Goal: Task Accomplishment & Management: Manage account settings

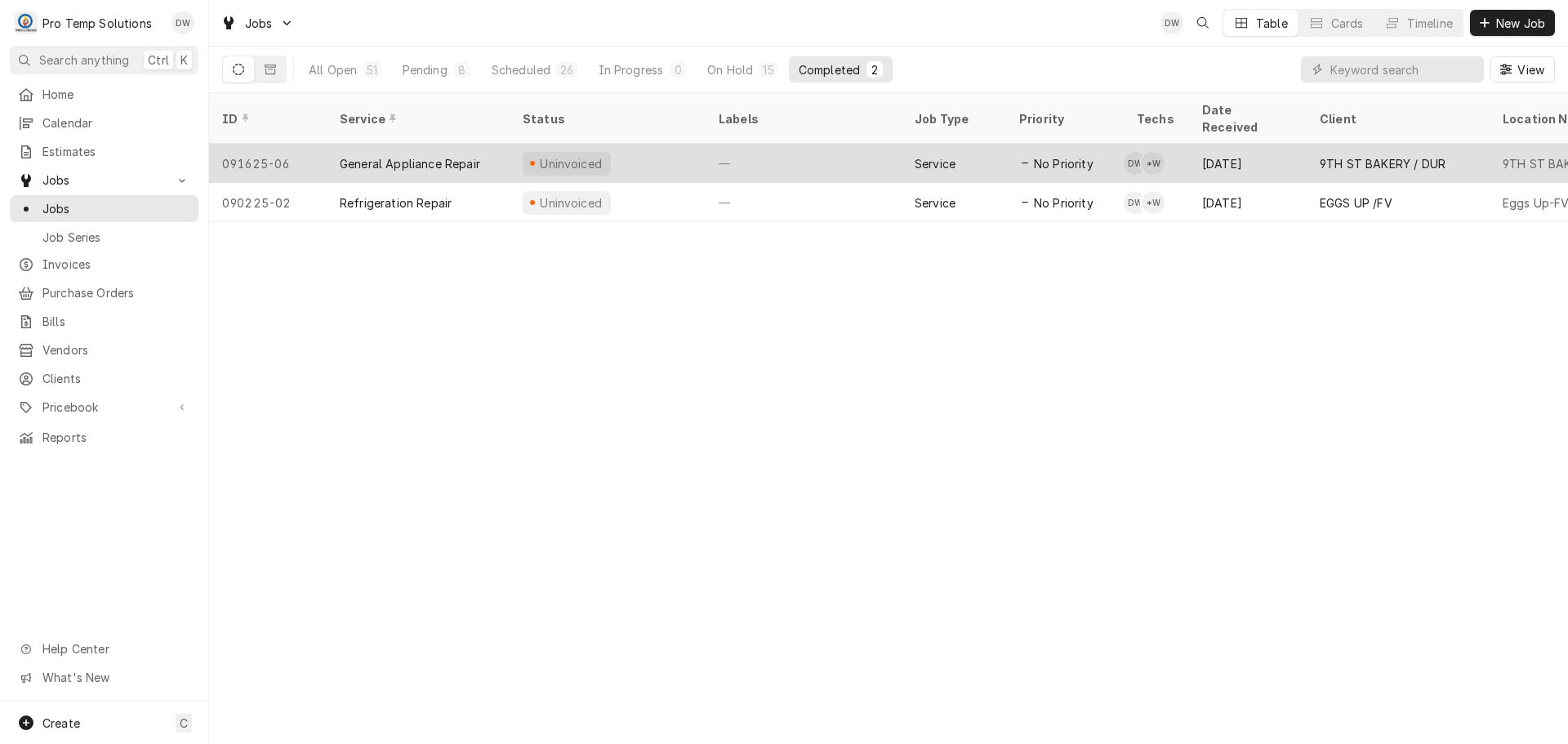
click at [666, 144] on div "Uninvoiced" at bounding box center [607, 163] width 196 height 39
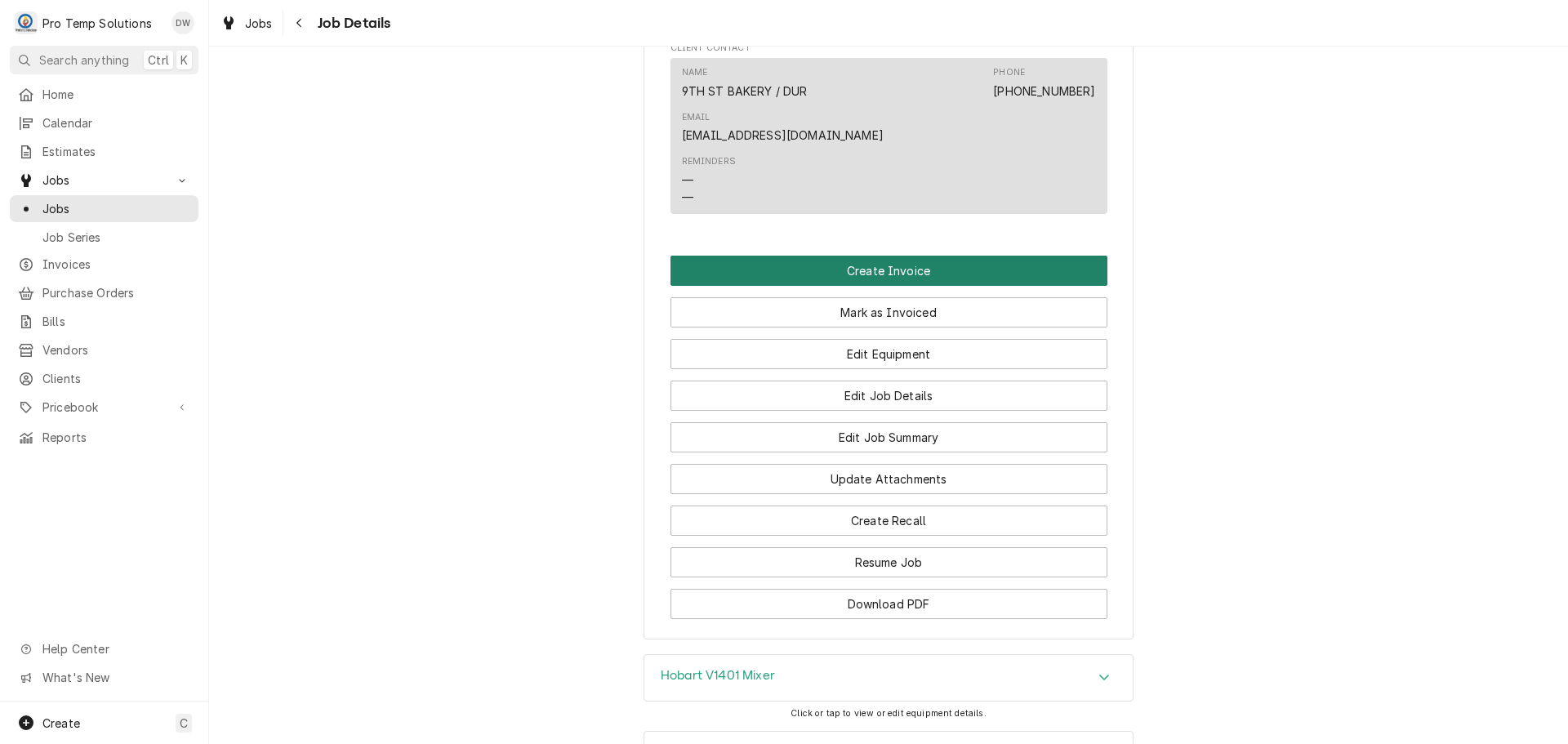
scroll to position [980, 0]
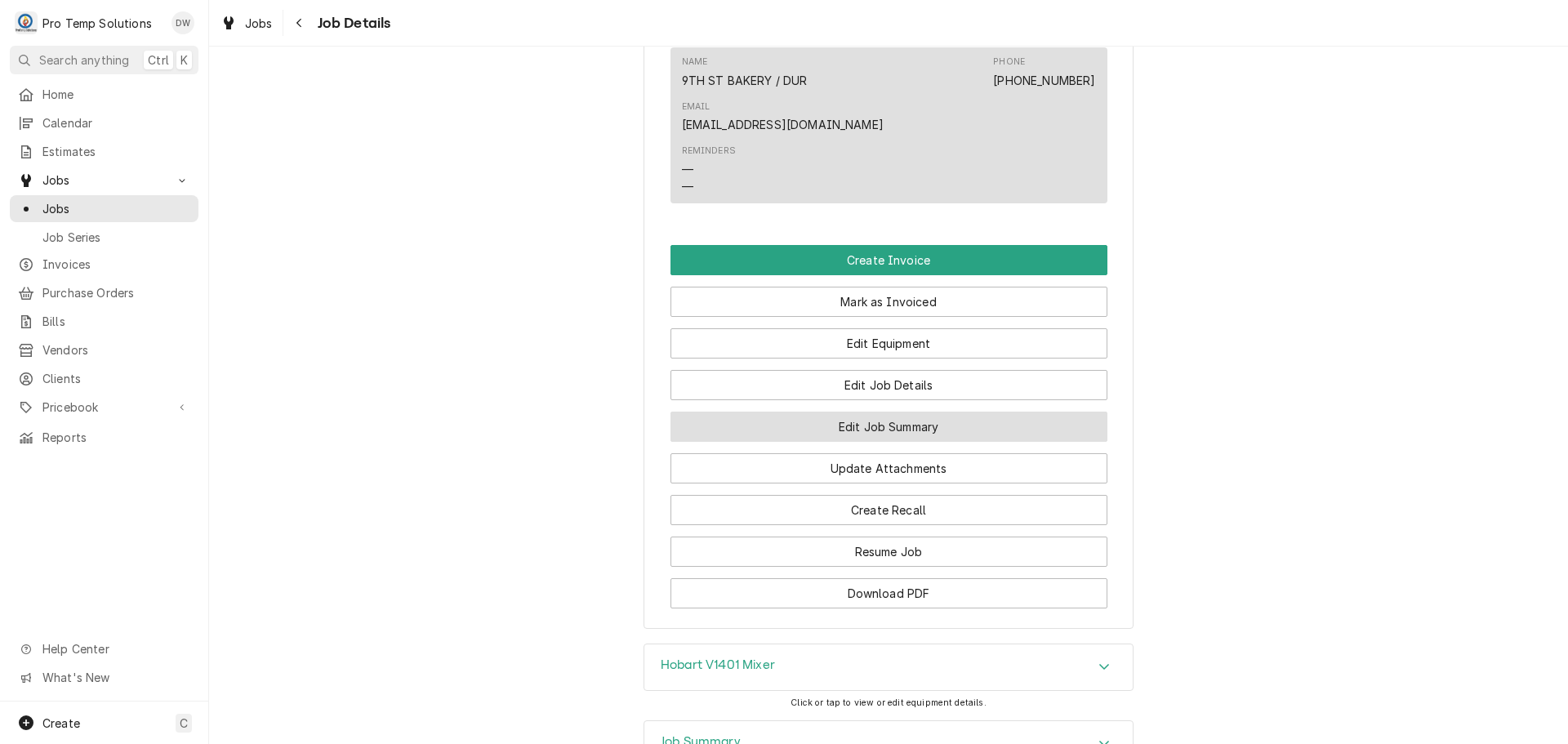
click at [884, 422] on button "Edit Job Summary" at bounding box center [889, 427] width 437 height 30
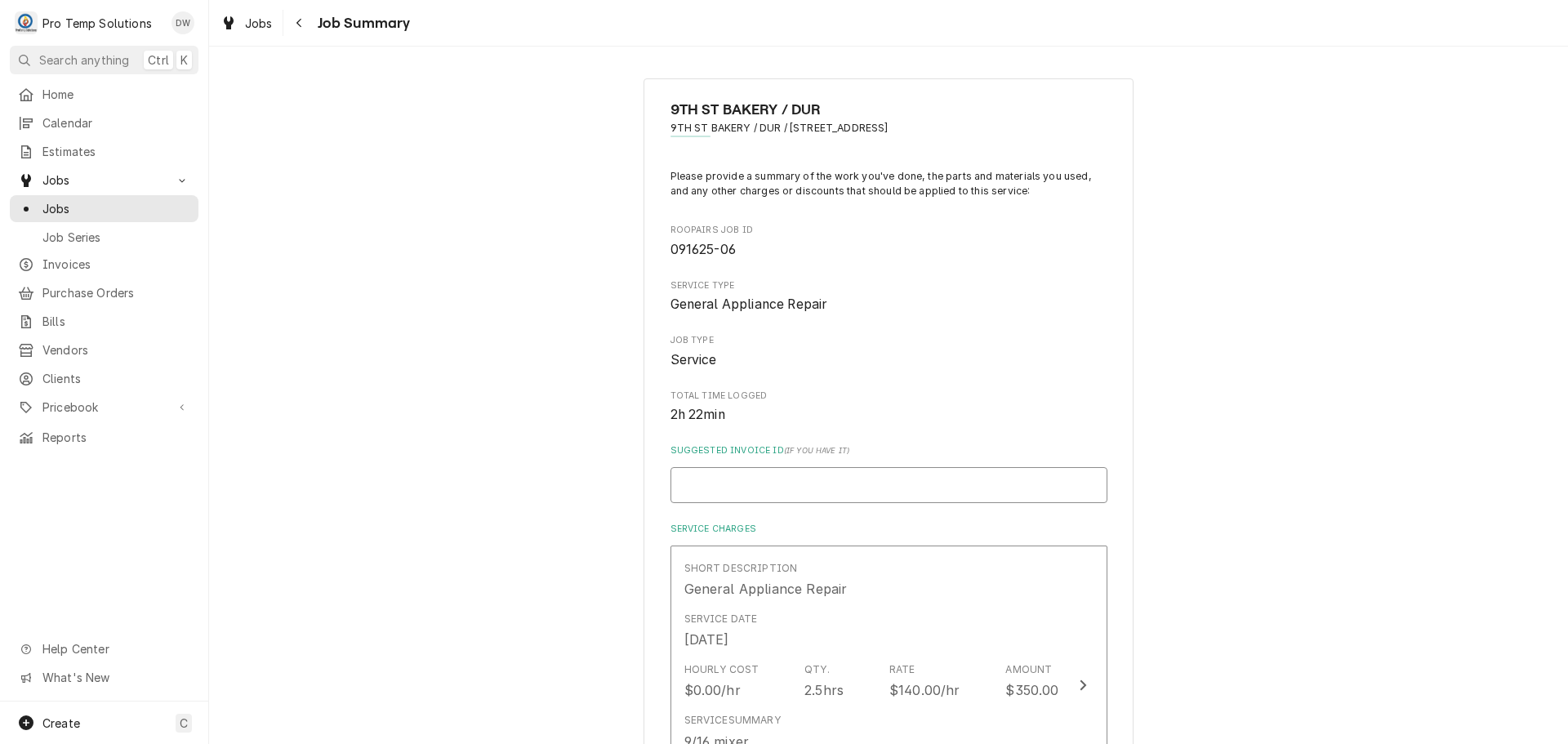
click at [839, 479] on input "Suggested Invoice ID ( if you have it )" at bounding box center [889, 485] width 437 height 36
type textarea "x"
type input "#"
type textarea "x"
type input "#0"
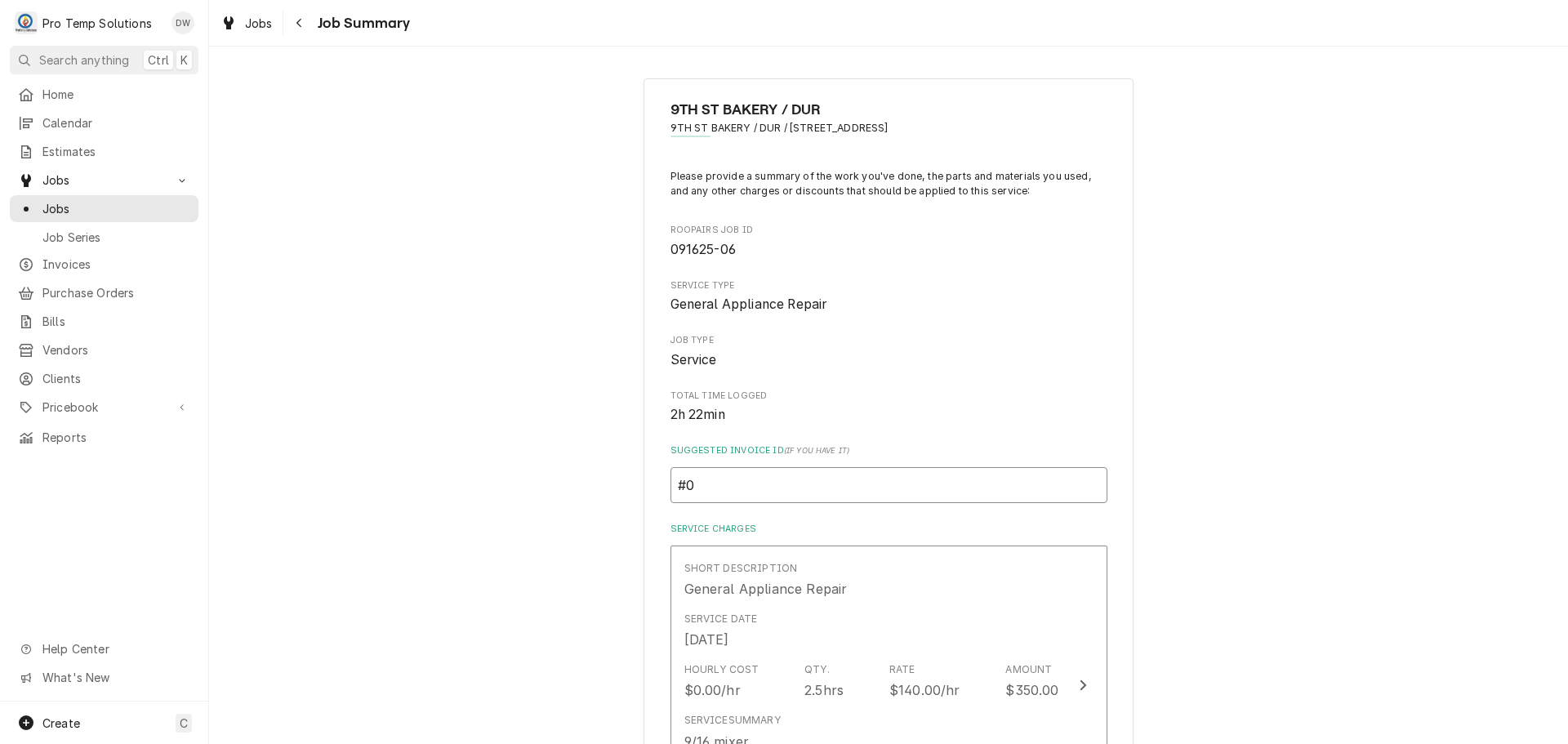
type textarea "x"
type input "#09"
type textarea "x"
type input "#091"
type textarea "x"
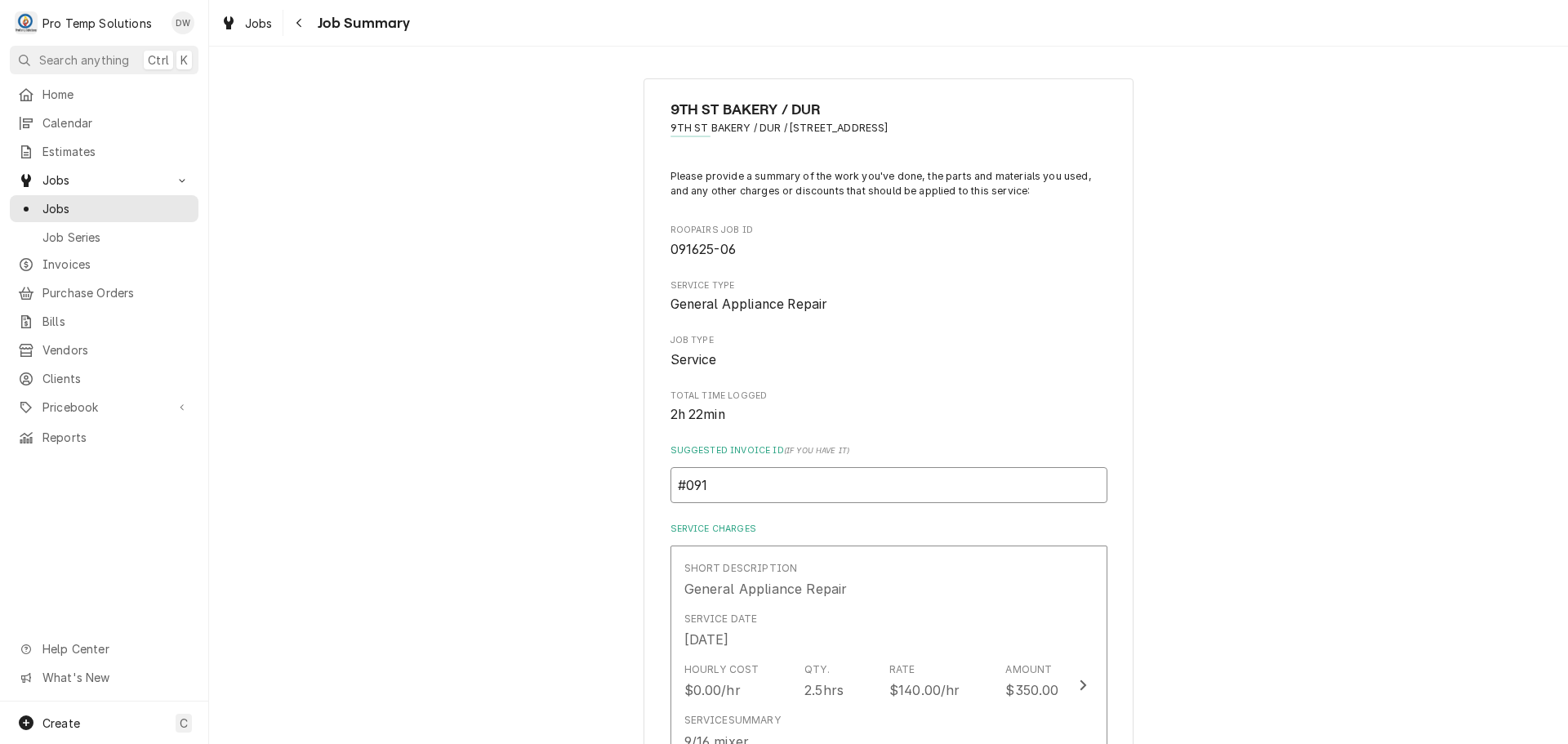
type input "#0916"
type textarea "x"
type input "#09162"
type textarea "x"
type input "#091625"
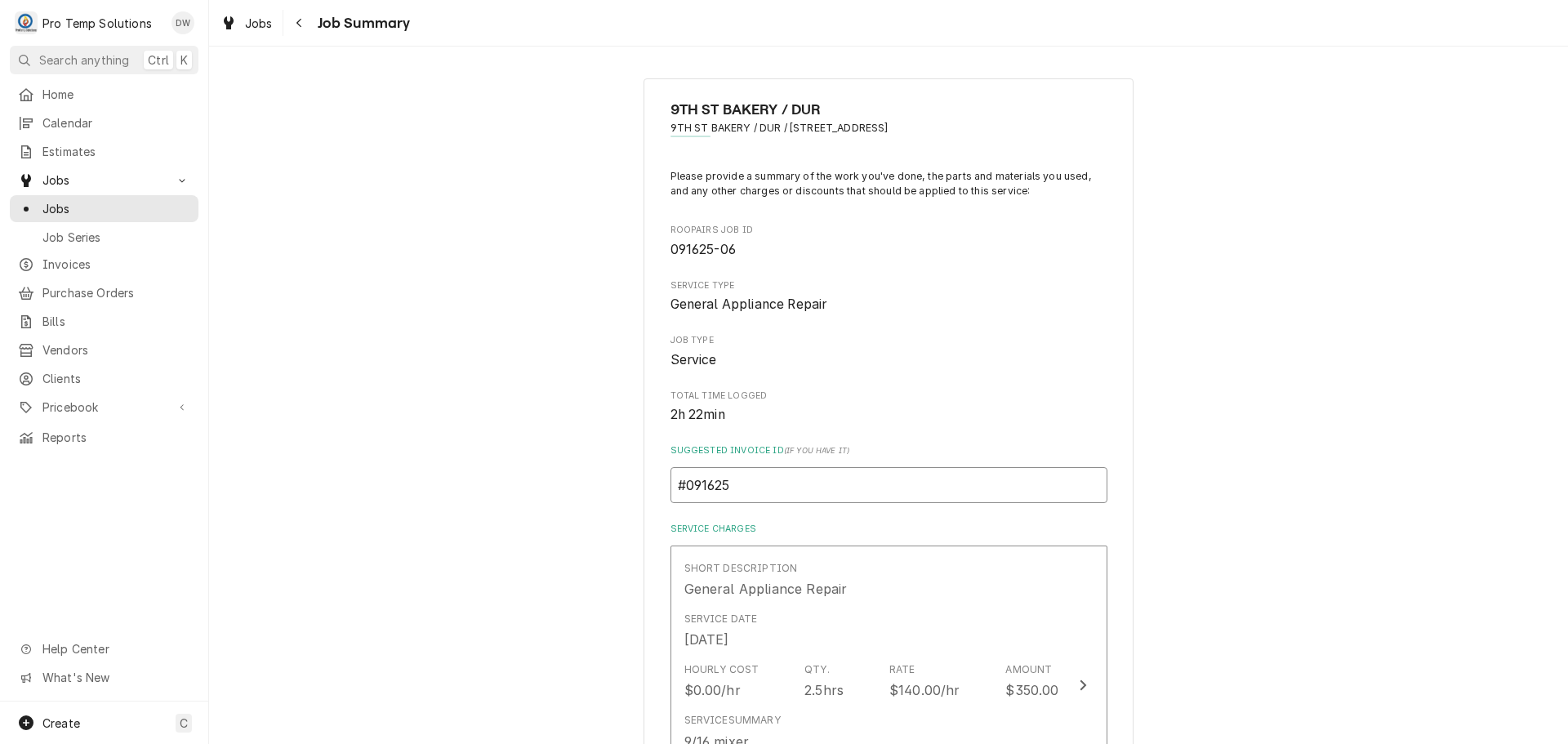
type textarea "x"
type input "#0916250"
type textarea "x"
type input "#09162500"
type textarea "x"
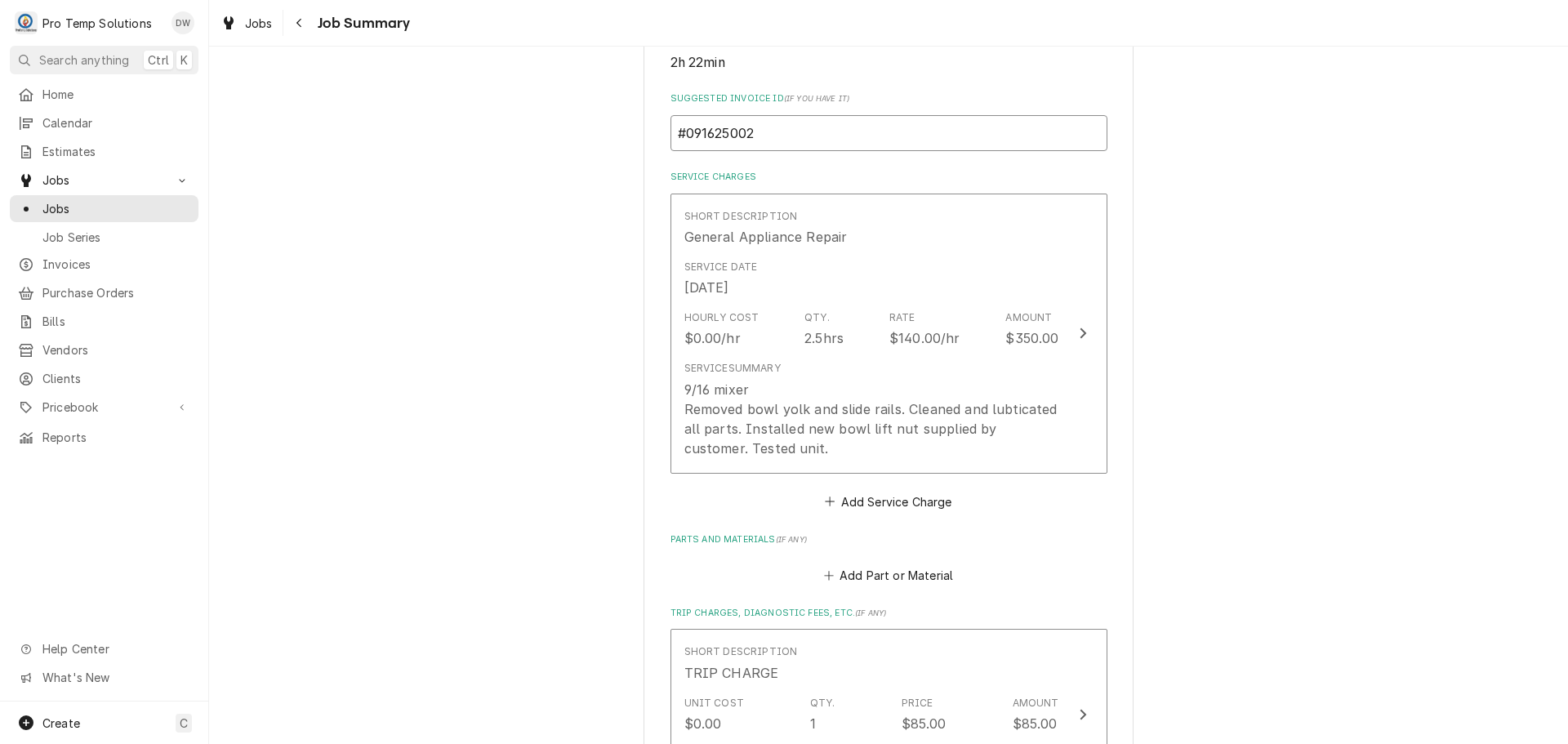
scroll to position [408, 0]
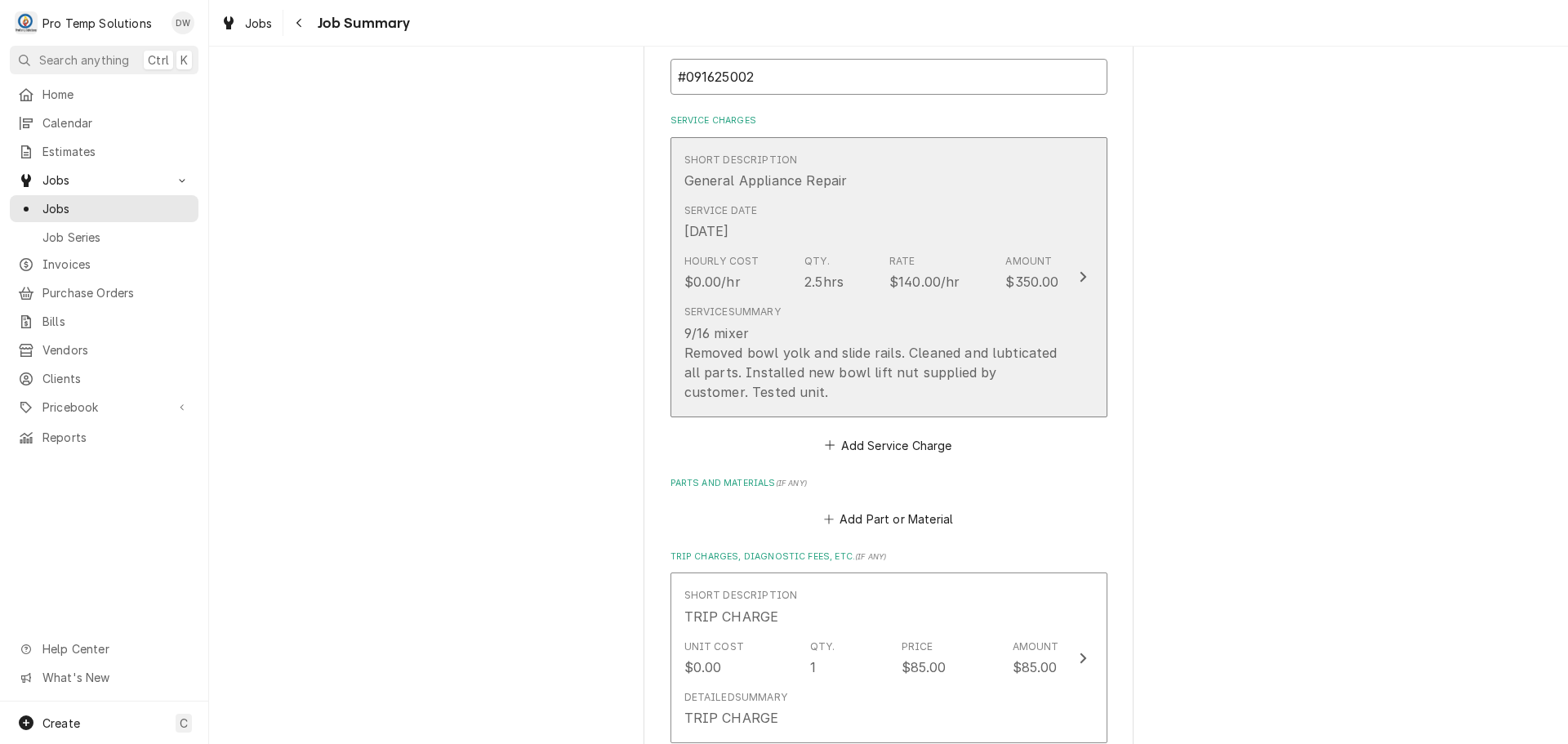
type input "#091625002"
click at [1072, 273] on div "Update Line Item" at bounding box center [1083, 277] width 22 height 20
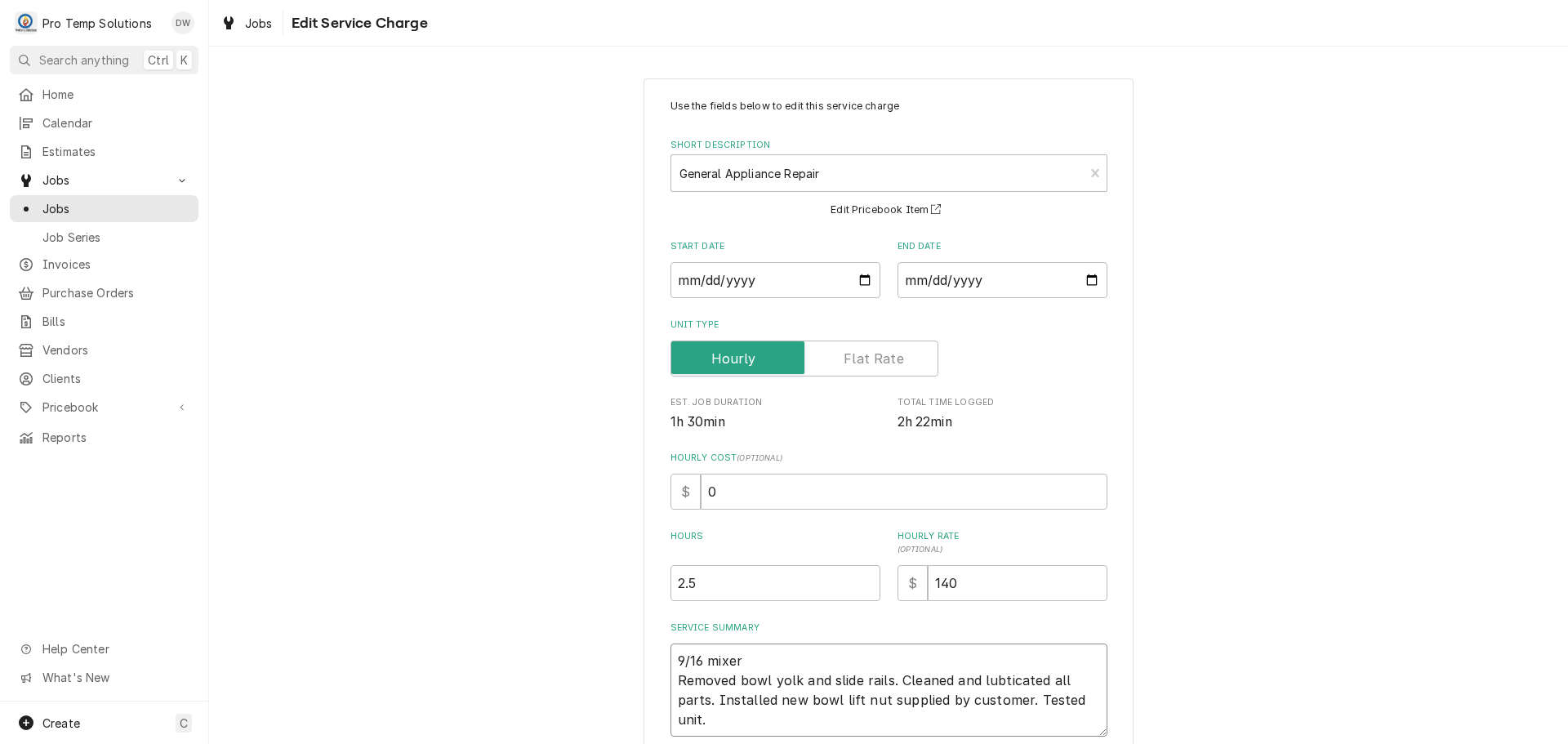
click at [759, 654] on textarea "9/16 mixer Removed bowl yolk and slide rails. Cleaned and lubticated all parts.…" at bounding box center [889, 690] width 437 height 93
type textarea "x"
type textarea "9/16 mixer Removed bowl yolk and slide rails. Cleaned and lubticated all parts.…"
type textarea "x"
type textarea "9/16 mixer 1 Removed bowl yolk and slide rails. Cleaned and lubticated all part…"
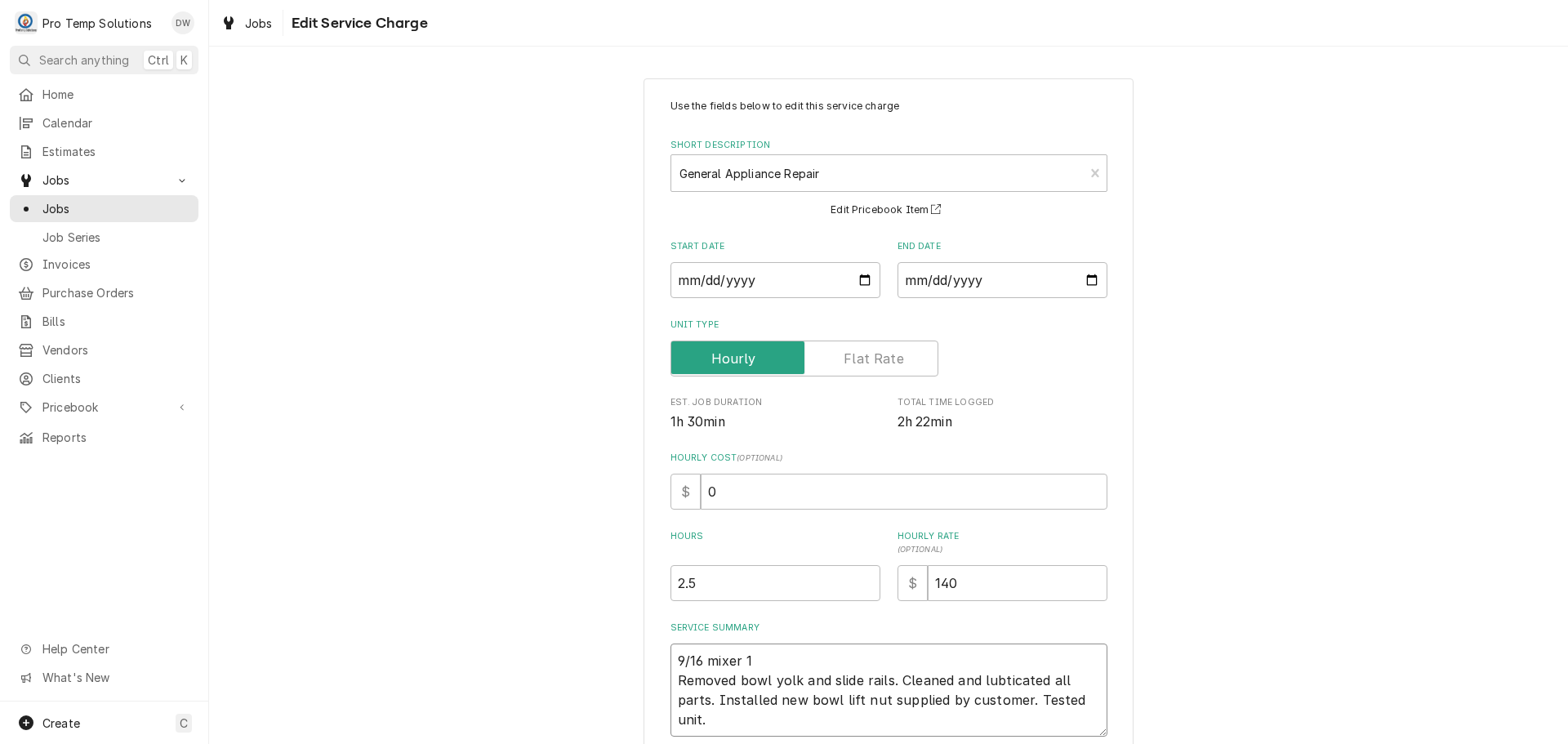
type textarea "x"
type textarea "9/16 mixer 12 Removed bowl yolk and slide rails. Cleaned and lubticated all par…"
type textarea "x"
type textarea "9/16 mixer 123 Removed bowl yolk and slide rails. Cleaned and lubticated all pa…"
type textarea "x"
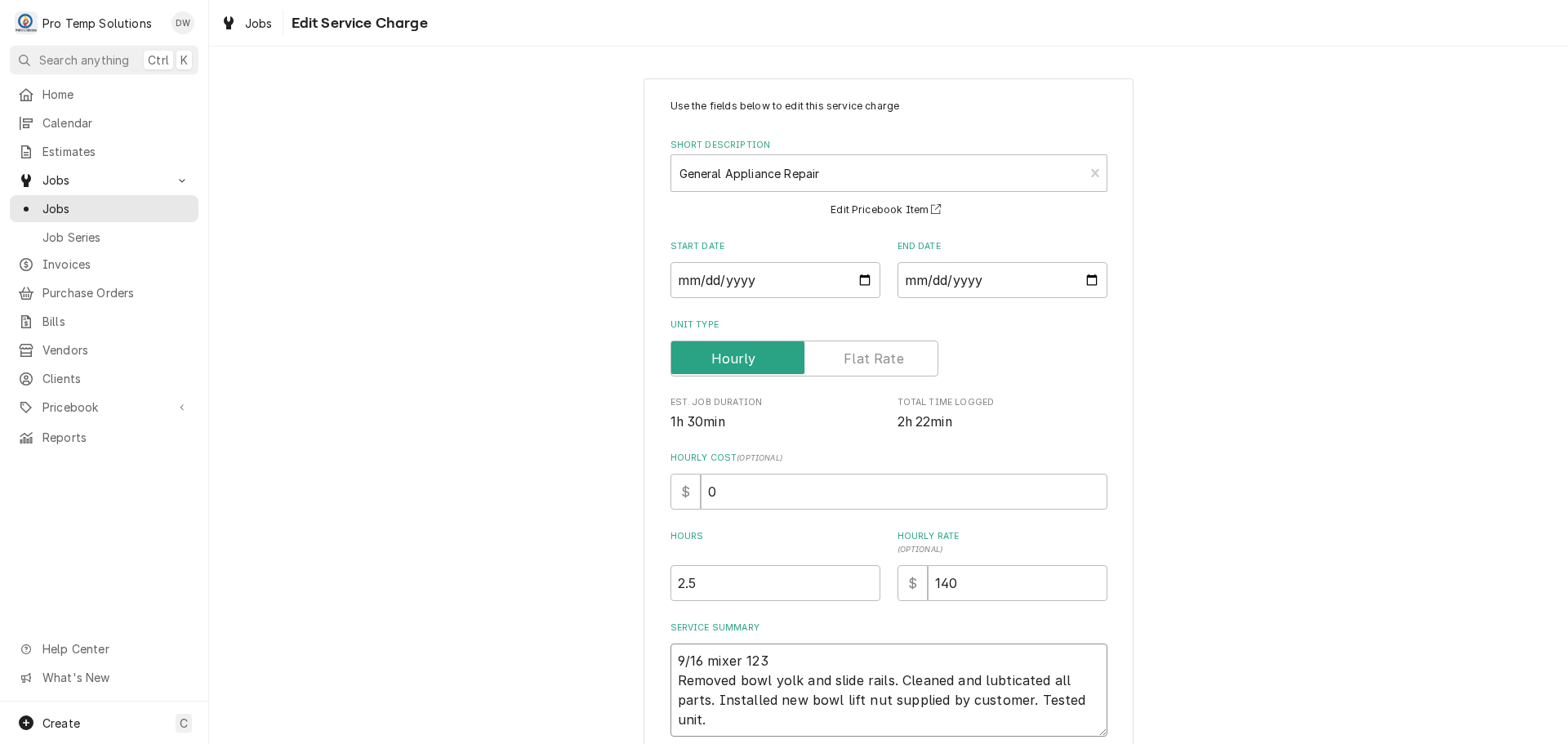
type textarea "9/16 mixer 1230 Removed bowl yolk and slide rails. Cleaned and lubticated all p…"
type textarea "x"
type textarea "9/16 mixer 1230- Removed bowl yolk and slide rails. Cleaned and lubticated all …"
type textarea "x"
type textarea "9/16 mixer 1230-2 Removed bowl yolk and slide rails. Cleaned and lubticated all…"
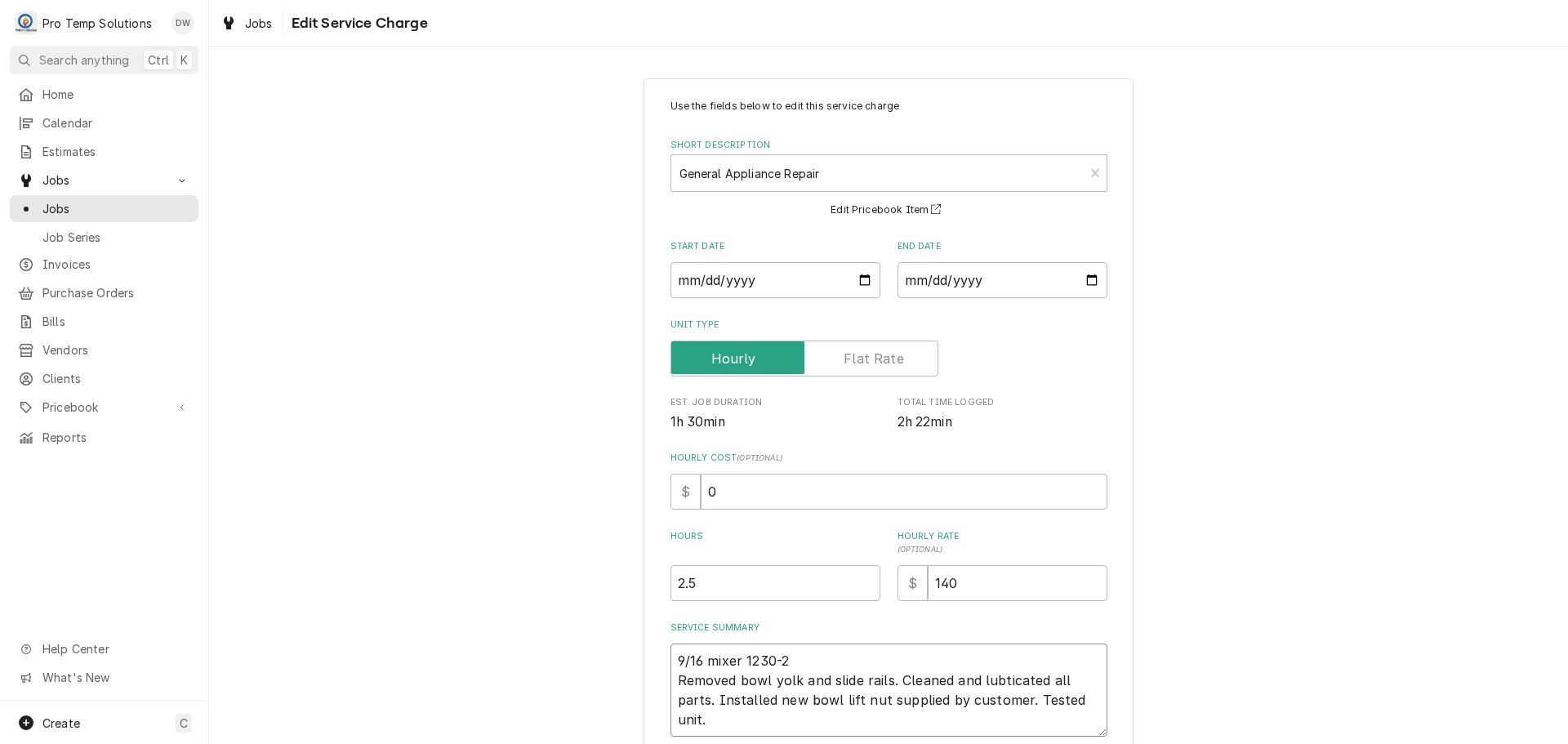
type textarea "x"
type textarea "9/16 mixer 1230-25 Removed bowl yolk and slide rails. Cleaned and lubticated al…"
type textarea "x"
type textarea "9/16 mixer 1230-250 Removed bowl yolk and slide rails. Cleaned and lubticated a…"
type textarea "x"
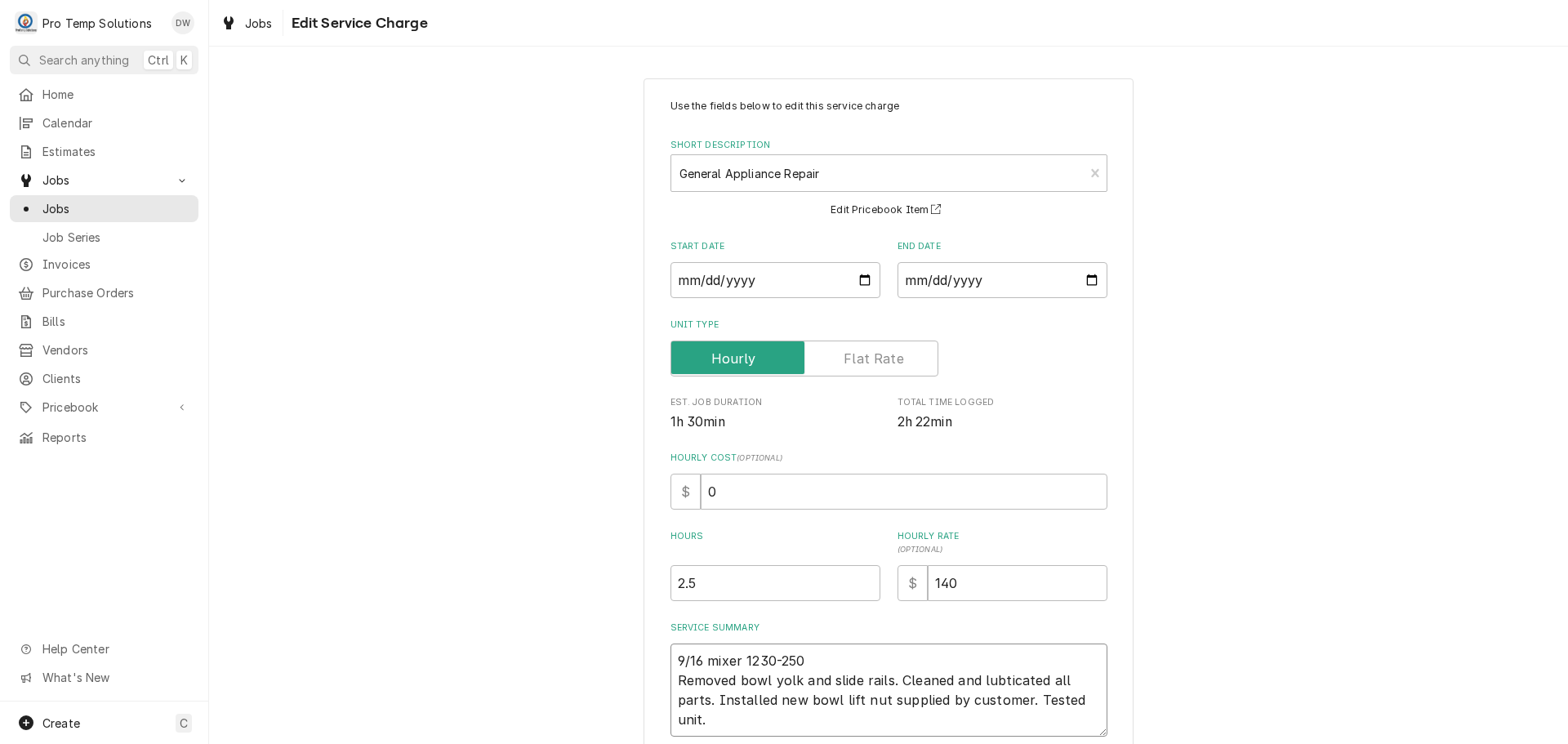
type textarea "9/16 mixer 1230-250 Removed bowl yolk and slide rails. Cleaned and lubticated a…"
type textarea "x"
type textarea "9/16 mixer 1230-250 K Removed bowl yolk and slide rails. Cleaned and lubticated…"
type textarea "x"
type textarea "9/16 mixer 1230-250 KE Removed bowl yolk and slide rails. Cleaned and lubticate…"
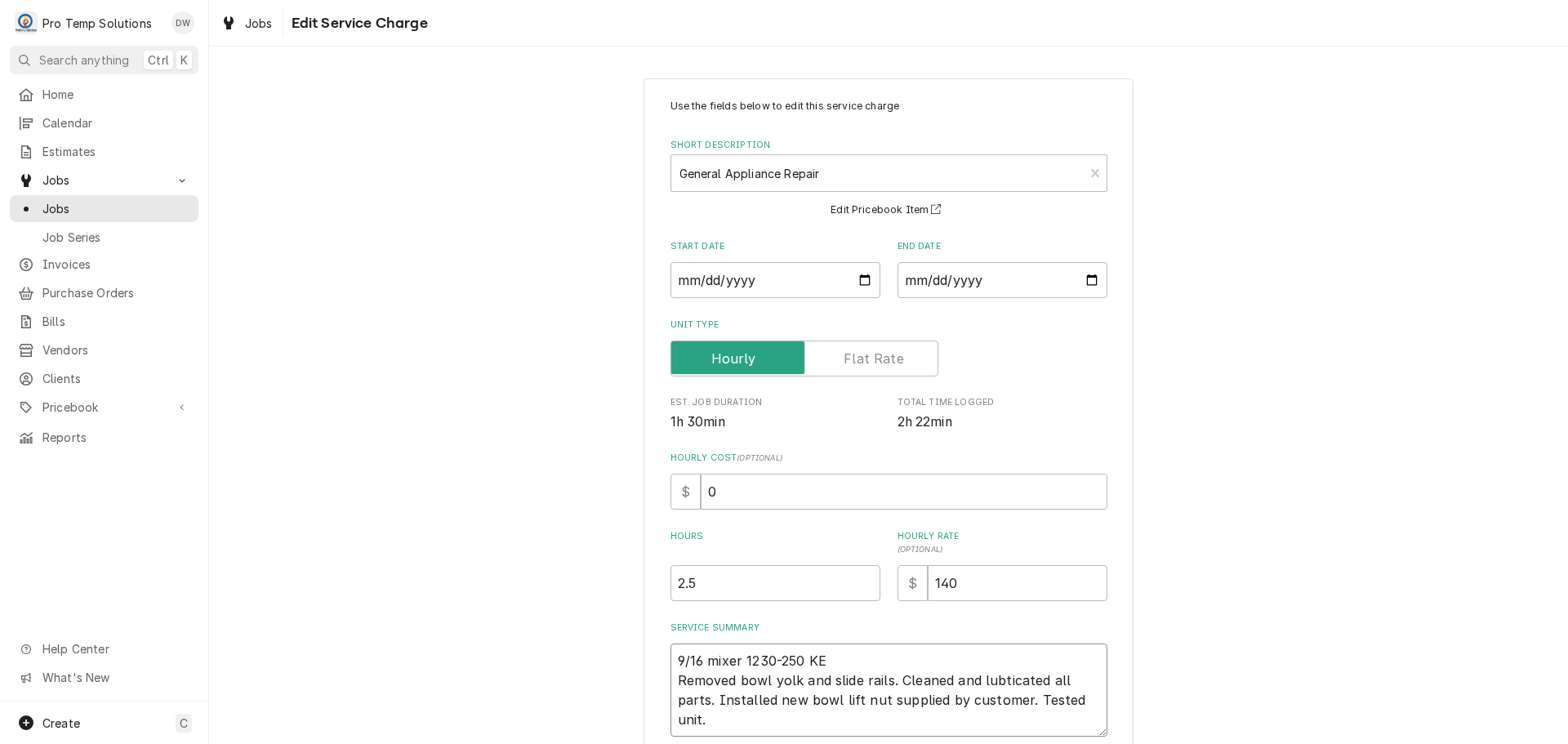
type textarea "x"
type textarea "9/16 mixer 1230-250 KEVI Removed bowl yolk and slide rails. Cleaned and lubtica…"
type textarea "x"
type textarea "9/16 mixer 1230-250 KEVIN Removed bowl yolk and slide rails. Cleaned and lubtic…"
type textarea "x"
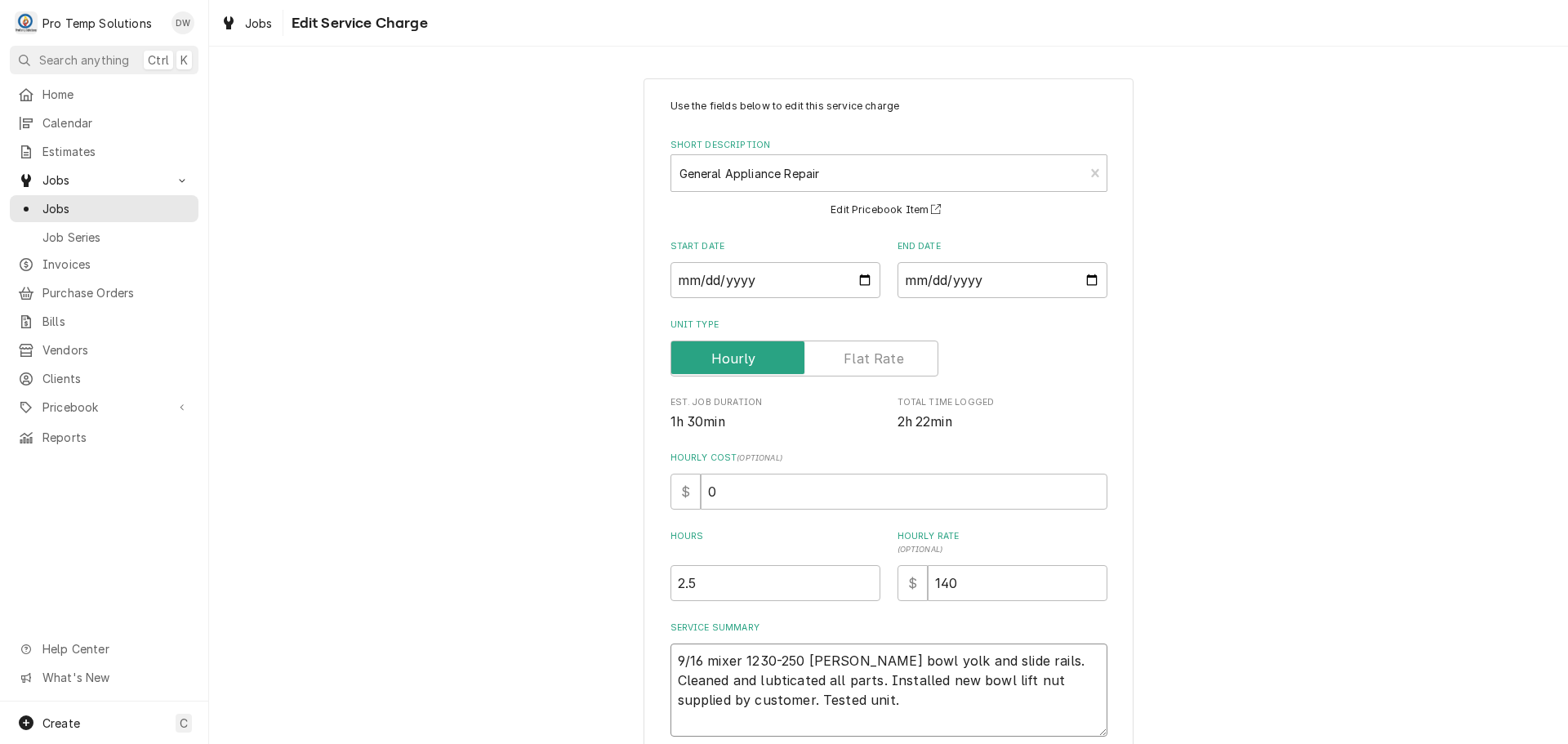
type textarea "9/16 mixer 1230-250 KEVIN Removed bowl yolk and slide rails. Cleaned and lubtic…"
type textarea "x"
type textarea "9/16 mixer 1230-250 KEVIN K Removed bowl yolk and slide rails. Cleaned and lubt…"
type textarea "x"
type textarea "9/16 mixer 1230-250 KEVIN KO Removed bowl yolk and slide rails. Cleaned and lub…"
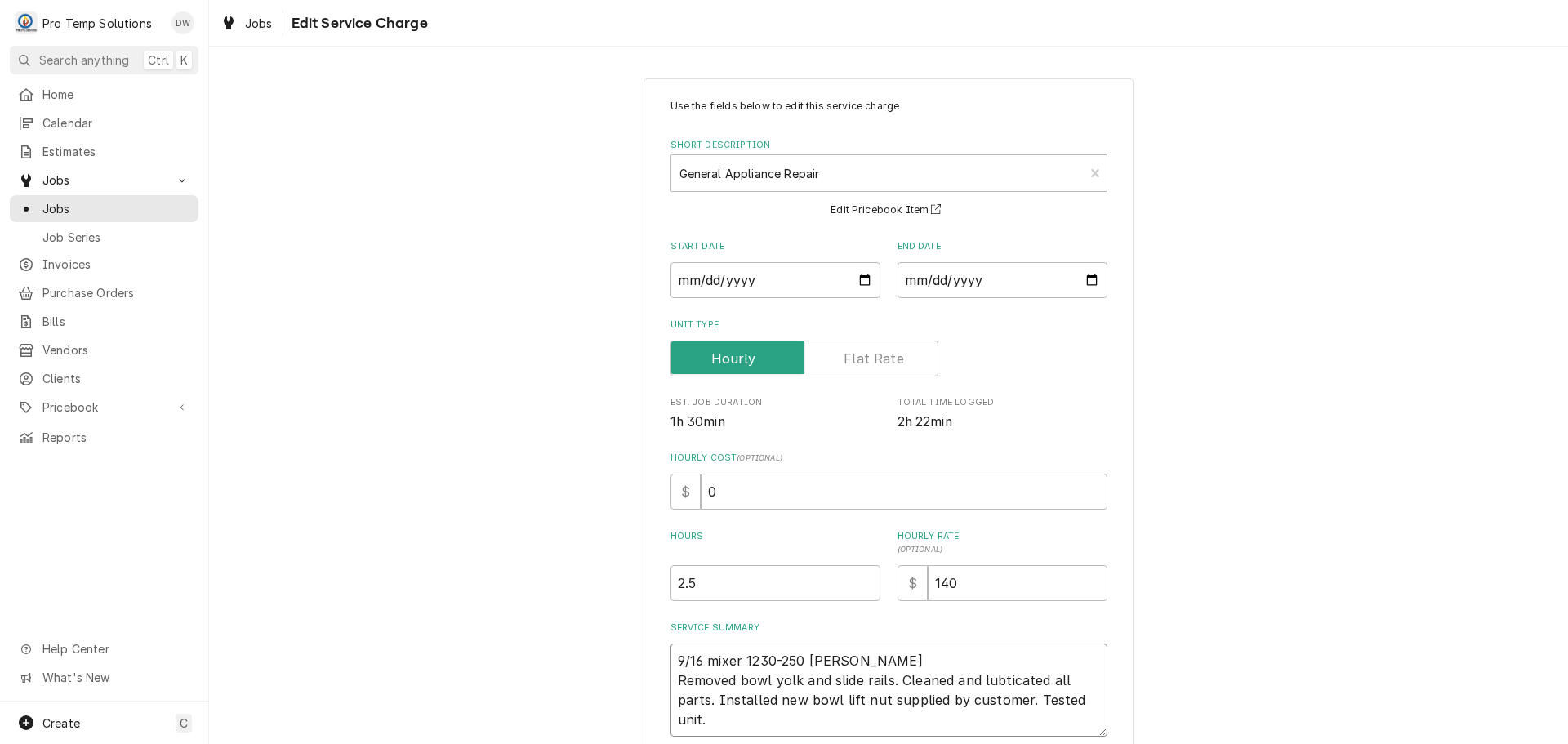
type textarea "x"
type textarea "9/16 mixer 1230-250 KEVIN KOT Removed bowl yolk and slide rails. Cleaned and lu…"
type textarea "x"
type textarea "9/16 mixer 1230-250 KEVIN KOTY Removed bowl yolk and slide rails. Cleaned and l…"
type textarea "x"
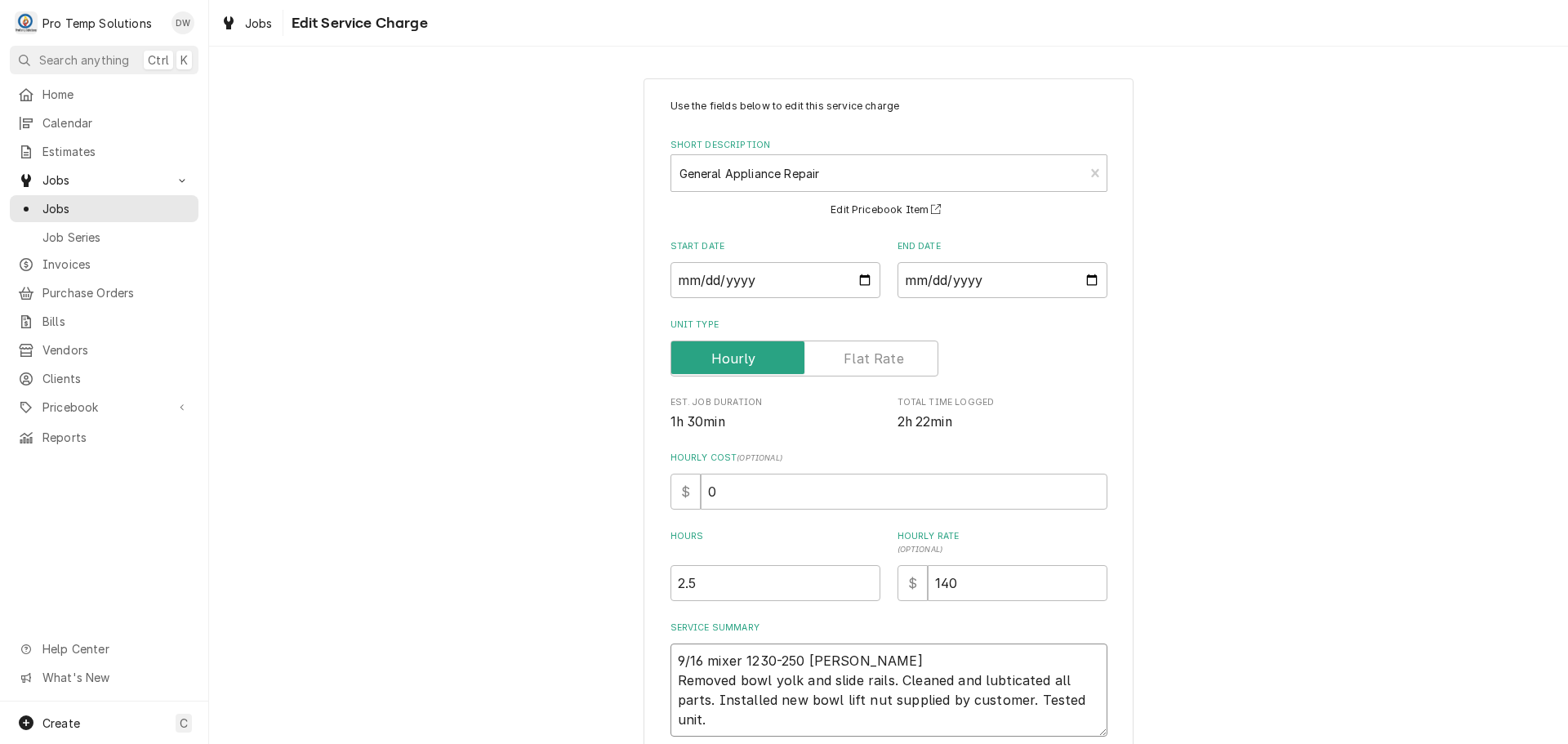
type textarea "9/16 mixer 1230-250 KEVIN KOTY Removed bowl yolk and slide rails. Cleaned and l…"
click at [734, 497] on input "0" at bounding box center [904, 492] width 407 height 36
type textarea "x"
type input "1"
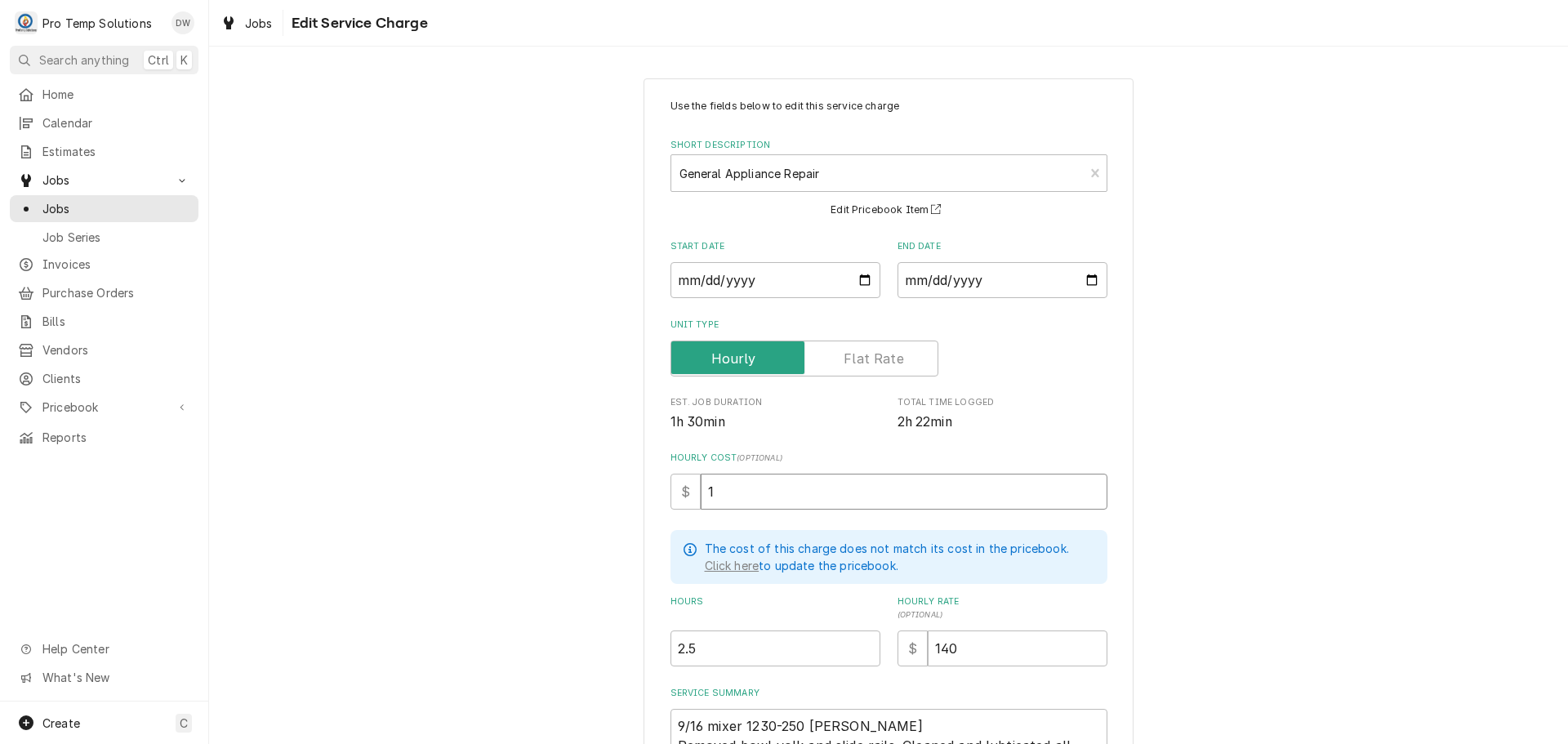
type textarea "x"
type input "18"
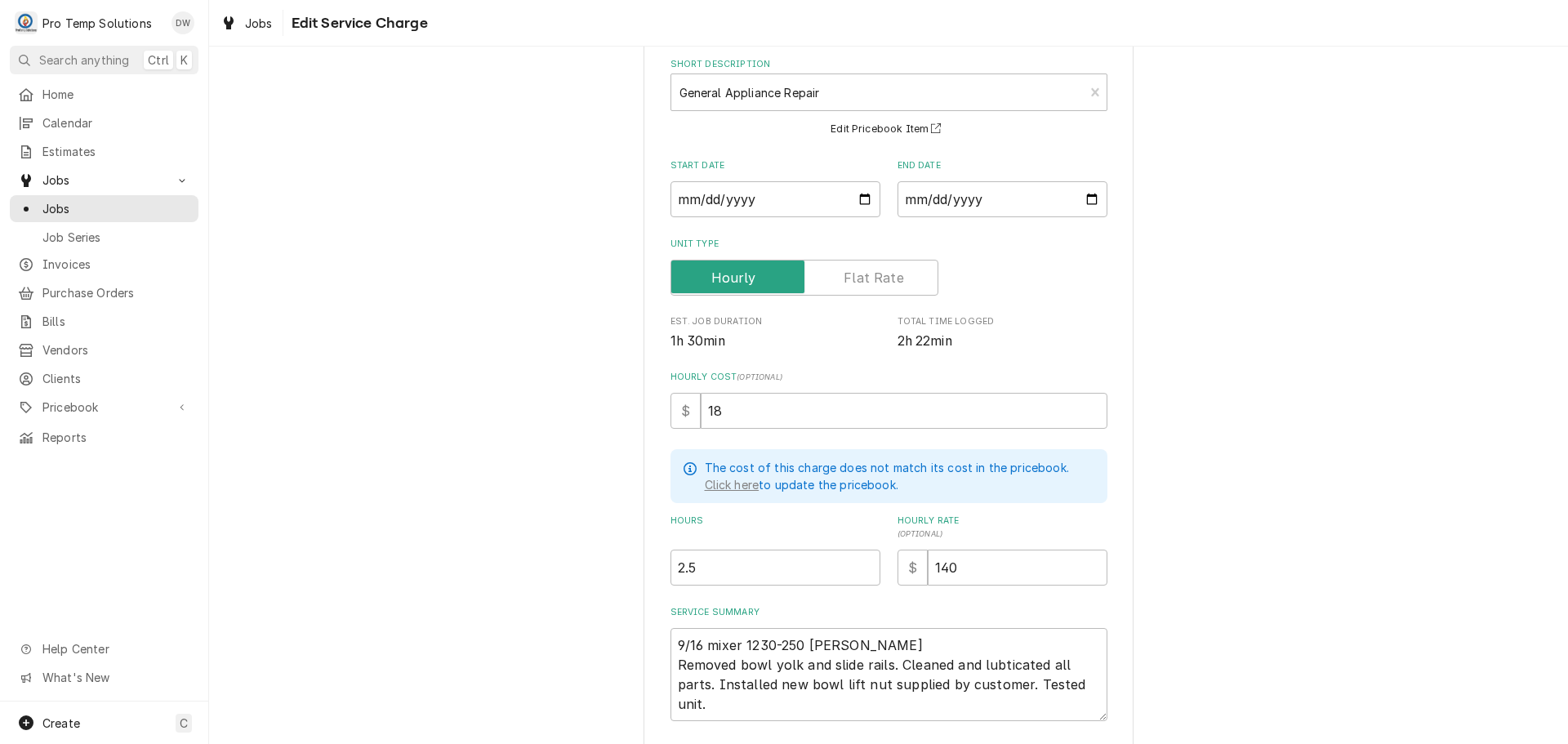
scroll to position [197, 0]
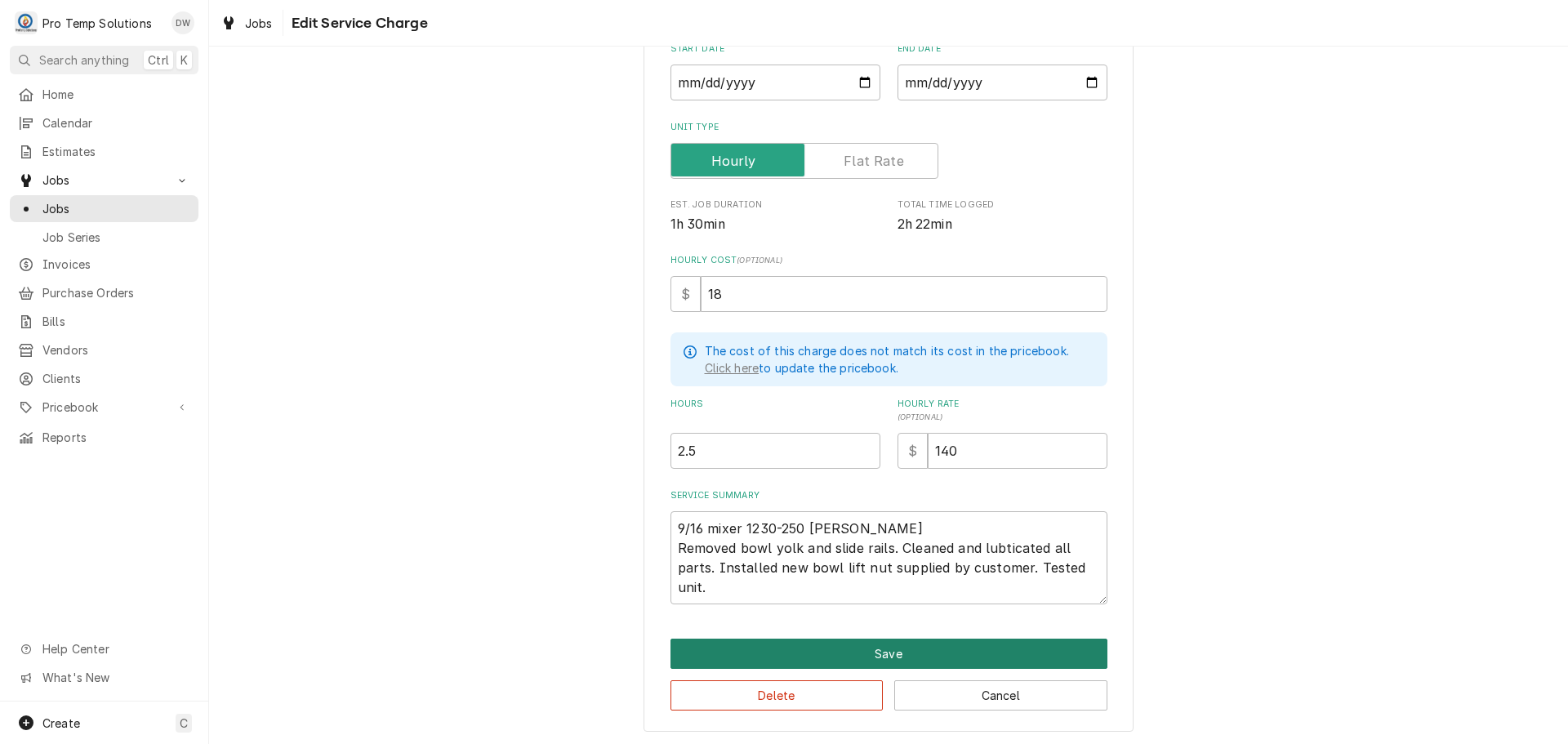
click at [864, 650] on button "Save" at bounding box center [889, 653] width 437 height 30
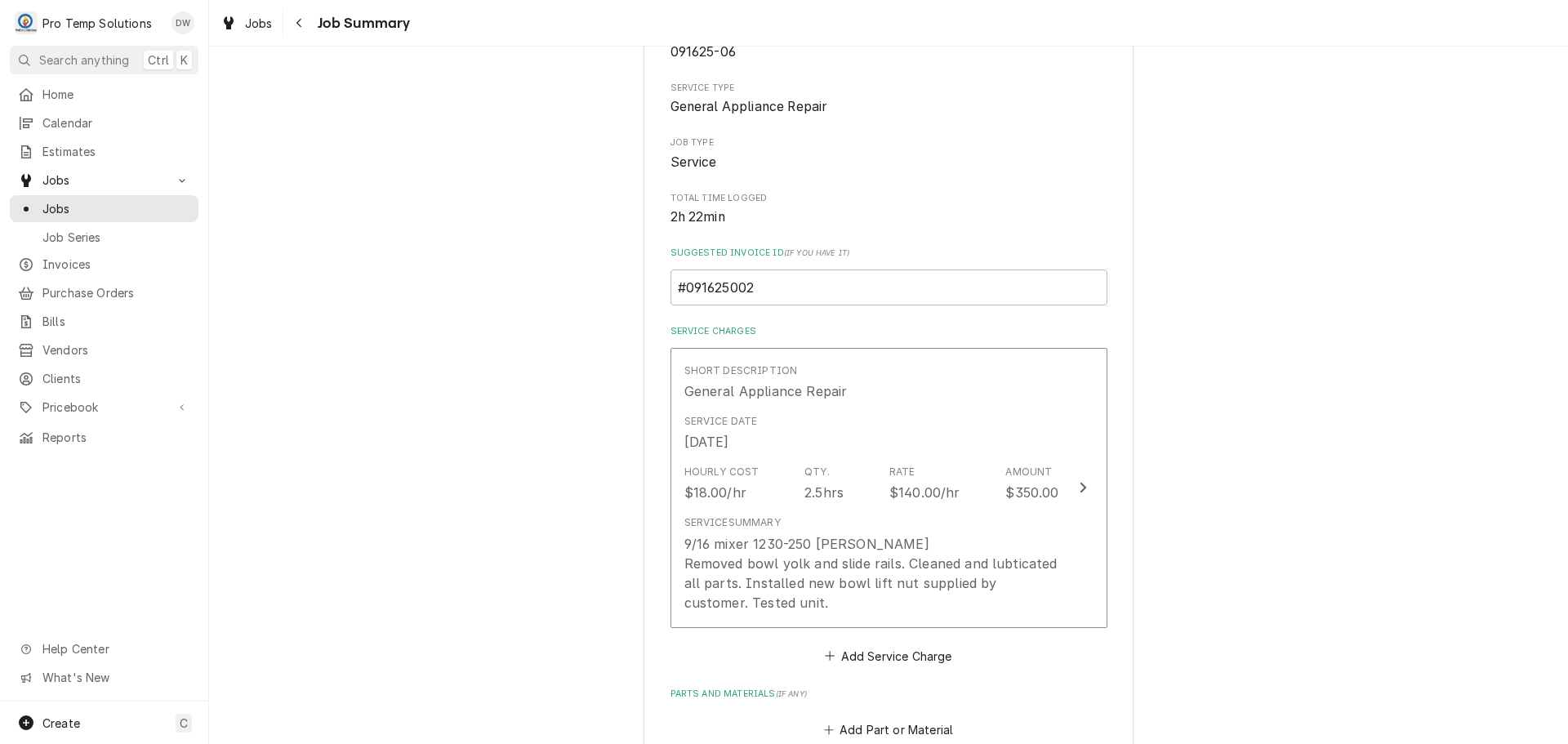
scroll to position [408, 0]
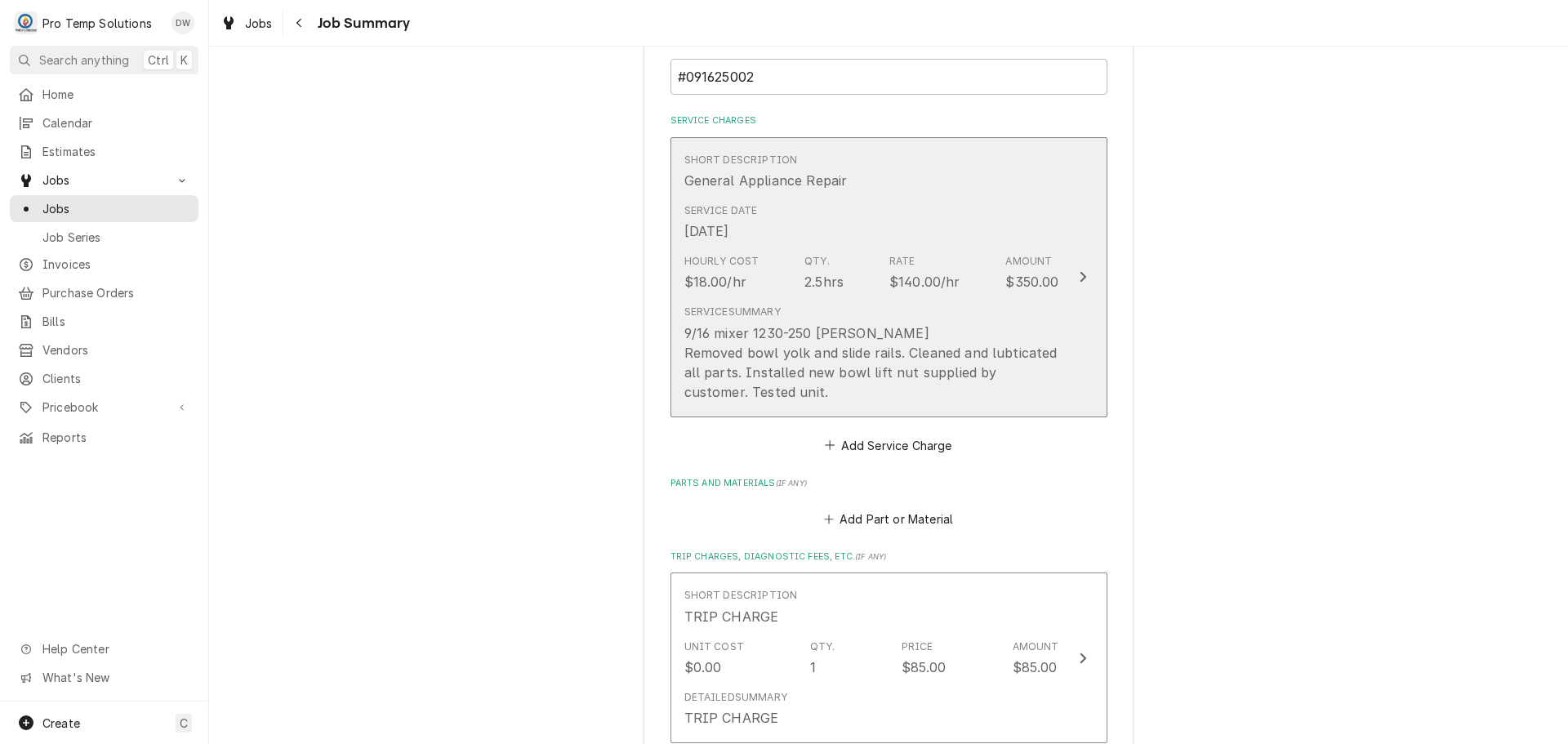
click at [1079, 273] on icon "Update Line Item" at bounding box center [1083, 276] width 8 height 13
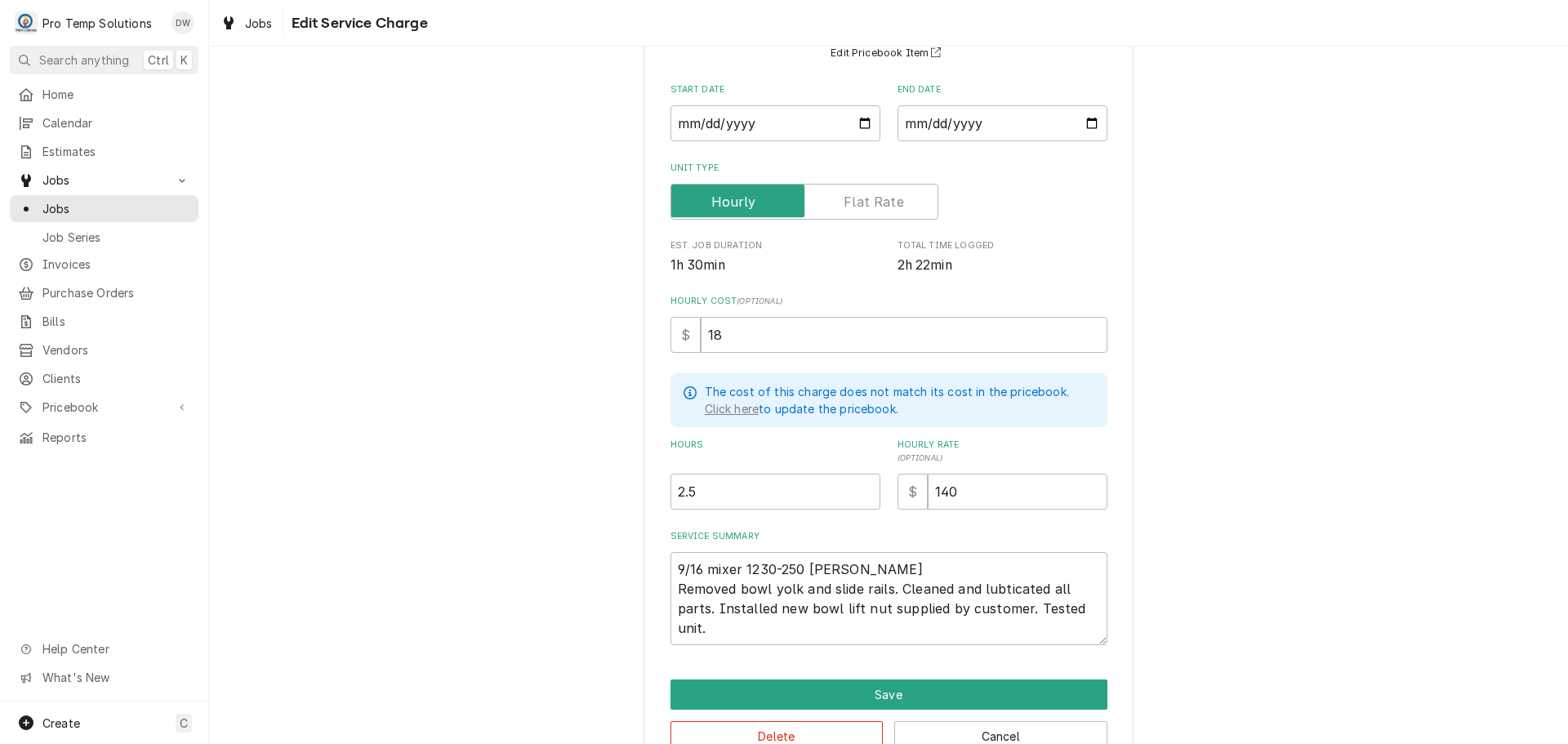
scroll to position [164, 0]
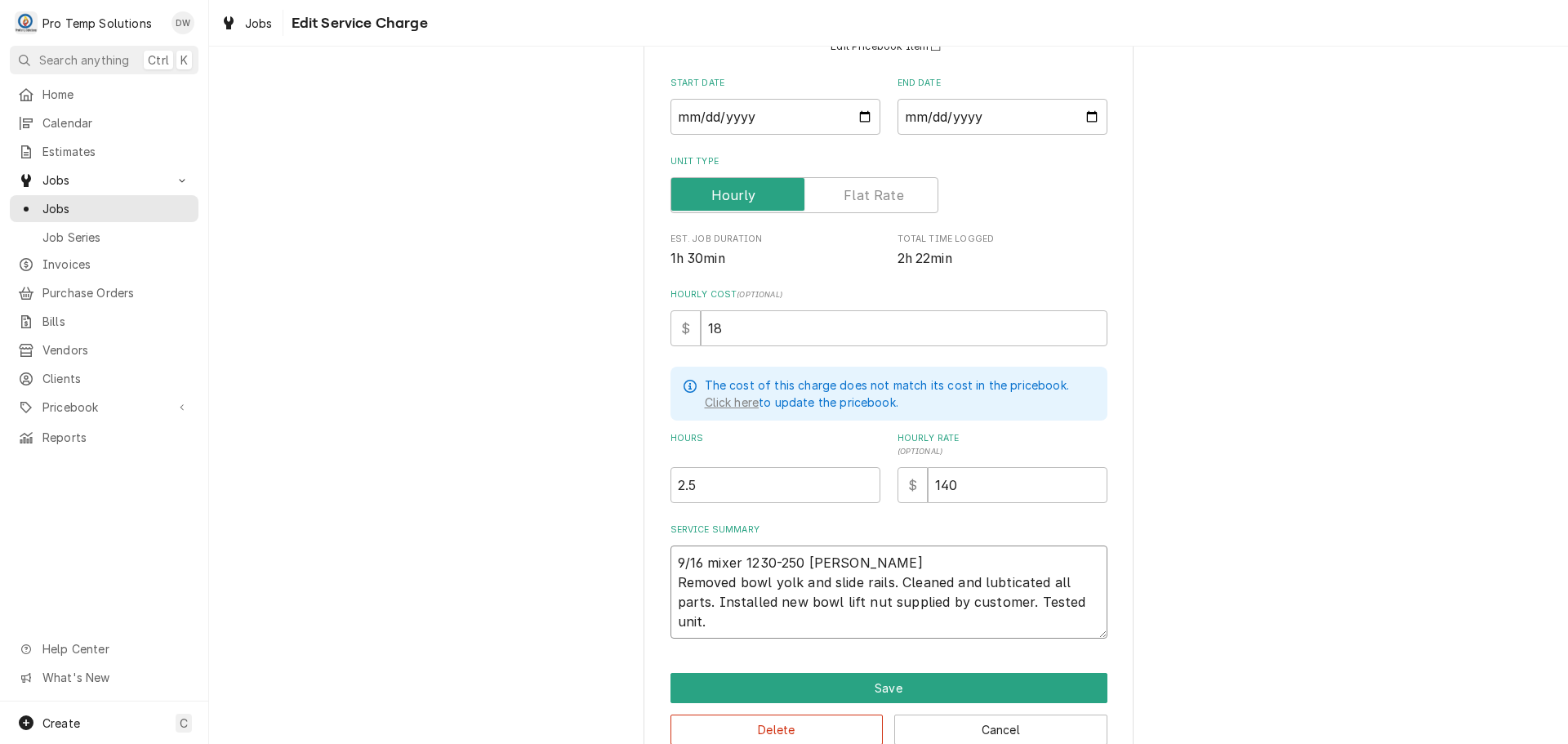
click at [999, 580] on textarea "9/16 mixer 1230-250 KEVIN KOTY Removed bowl yolk and slide rails. Cleaned and l…" at bounding box center [889, 593] width 437 height 93
type textarea "x"
type textarea "9/16 mixer 1230-250 KEVIN KOTY Removed bowl yolk and slide rails. Cleaned and l…"
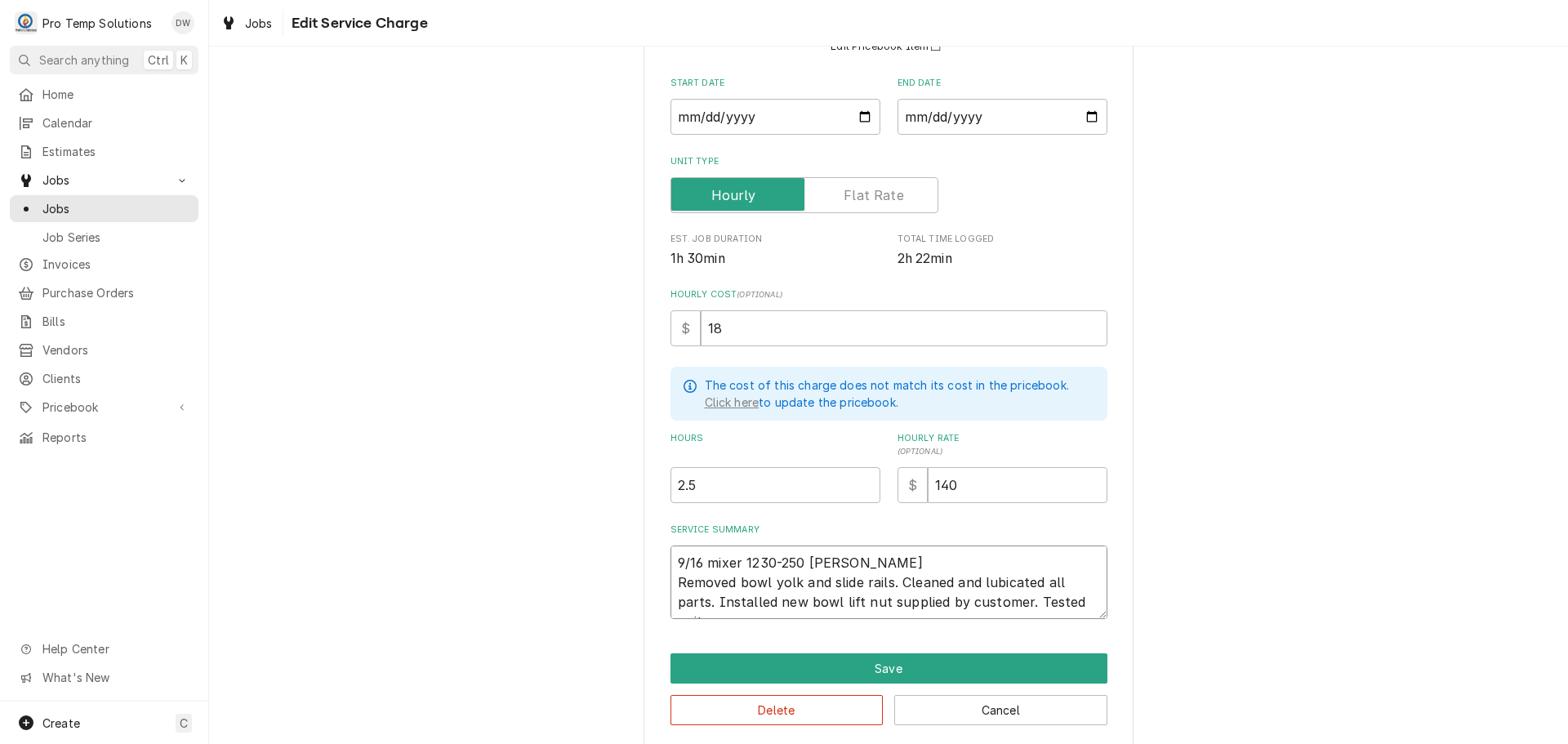
type textarea "x"
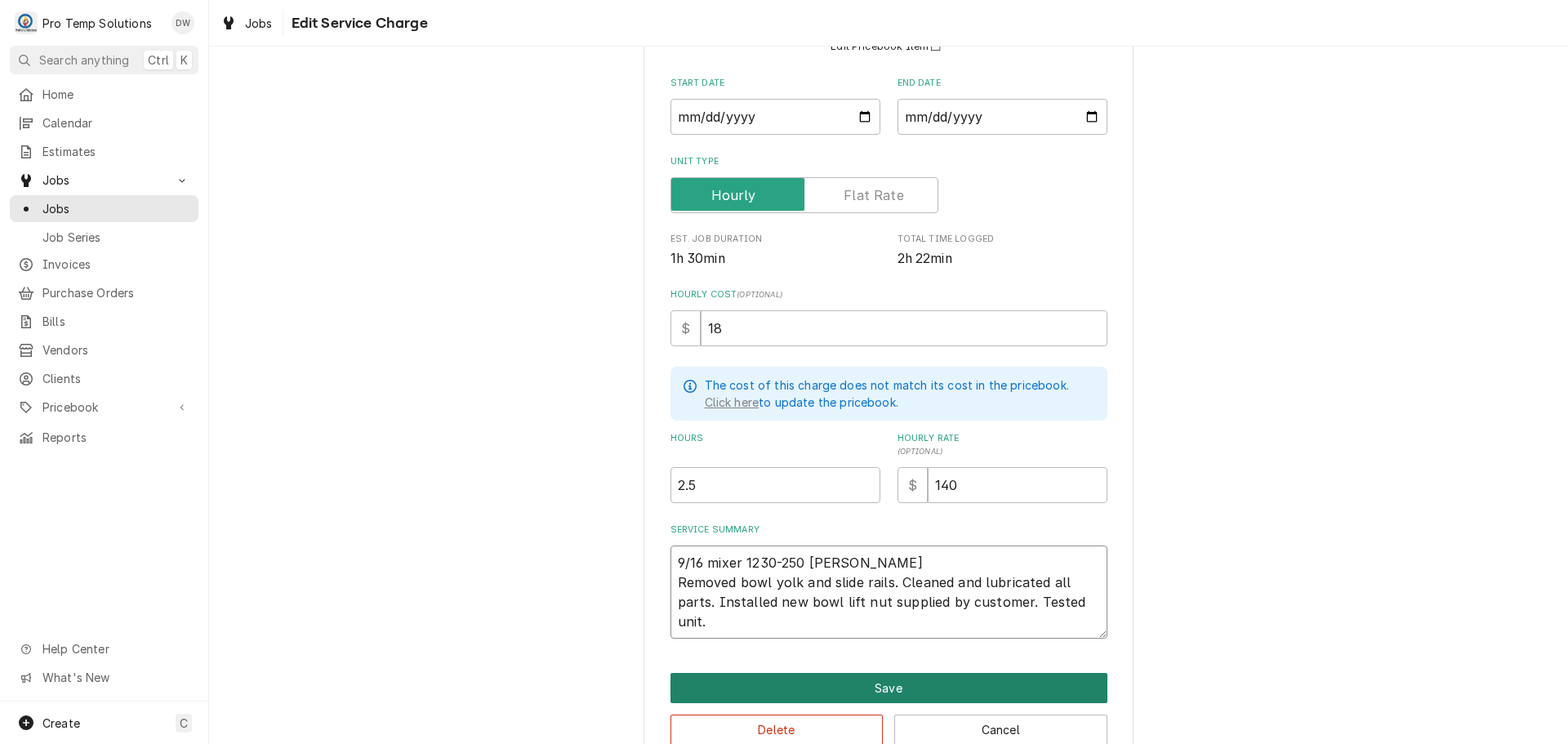
type textarea "9/16 mixer 1230-250 KEVIN KOTY Removed bowl yolk and slide rails. Cleaned and l…"
click at [865, 679] on button "Save" at bounding box center [889, 688] width 437 height 30
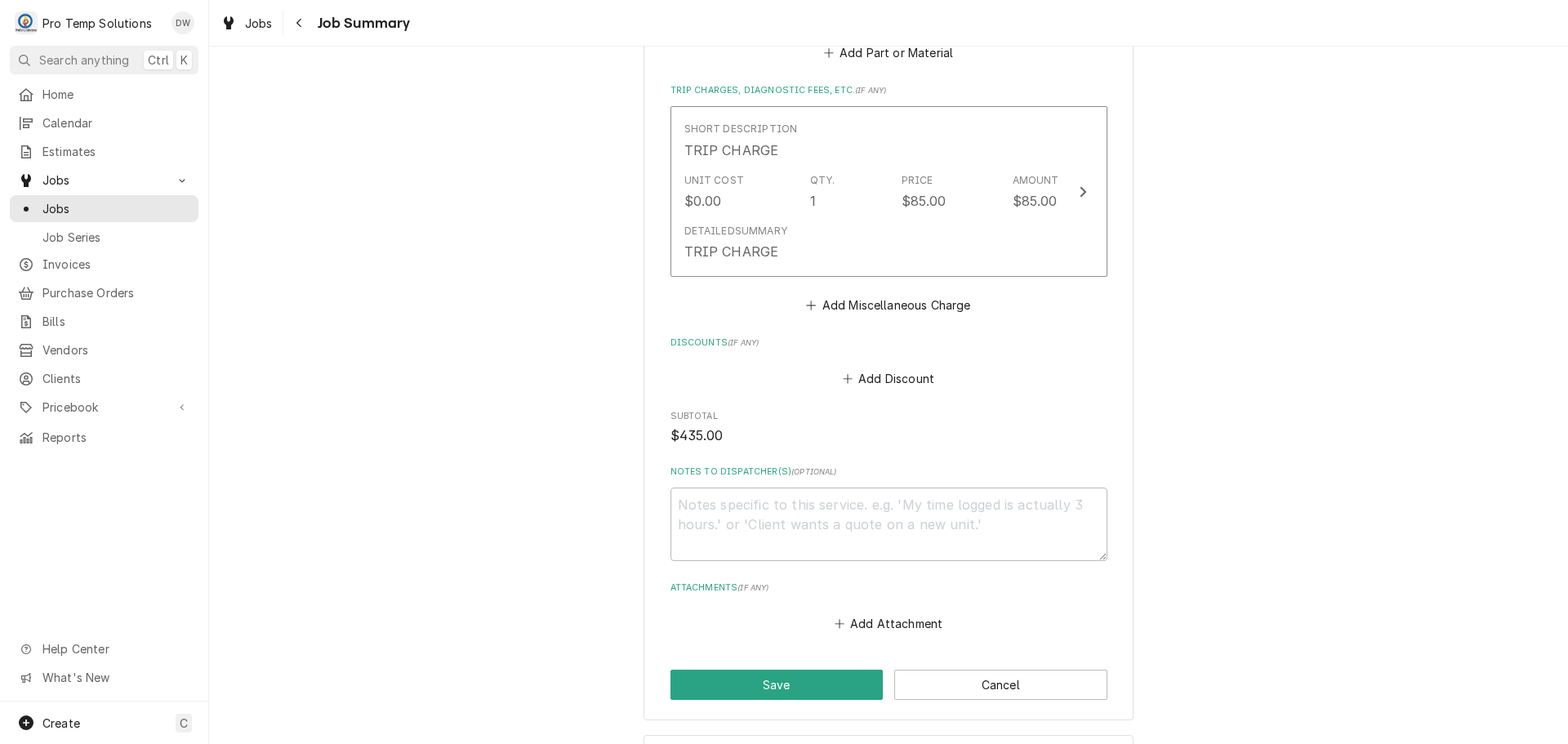
scroll to position [898, 0]
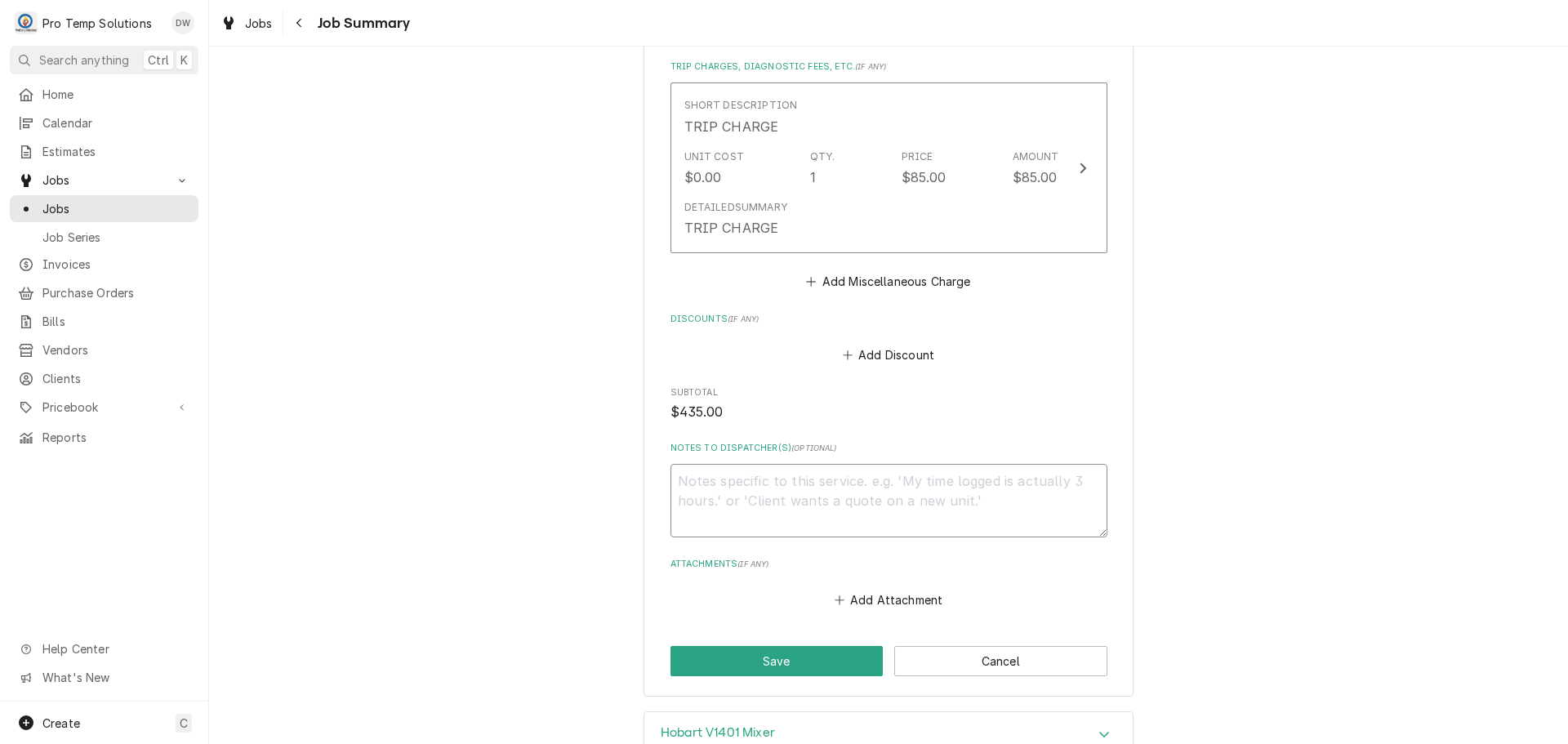
click at [785, 484] on textarea "Notes to Dispatcher(s) ( optional )" at bounding box center [889, 500] width 437 height 74
type textarea "x"
type textarea "#"
type textarea "x"
type textarea "#0"
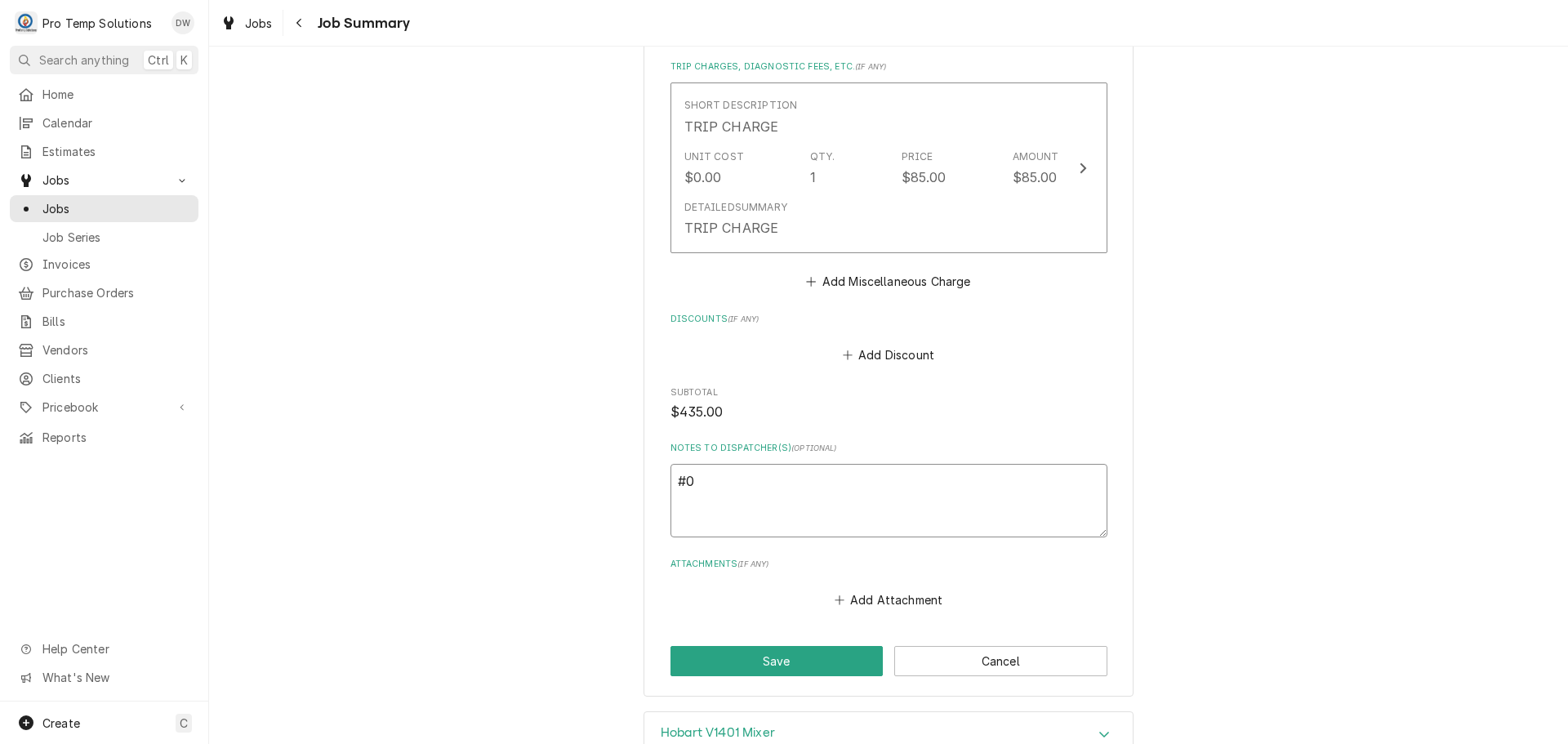
type textarea "x"
type textarea "#09"
type textarea "x"
type textarea "#091"
type textarea "x"
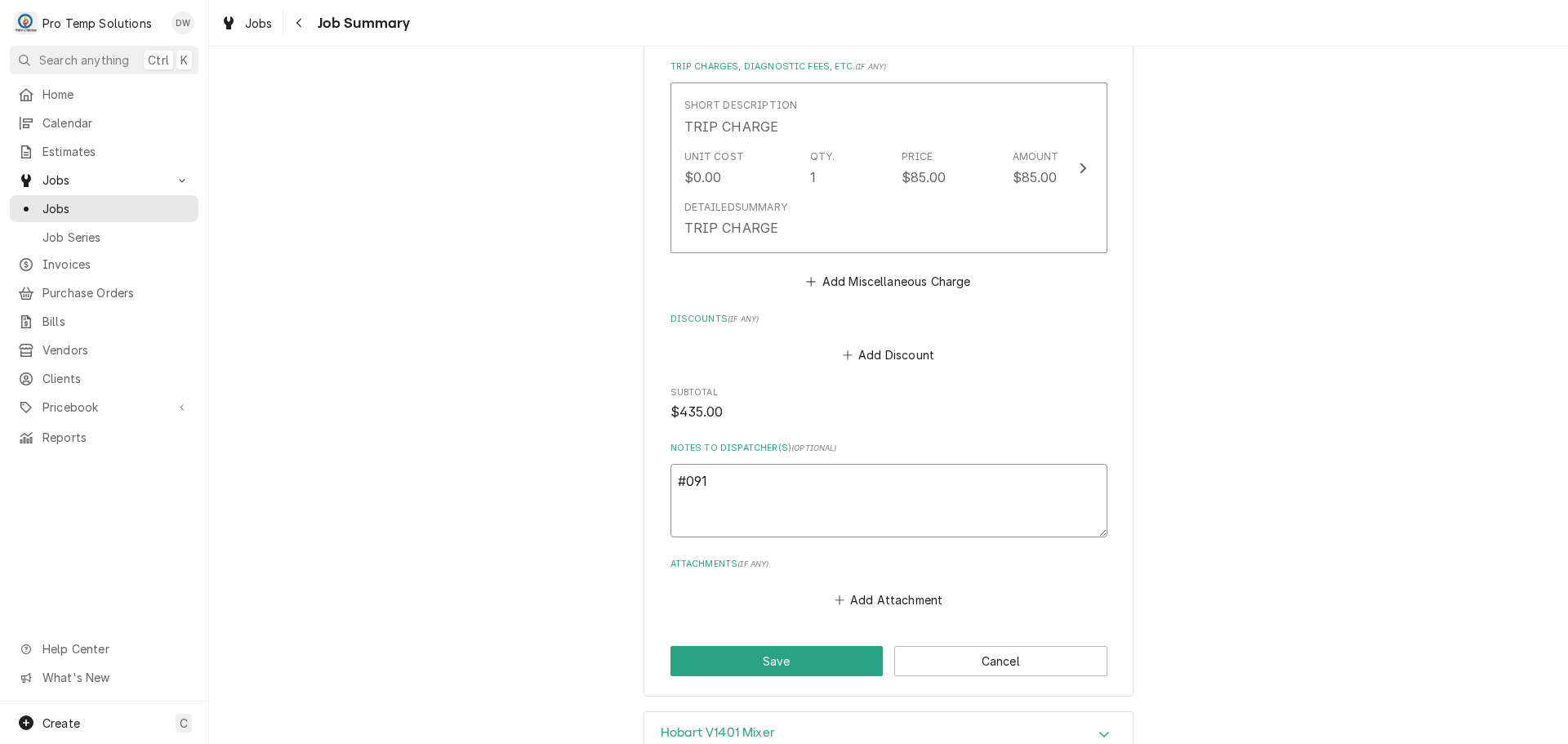
type textarea "#0916"
type textarea "x"
type textarea "#09162"
type textarea "x"
type textarea "#091625"
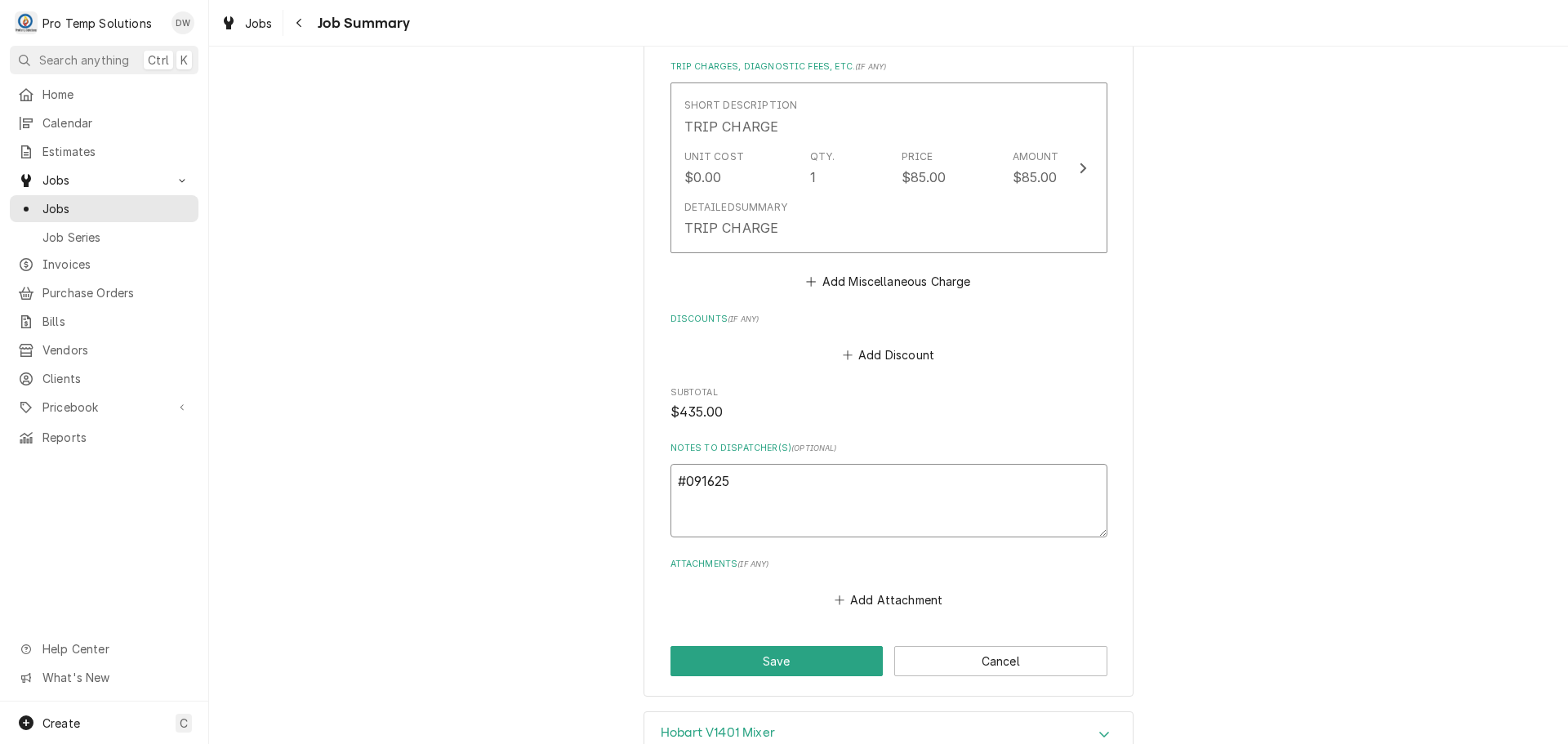
type textarea "x"
type textarea "#0916250"
type textarea "x"
type textarea "#09162500"
type textarea "x"
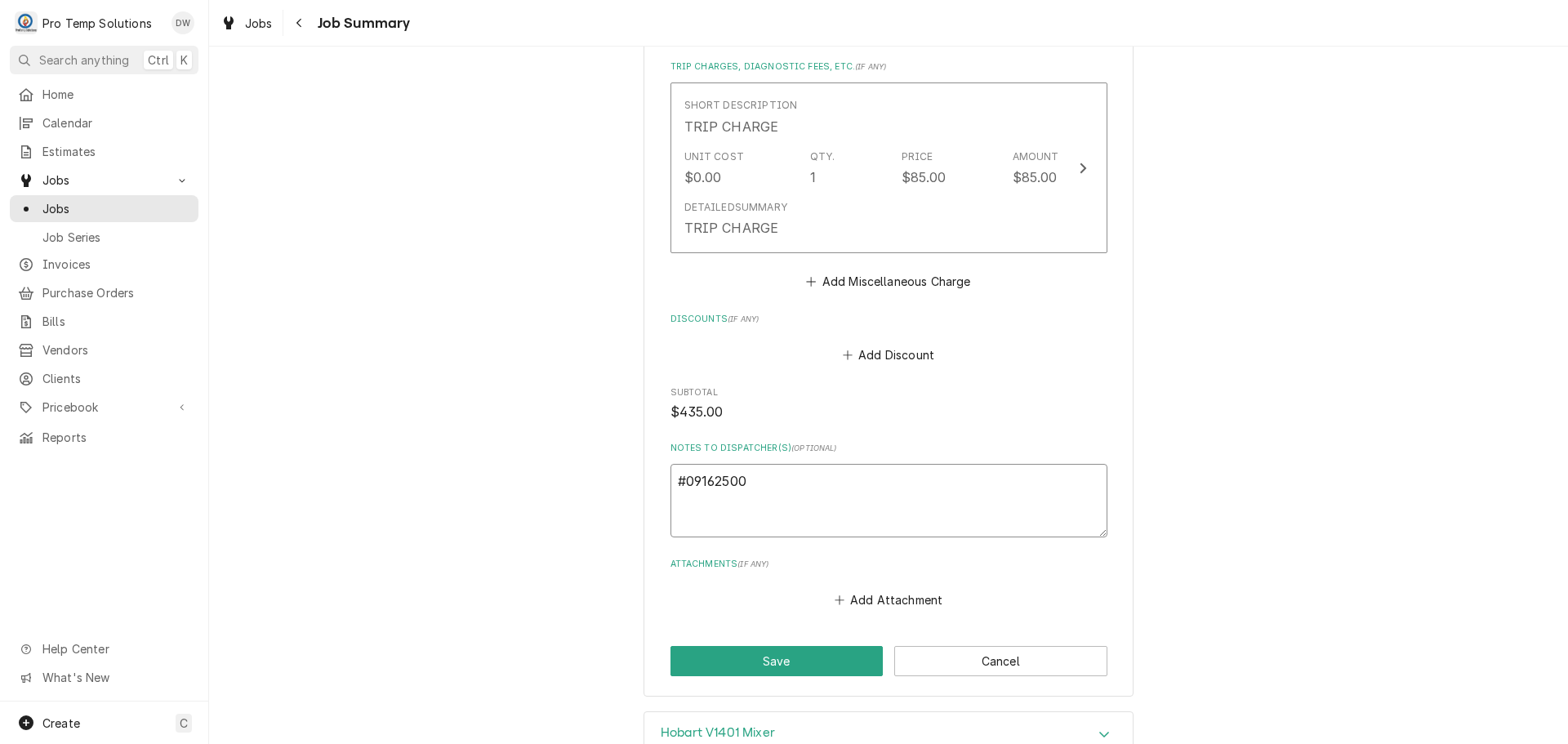
type textarea "#091625002"
type textarea "x"
type textarea "#091625002"
type textarea "x"
type textarea "#091625002 9"
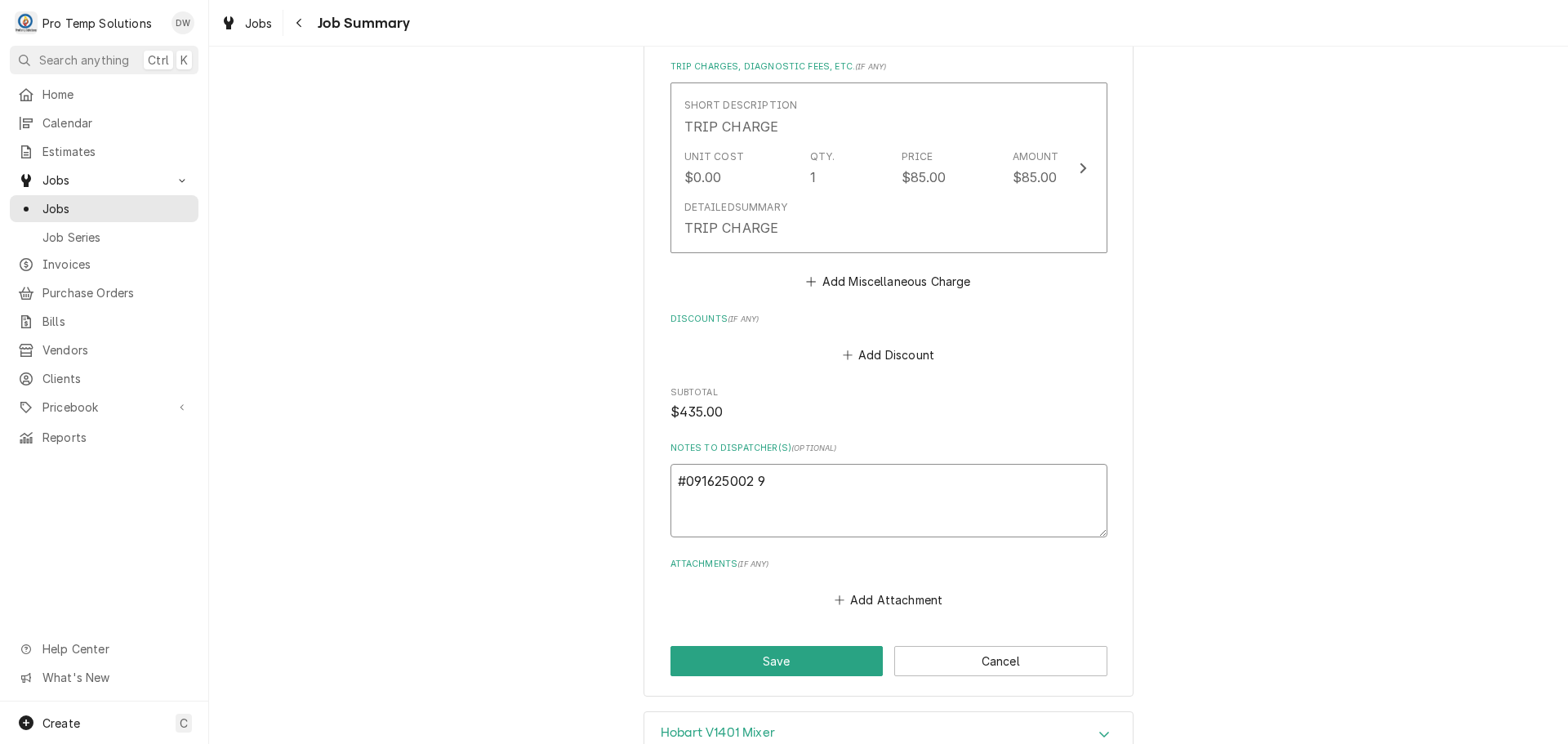
type textarea "x"
type textarea "#091625002 9T"
type textarea "x"
type textarea "#091625002 9TH"
type textarea "x"
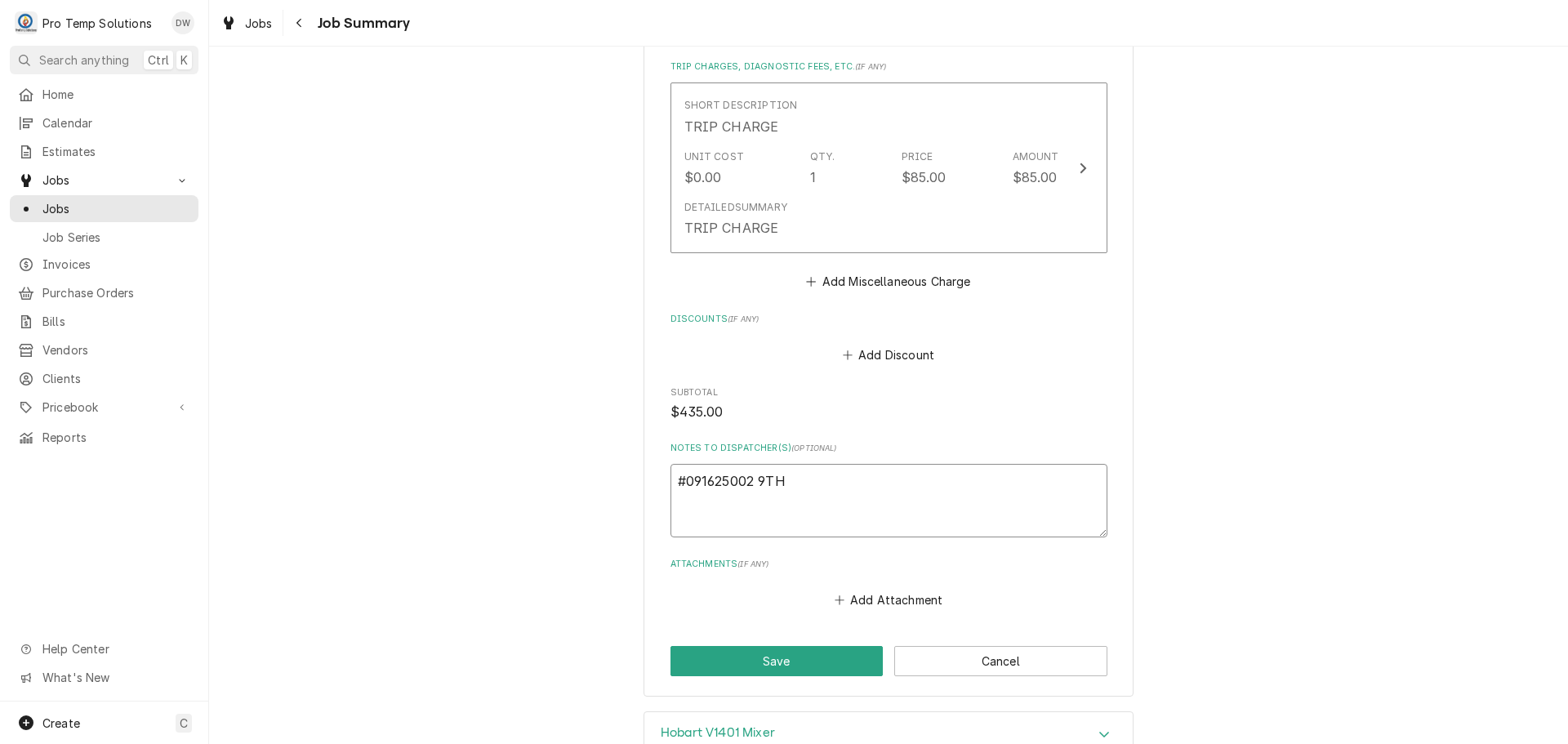
type textarea "#091625002 9TH"
type textarea "x"
type textarea "#091625002 9TH S"
type textarea "x"
type textarea "#091625002 9TH ST"
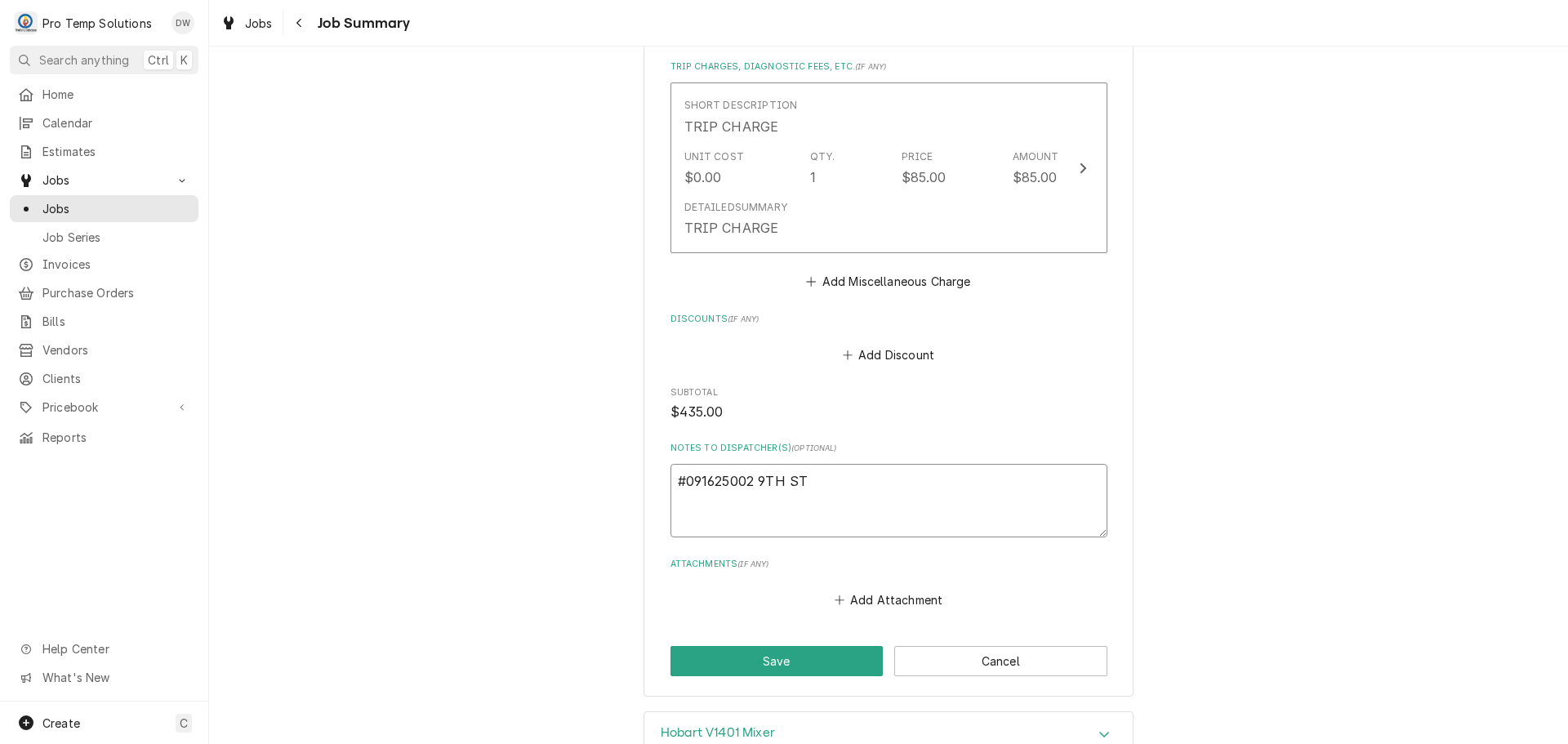
type textarea "x"
type textarea "#091625002 9TH ST-"
type textarea "x"
type textarea "#091625002 9TH ST-"
type textarea "x"
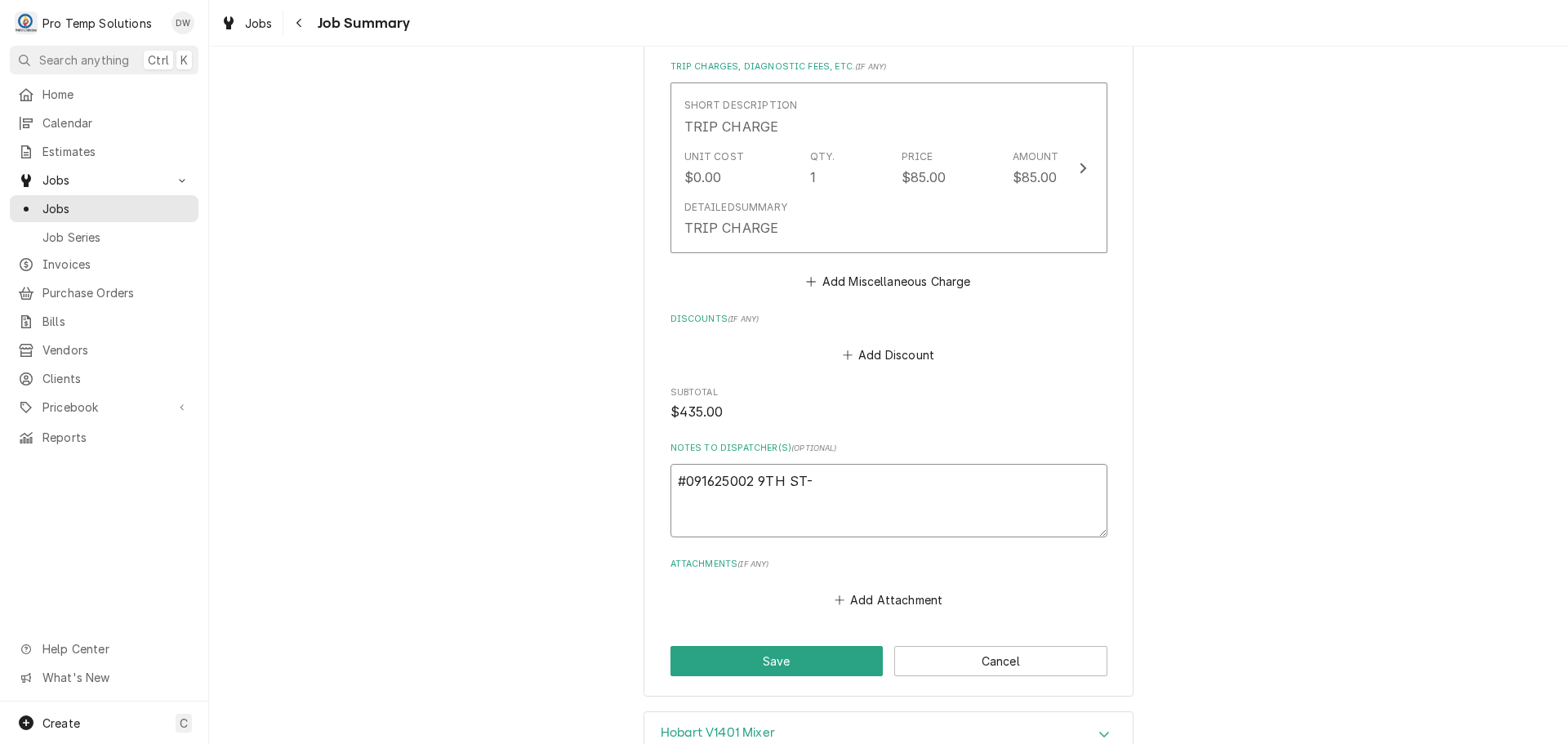
type textarea "#091625002 9TH ST- H"
type textarea "x"
type textarea "#091625002 9TH ST- HO"
type textarea "x"
type textarea "#091625002 9TH ST- HOB"
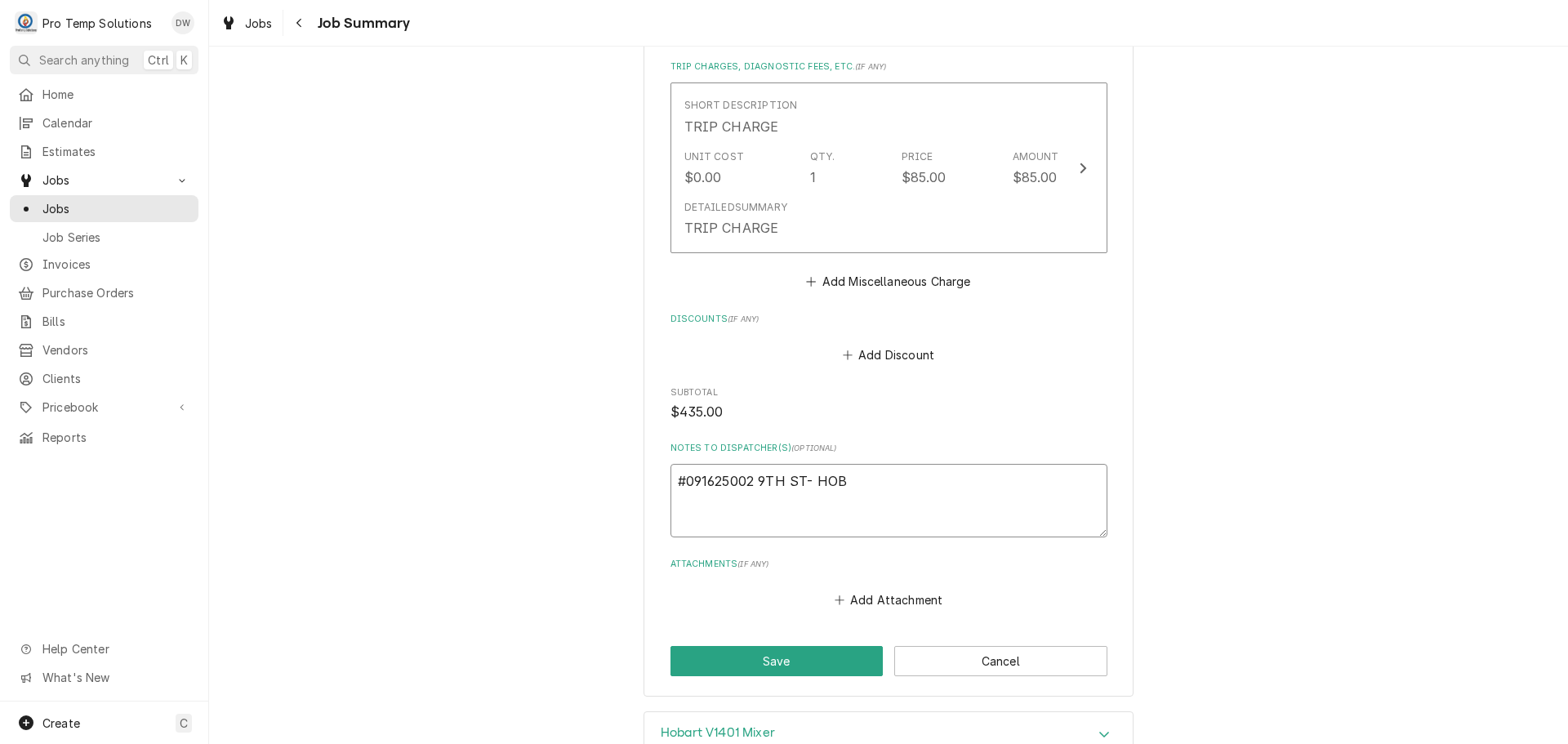
type textarea "x"
type textarea "#091625002 9TH ST- HOBA"
type textarea "x"
type textarea "#091625002 9TH ST- HOBAR"
type textarea "x"
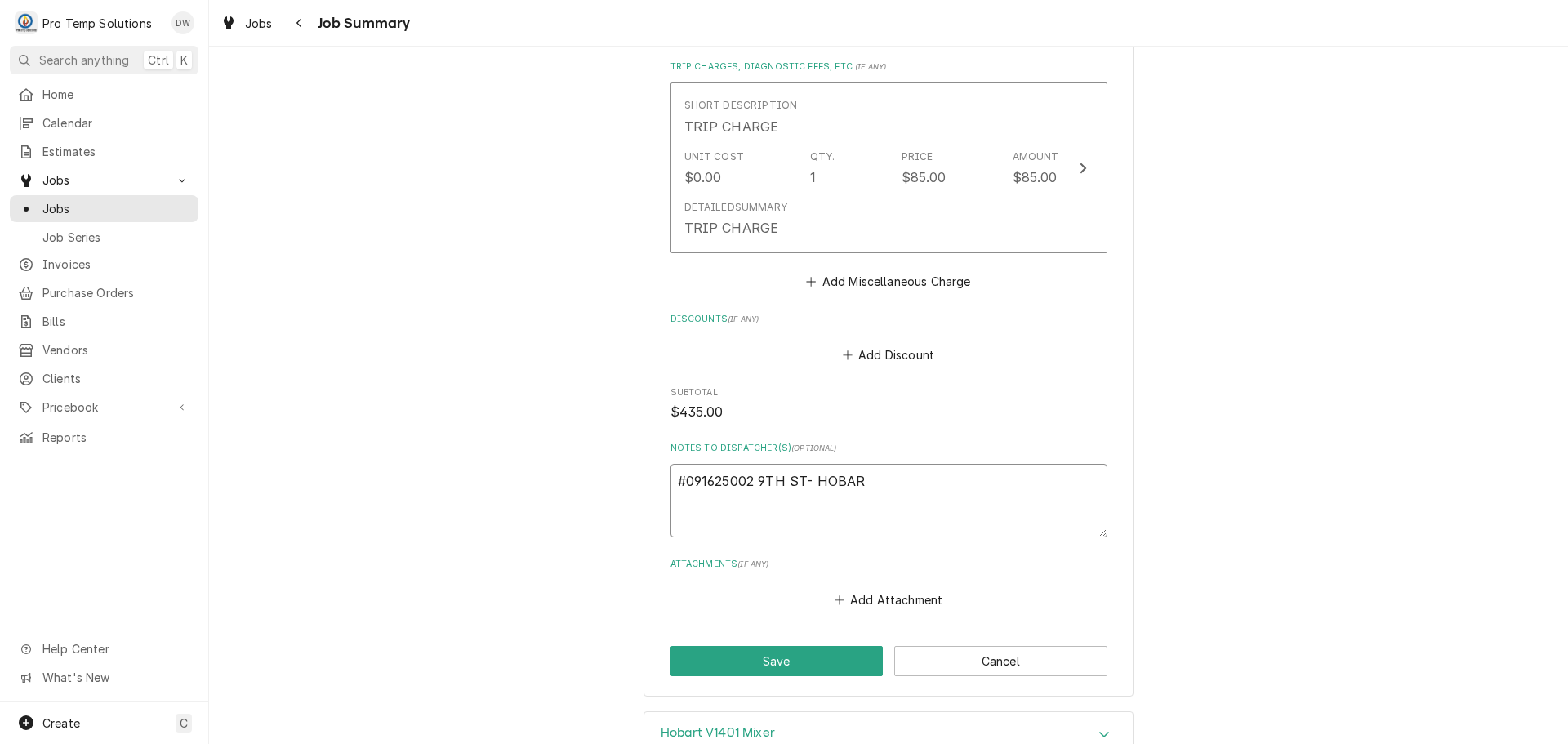
type textarea "#091625002 9TH ST- HOBART"
type textarea "x"
type textarea "#091625002 9TH ST- HOBART"
type textarea "x"
type textarea "#091625002 9TH ST- HOBART M"
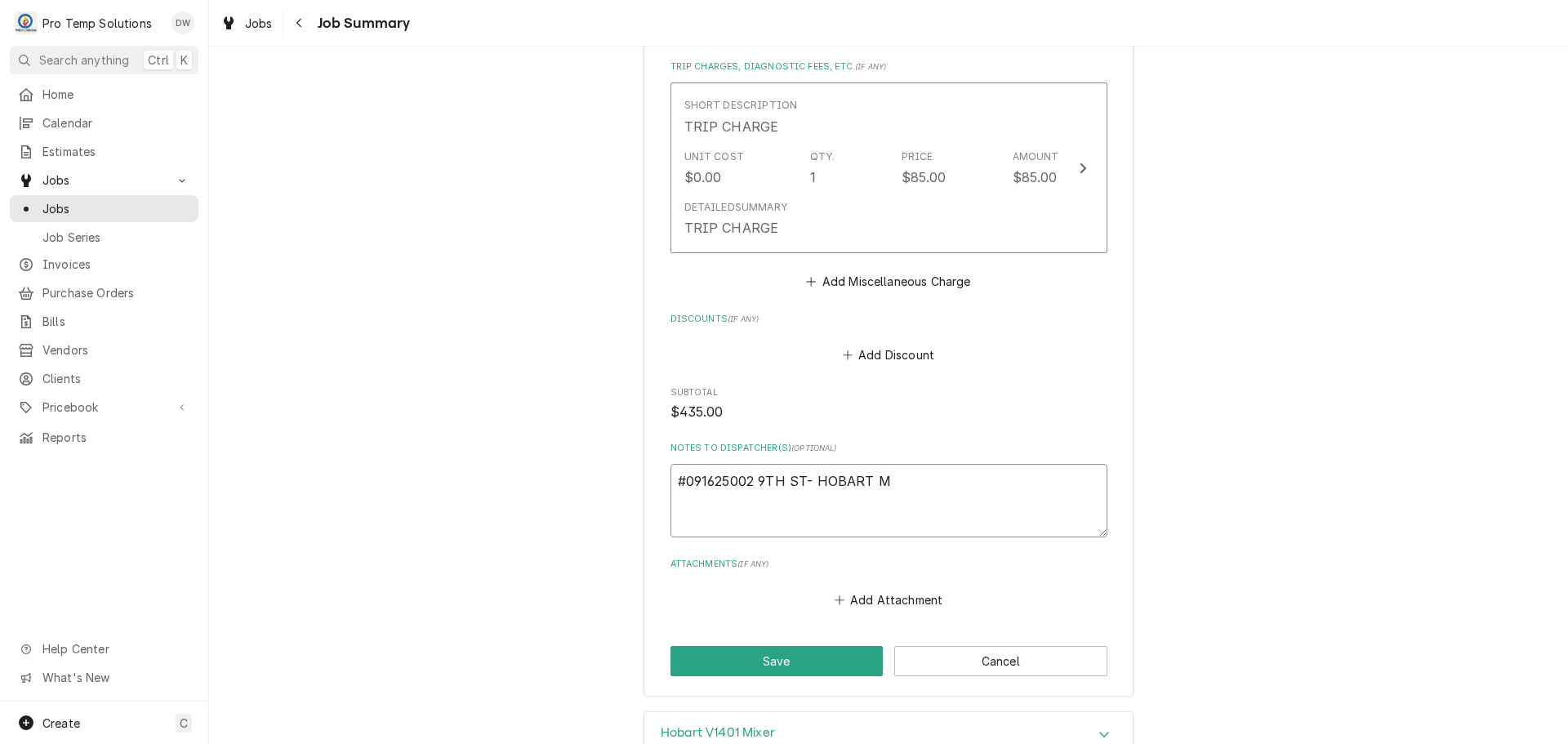
type textarea "x"
type textarea "#091625002 9TH ST- HOBART MI"
type textarea "x"
type textarea "#091625002 9TH ST- HOBART MIX"
type textarea "x"
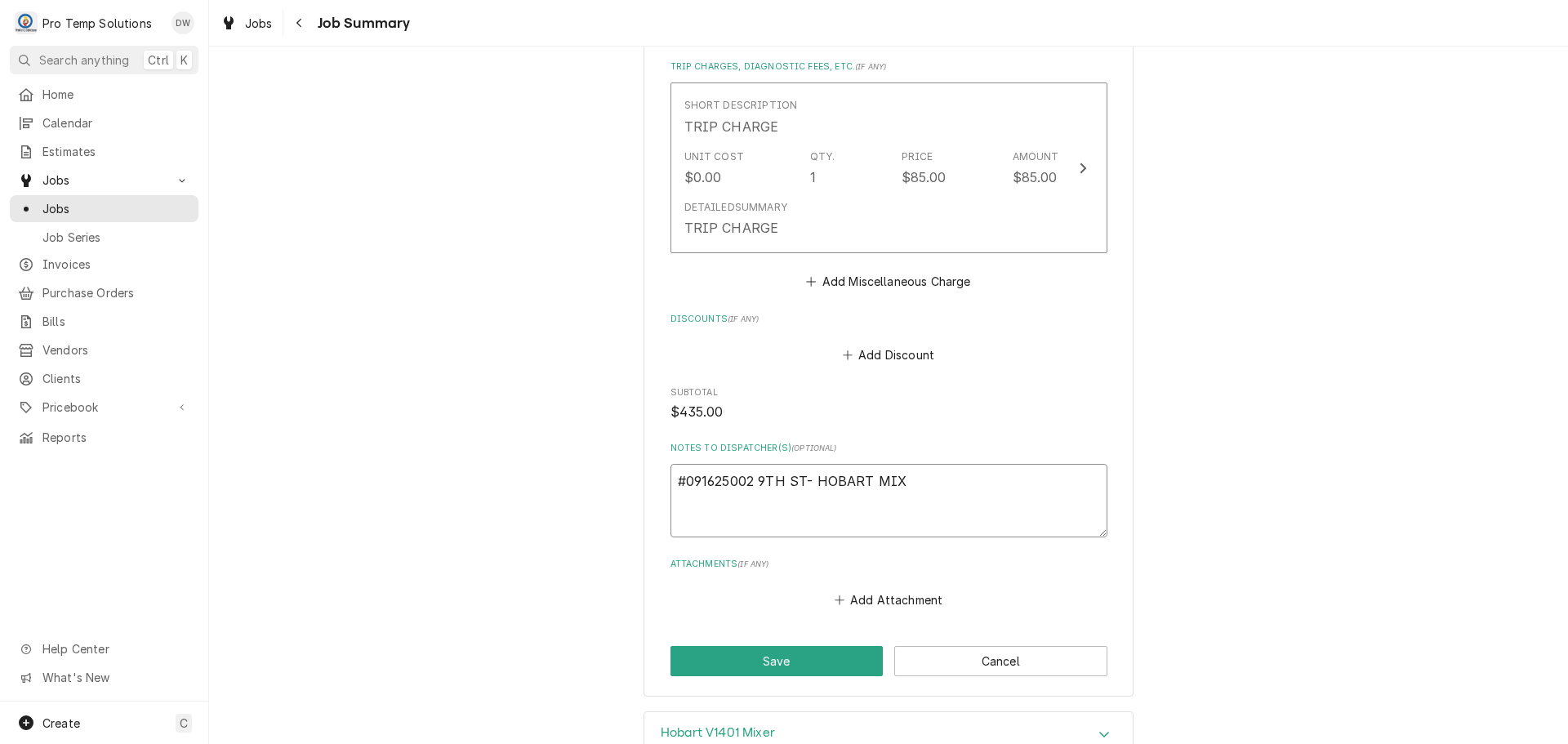
type textarea "#091625002 9TH ST- HOBART MIXE"
type textarea "x"
type textarea "#091625002 9TH ST- HOBART MIXER"
click at [783, 656] on button "Save" at bounding box center [777, 661] width 213 height 30
type textarea "x"
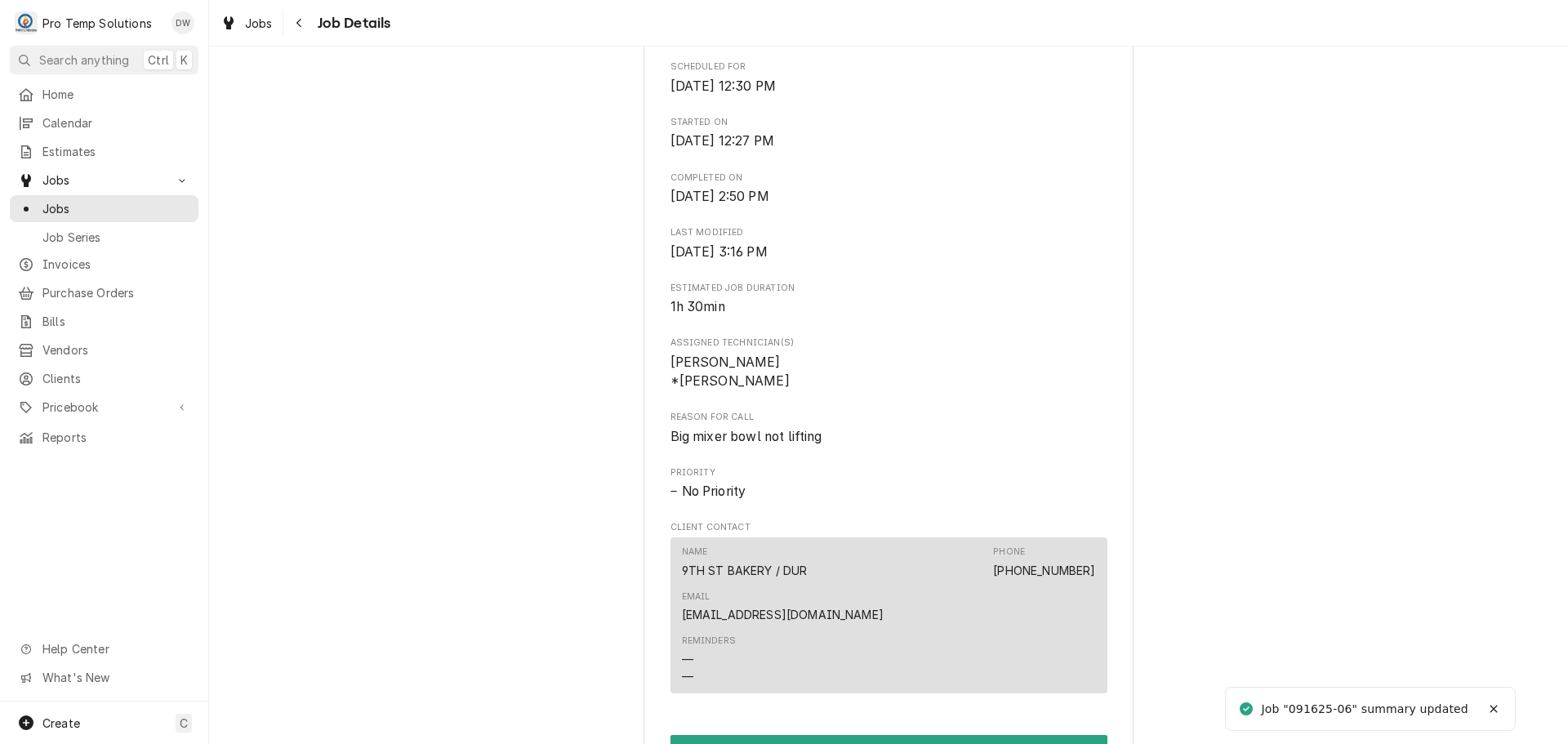
scroll to position [817, 0]
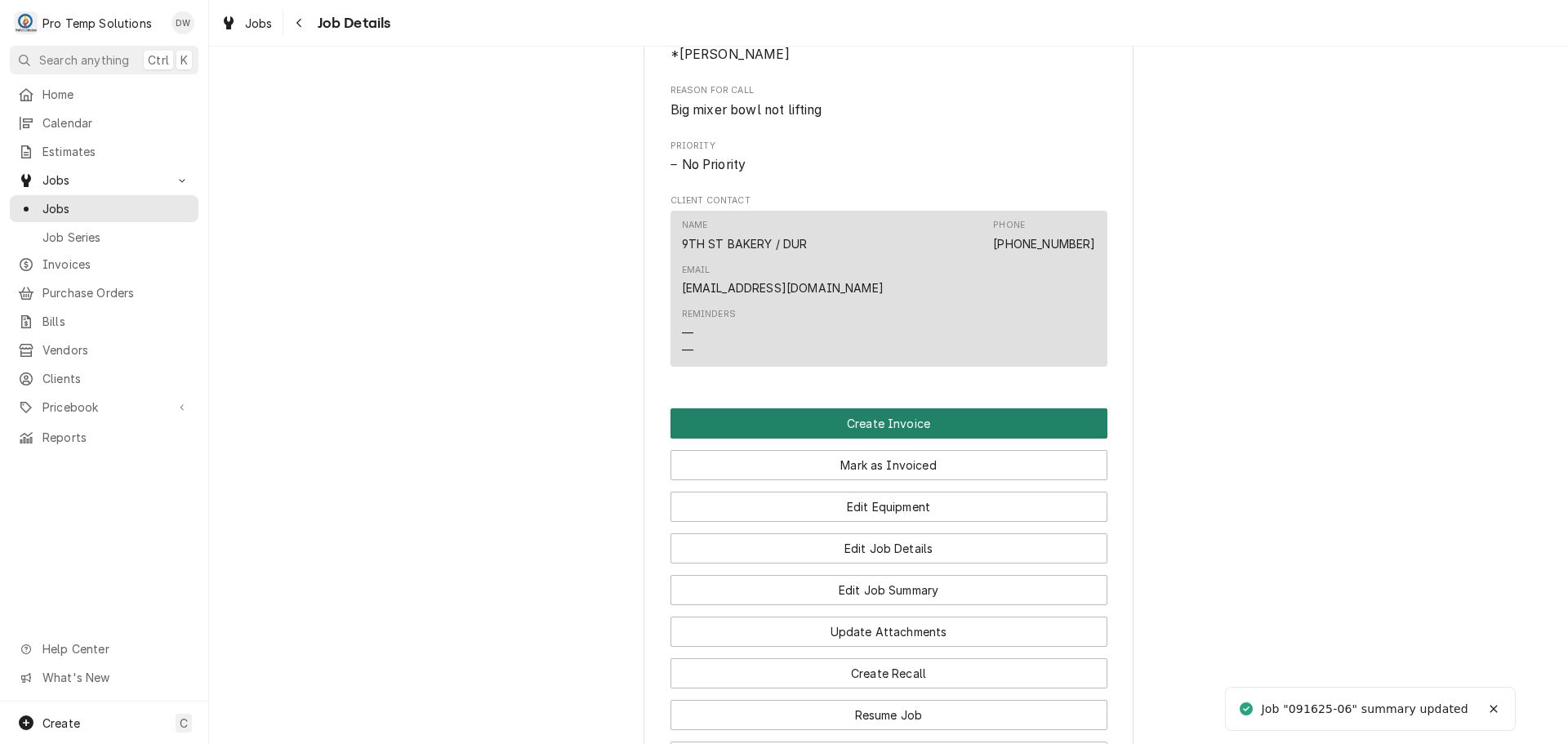
click at [856, 416] on button "Create Invoice" at bounding box center [889, 423] width 437 height 30
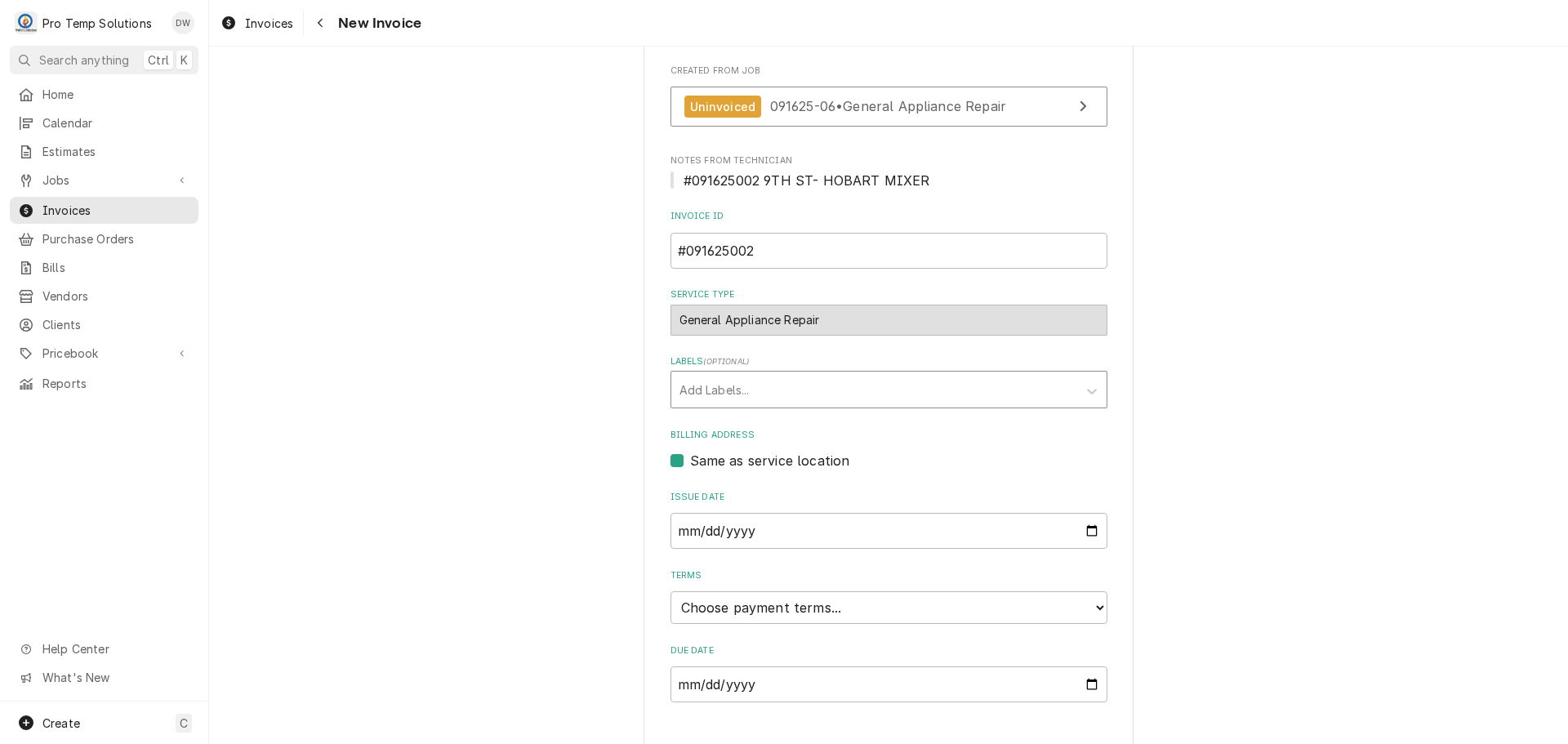
scroll to position [377, 0]
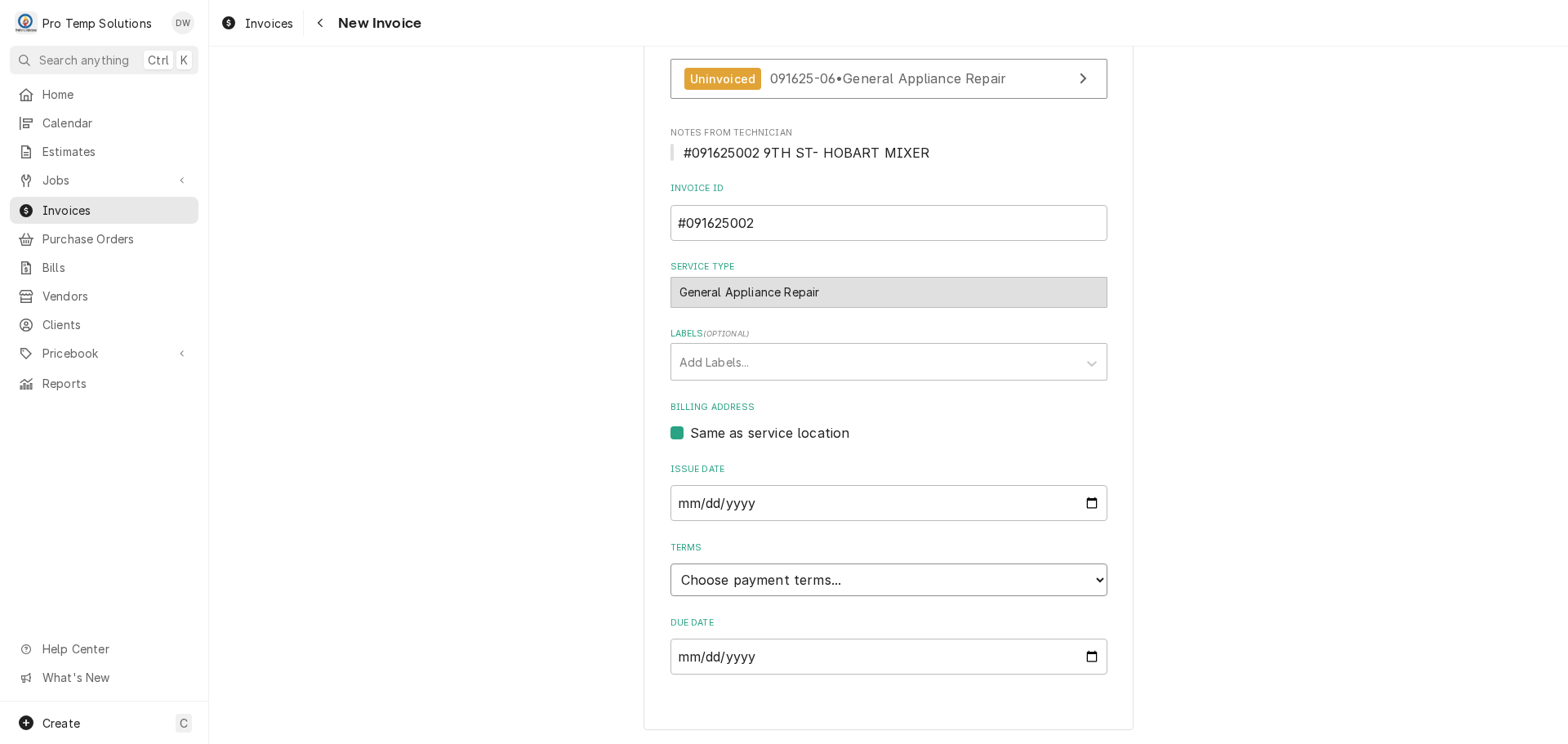
click at [764, 578] on select "Choose payment terms... Same Day Net 7 Net 14 Net 21 Net 30 Net 45 Net 60 Net 90" at bounding box center [889, 580] width 437 height 33
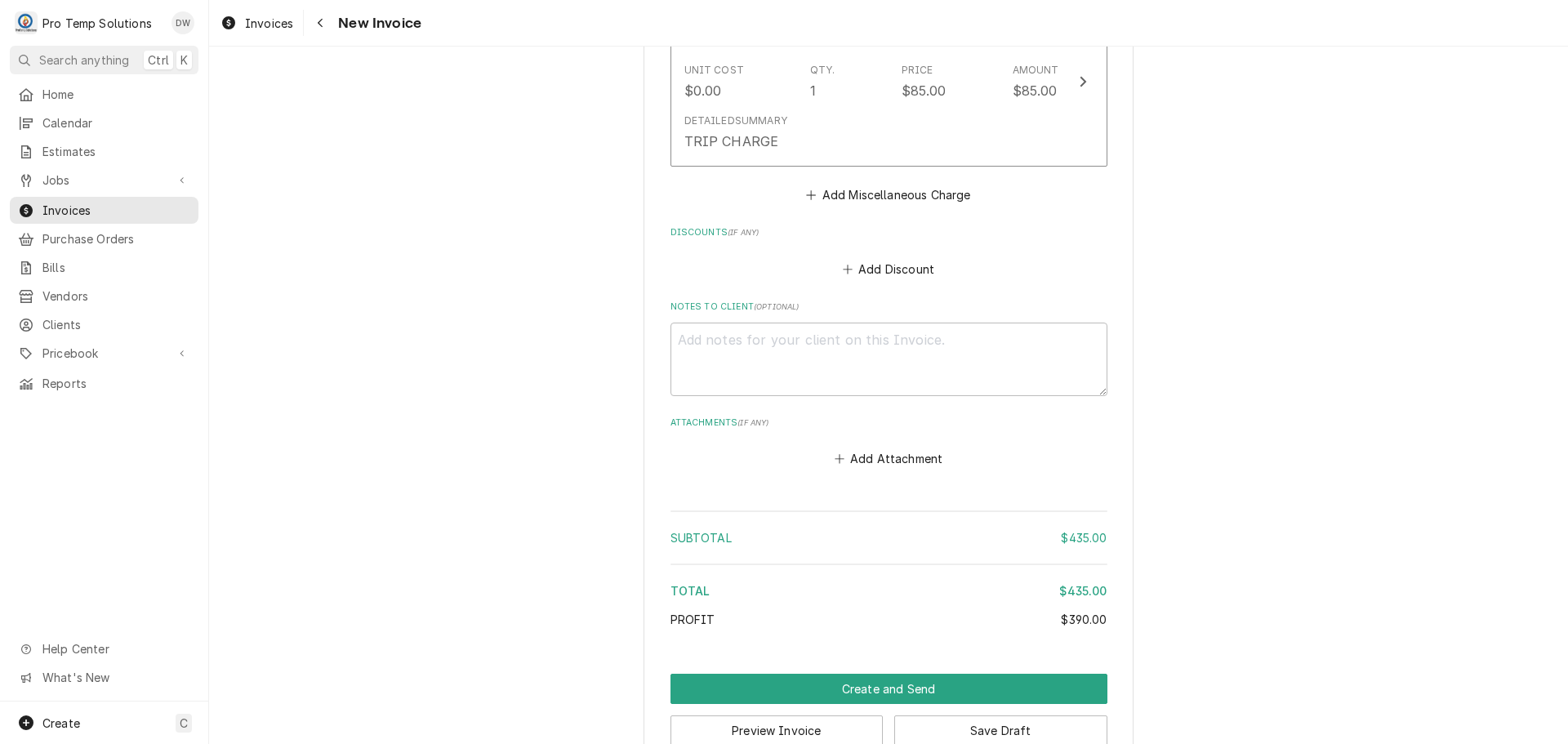
scroll to position [1620, 0]
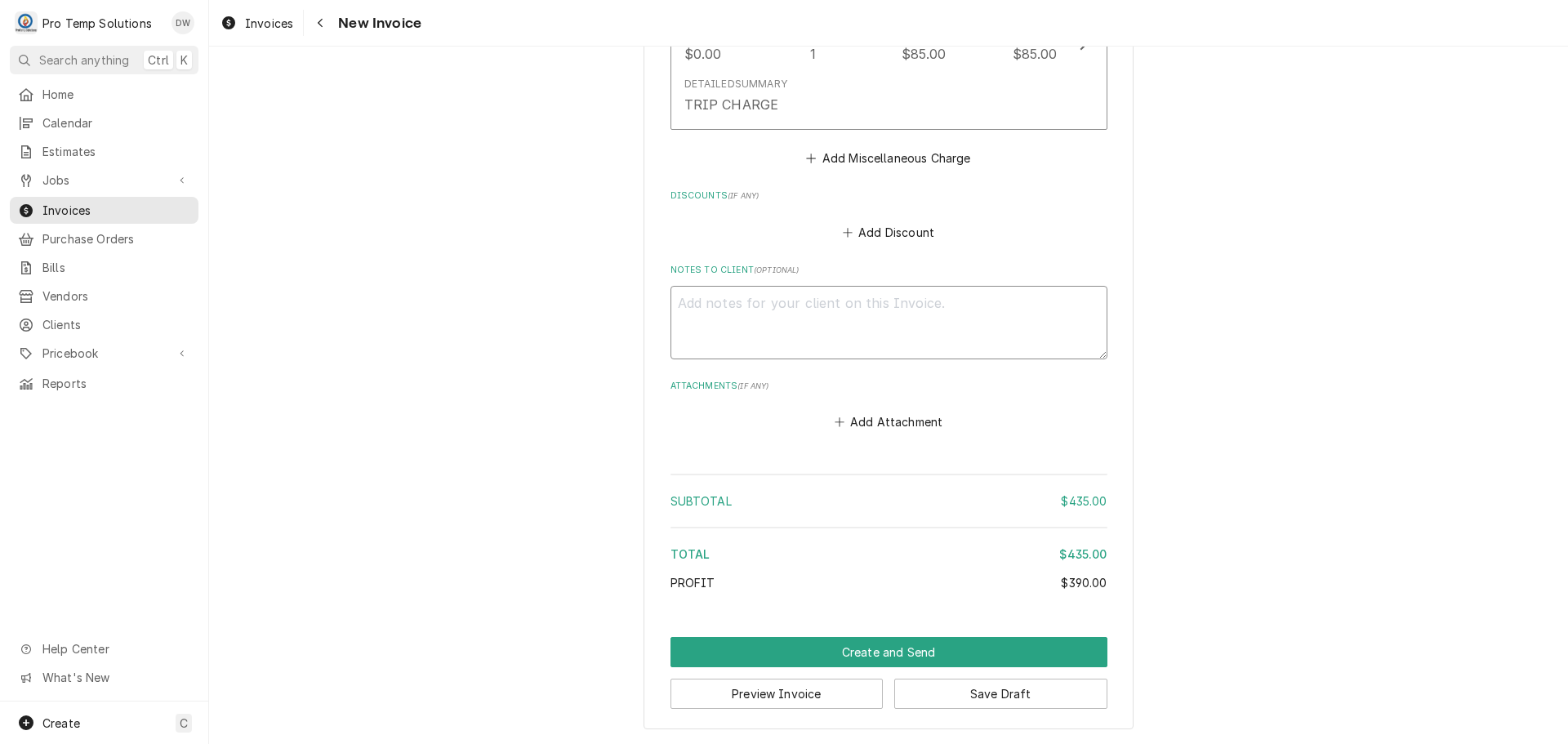
click at [736, 309] on textarea "Notes to Client ( optional )" at bounding box center [889, 322] width 437 height 74
type textarea "x"
type textarea "#"
type textarea "x"
type textarea "#0"
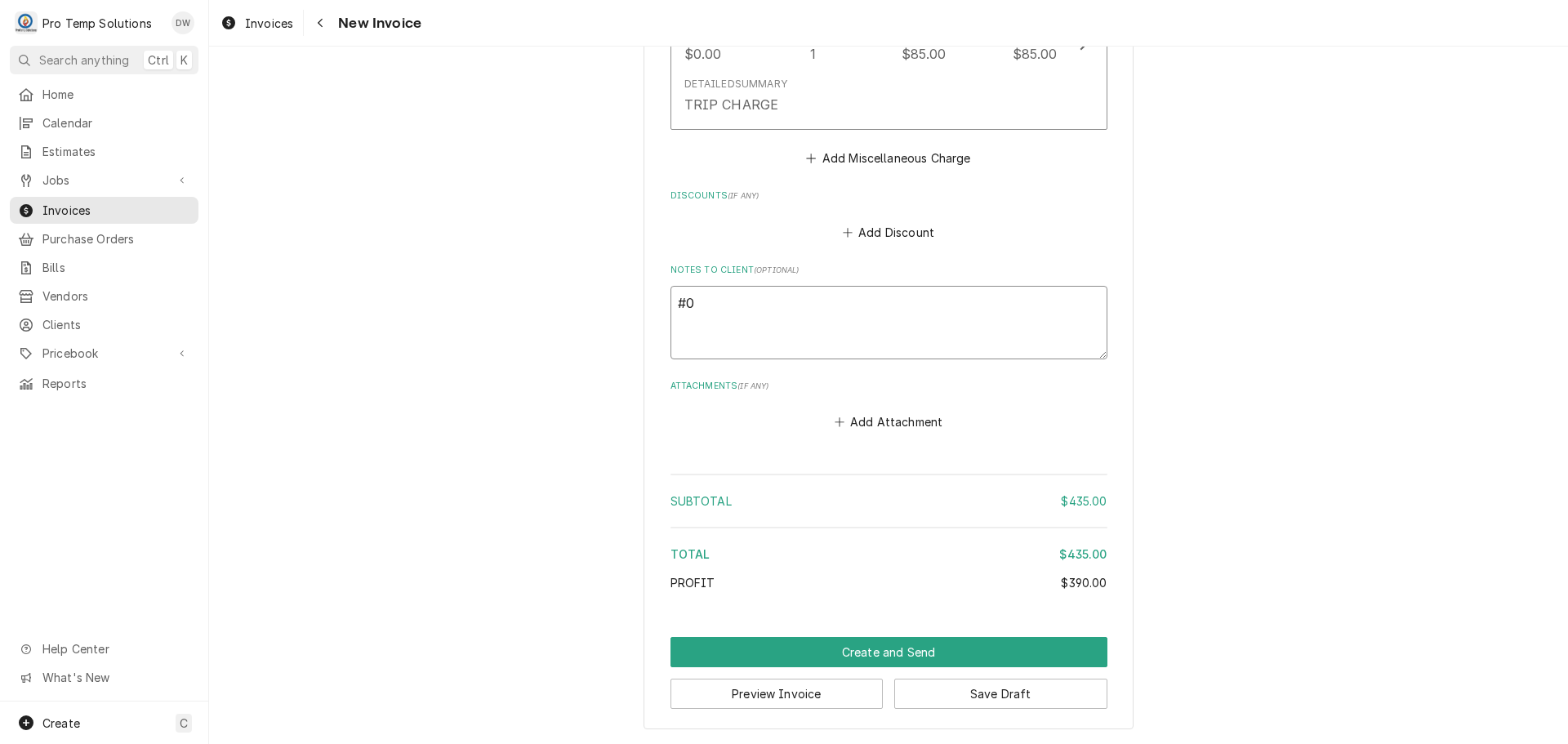
type textarea "x"
type textarea "#09"
type textarea "x"
type textarea "#091"
type textarea "x"
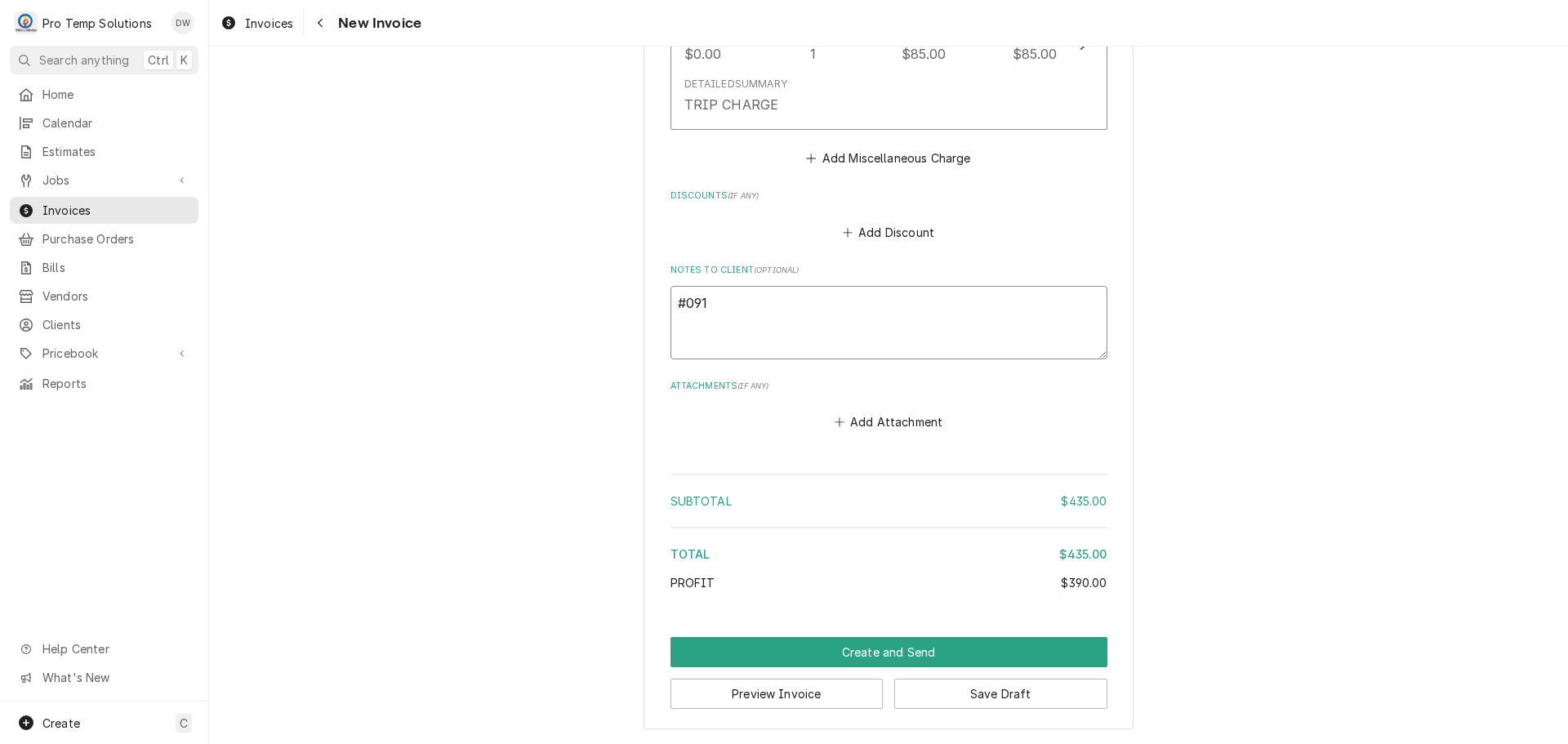
type textarea "#0916"
type textarea "x"
type textarea "#09162"
type textarea "x"
type textarea "#091625"
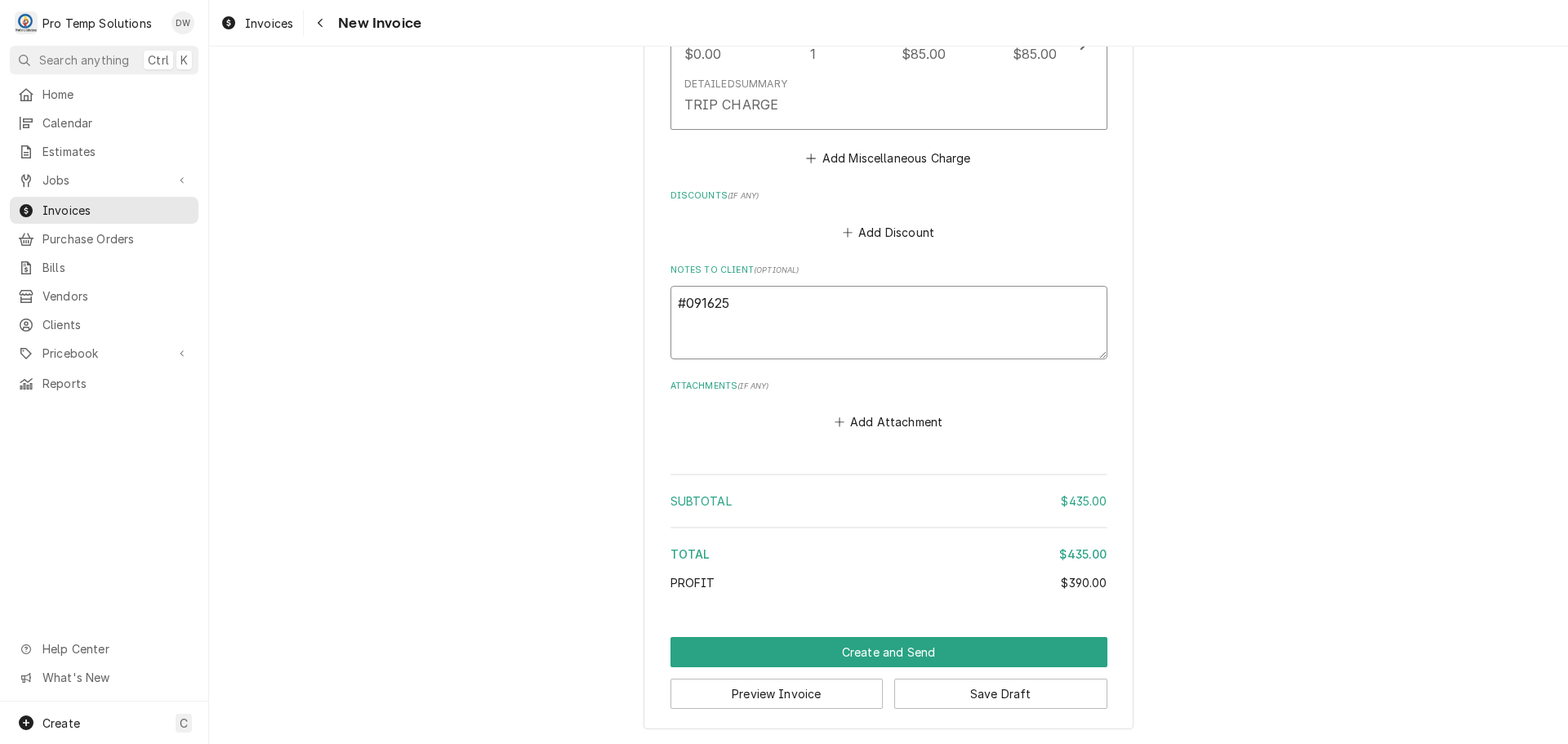
type textarea "x"
type textarea "#0916250"
type textarea "x"
type textarea "#09162500"
type textarea "x"
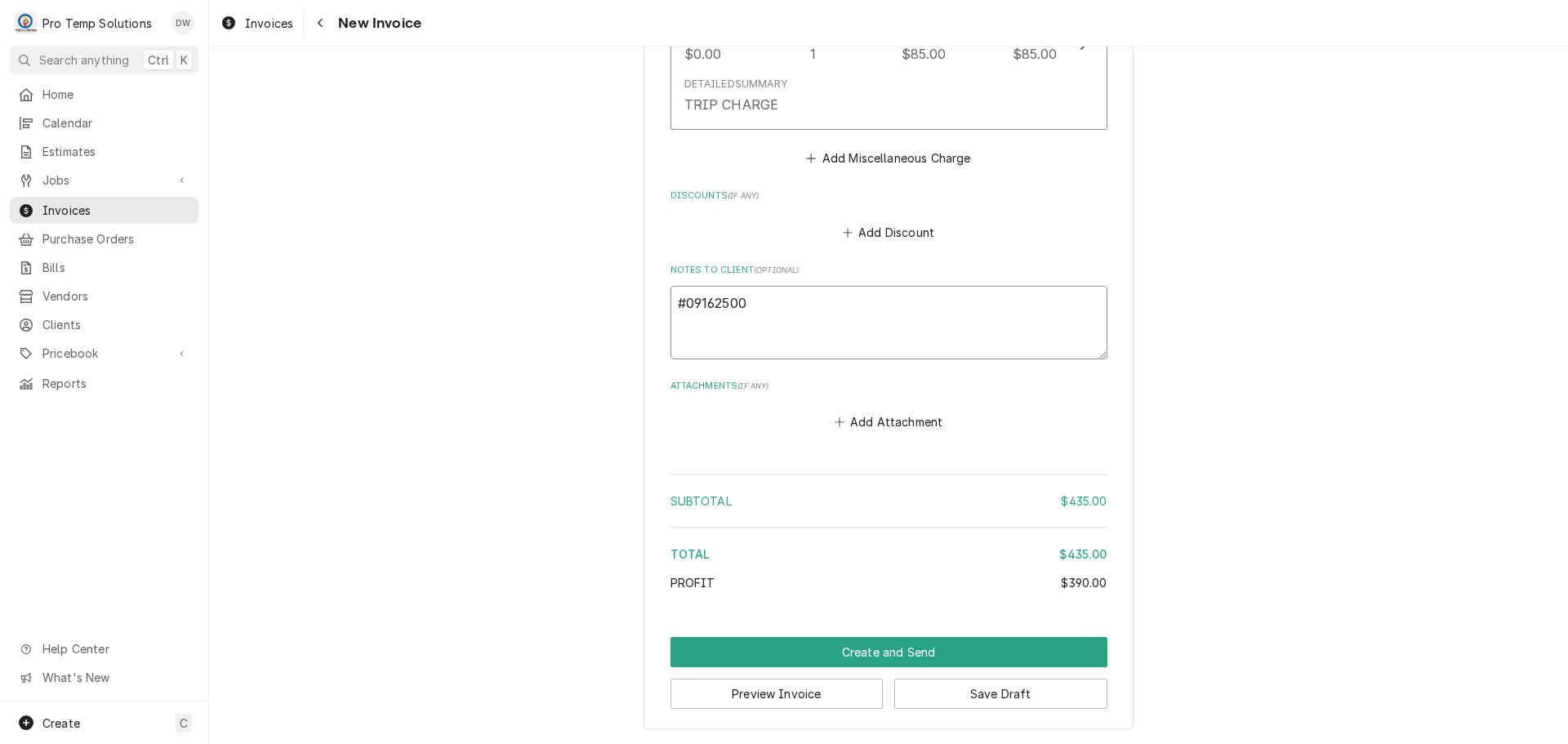
type textarea "#091625002"
type textarea "x"
type textarea "#091625002"
type textarea "x"
type textarea "#091625002 9"
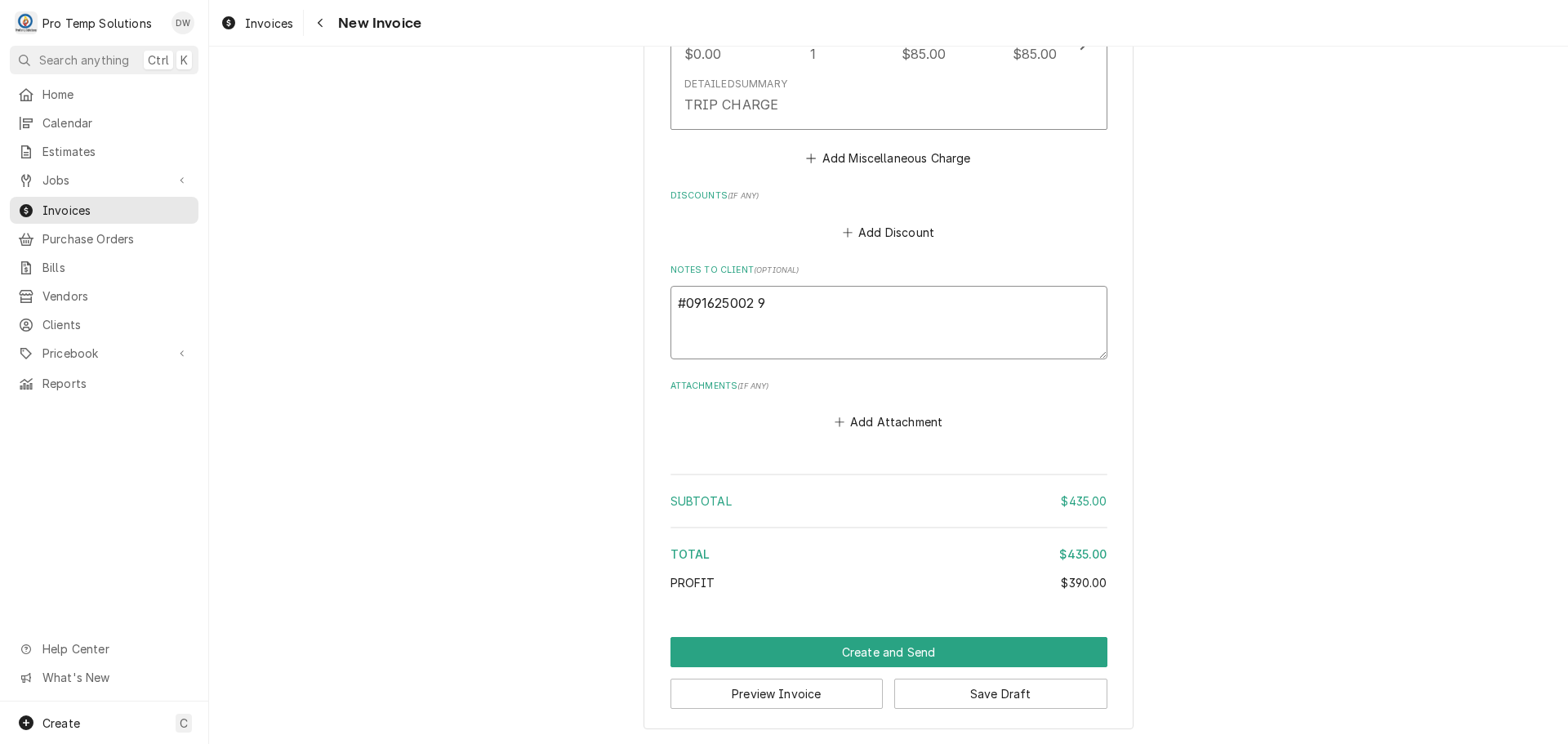
type textarea "x"
type textarea "#091625002 9T"
type textarea "x"
type textarea "#091625002 9TH"
type textarea "x"
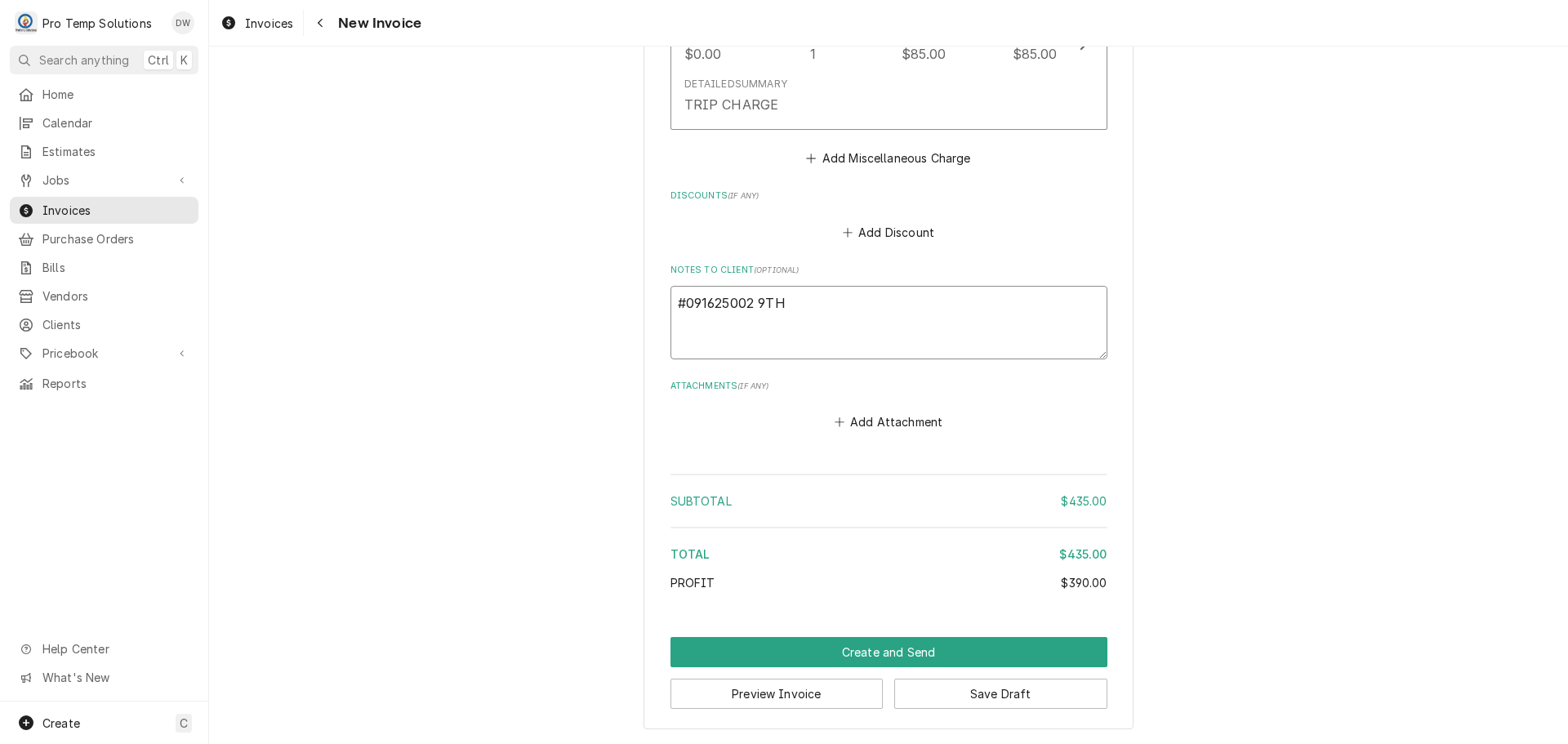
type textarea "#091625002 9TH"
type textarea "x"
type textarea "#091625002 9TH S"
type textarea "x"
type textarea "#091625002 9TH ST"
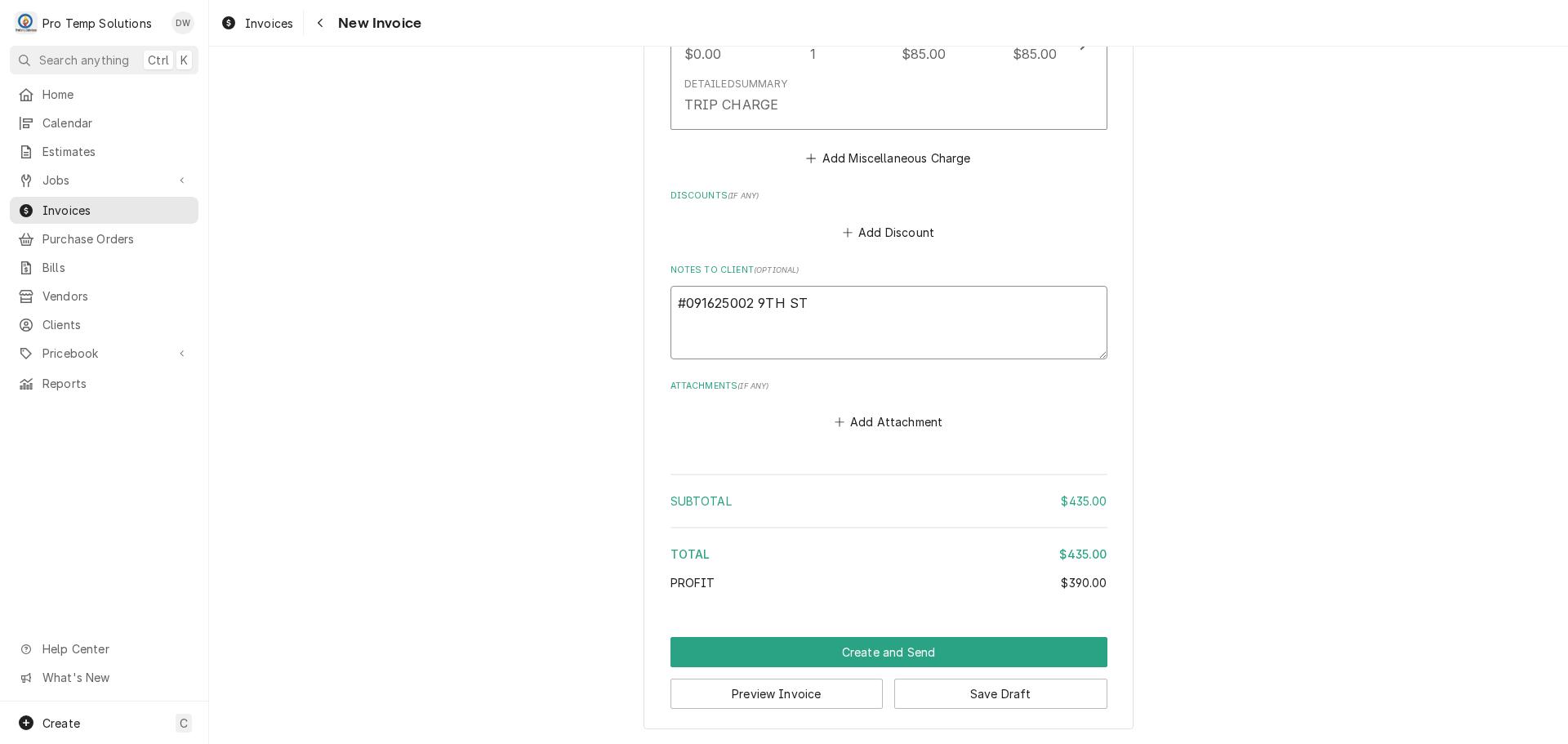
type textarea "x"
type textarea "#091625002 9TH ST-"
type textarea "x"
type textarea "#091625002 9TH ST-"
type textarea "x"
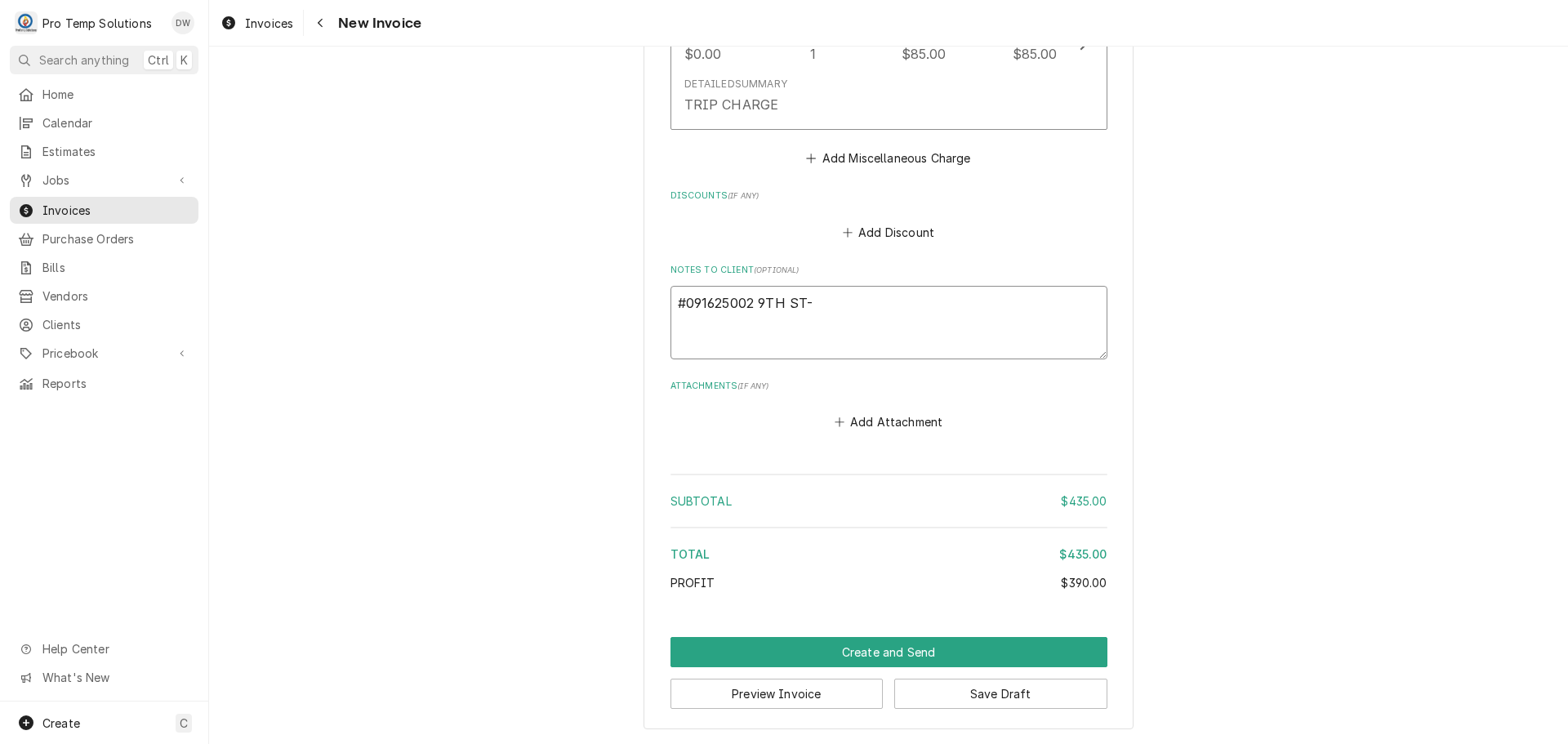
type textarea "#091625002 9TH ST- H"
type textarea "x"
type textarea "#091625002 9TH ST- HO"
type textarea "x"
type textarea "#091625002 9TH ST- HOB"
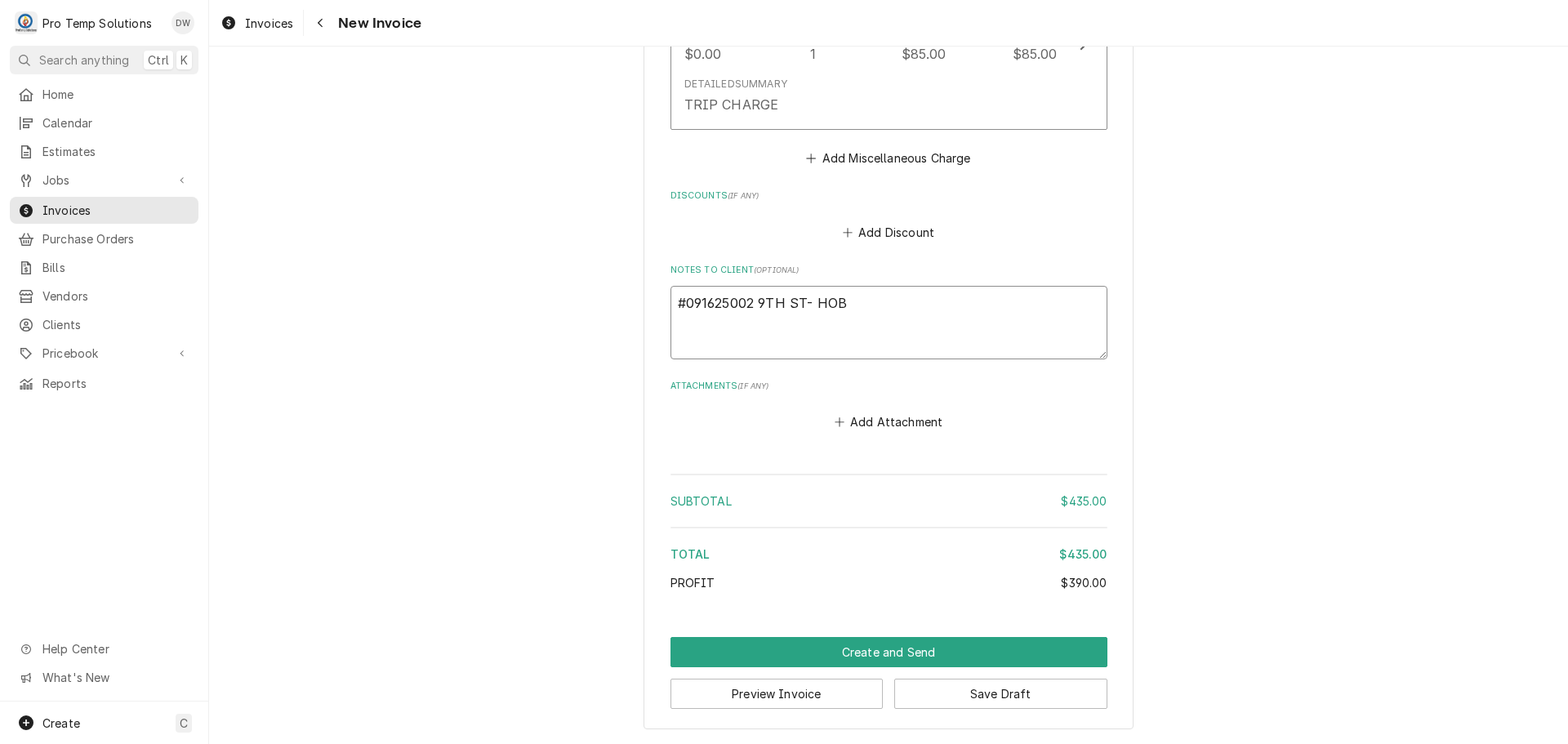
type textarea "x"
type textarea "#091625002 9TH ST- HOBA"
type textarea "x"
type textarea "#091625002 9TH ST- HOBAR"
type textarea "x"
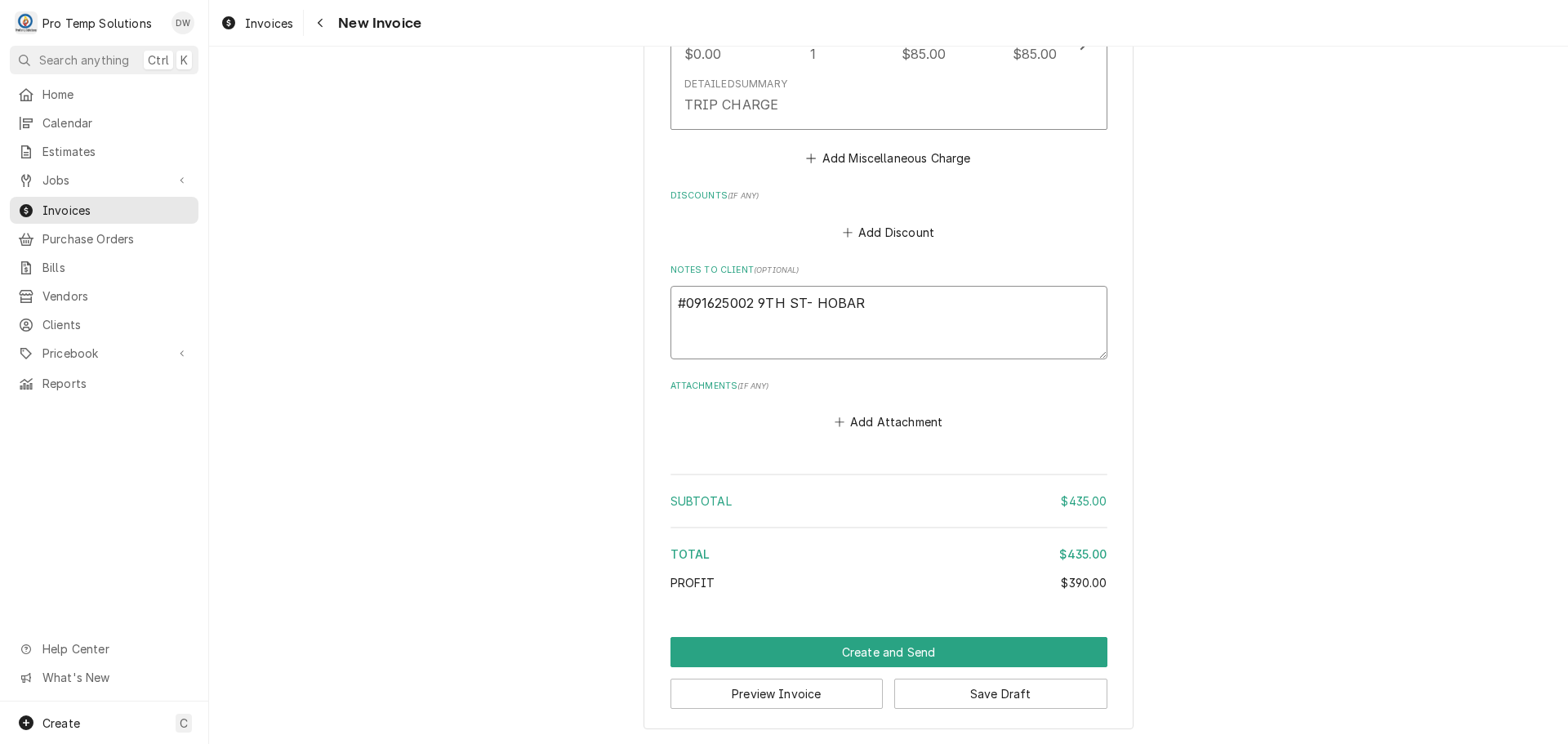
type textarea "#091625002 9TH ST- HOBART"
type textarea "x"
type textarea "#091625002 9TH ST- HOBART"
type textarea "x"
type textarea "#091625002 9TH ST- HOBART M"
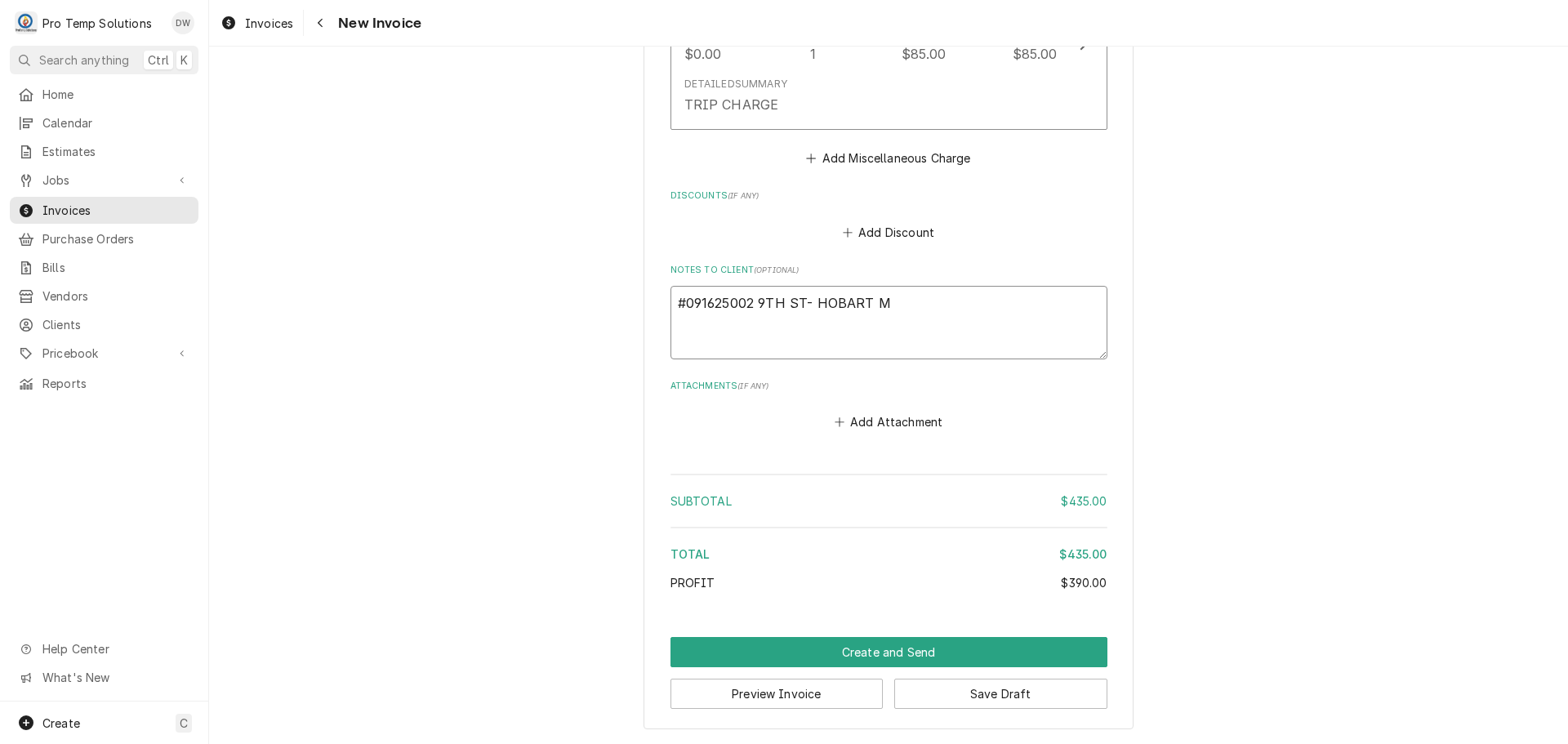
type textarea "x"
type textarea "#091625002 9TH ST- HOBART MI"
type textarea "x"
type textarea "#091625002 9TH ST- HOBART MIX"
type textarea "x"
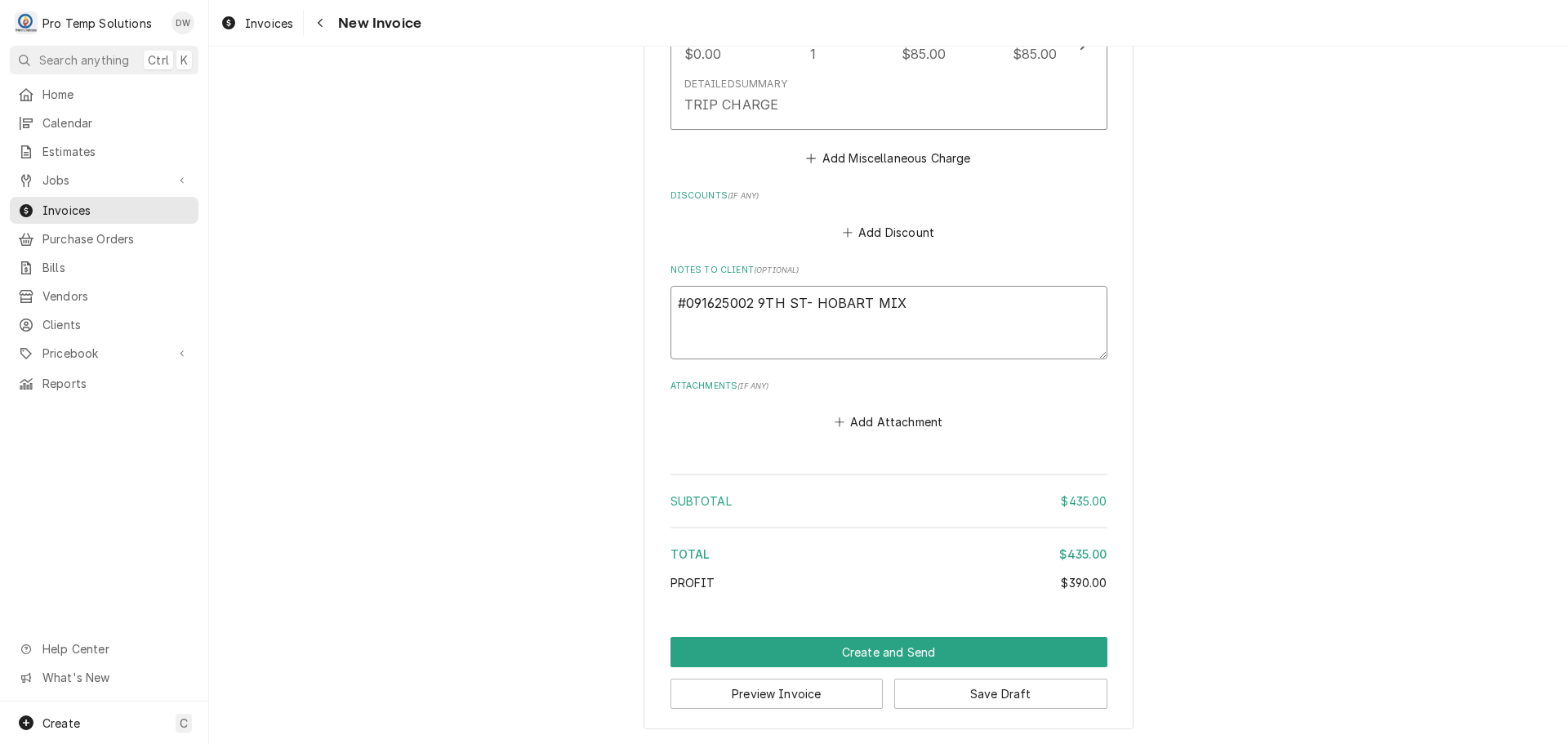
type textarea "#091625002 9TH ST- HOBART MIXE"
type textarea "x"
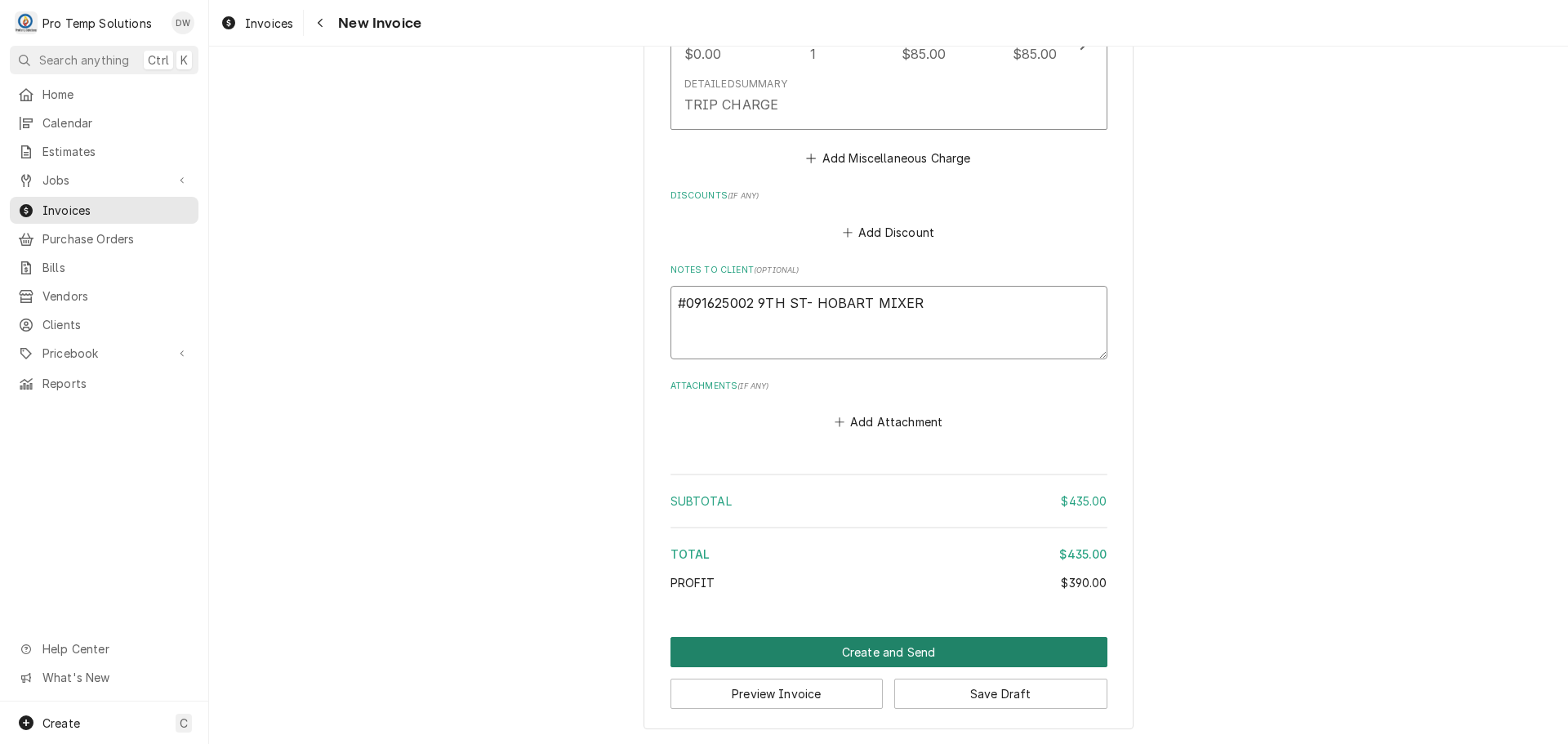
type textarea "#091625002 9TH ST- HOBART MIXER"
click at [874, 654] on button "Create and Send" at bounding box center [889, 651] width 437 height 30
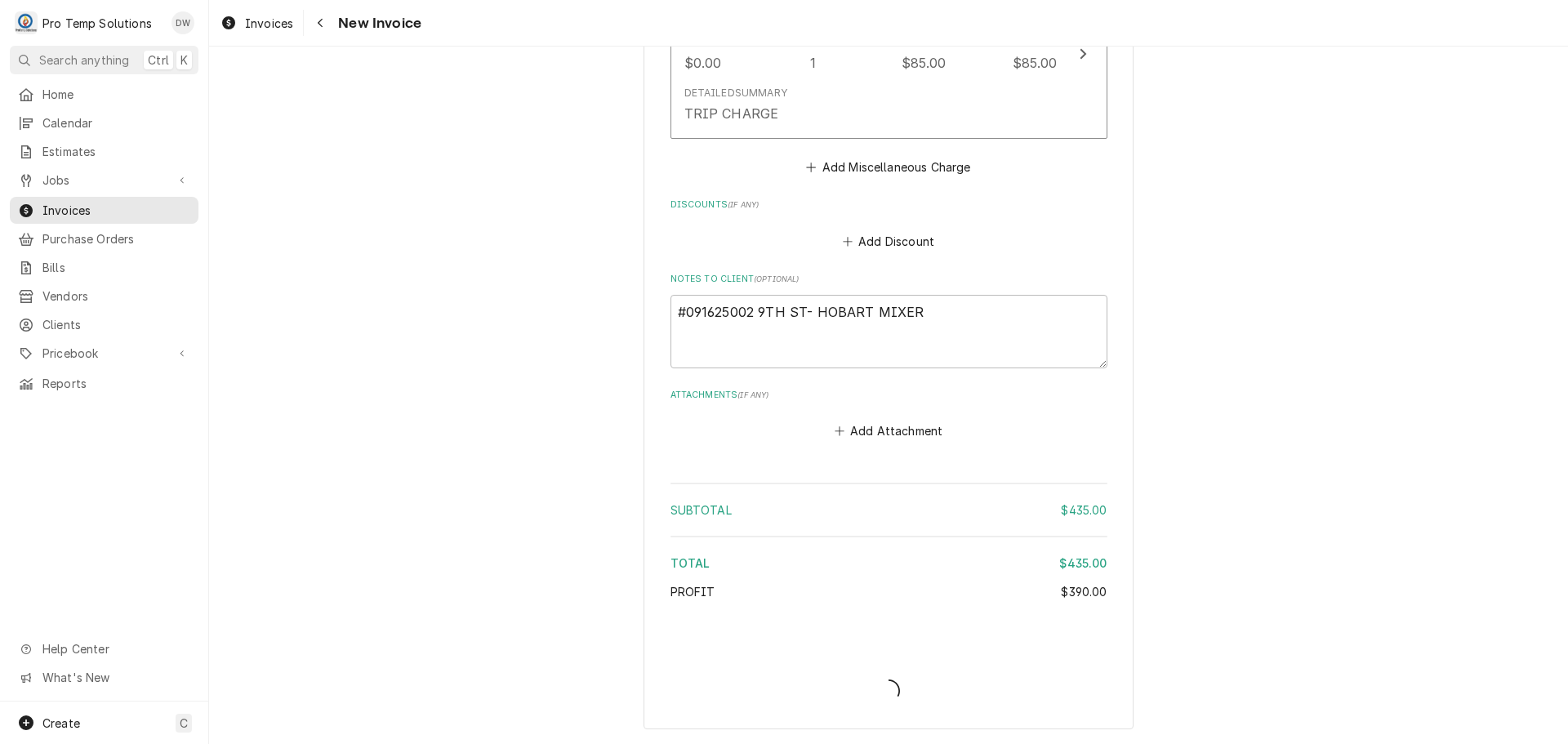
type textarea "x"
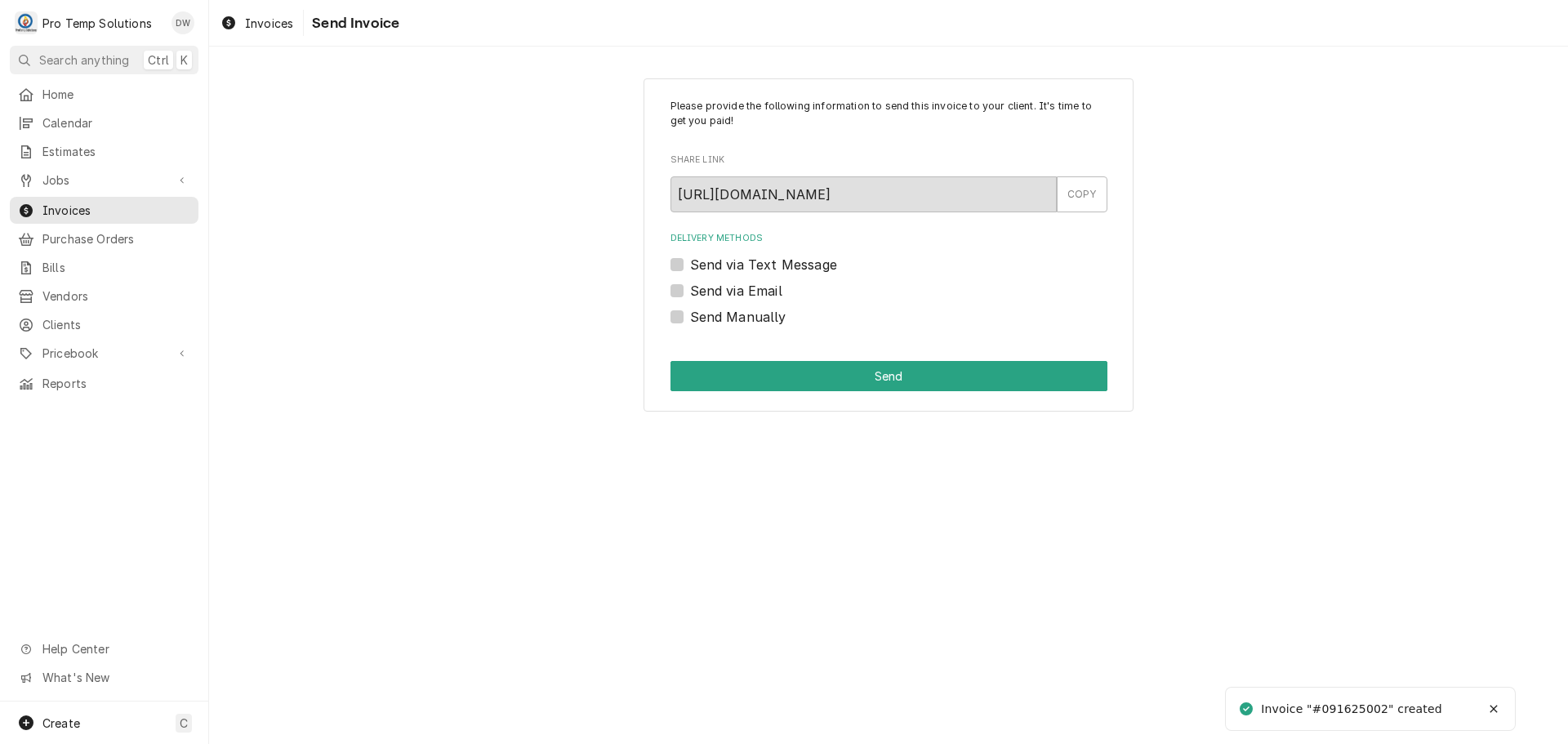
click at [691, 292] on label "Send via Email" at bounding box center [736, 291] width 93 height 20
click at [691, 292] on input "Send via Email" at bounding box center [909, 299] width 437 height 36
checkbox input "true"
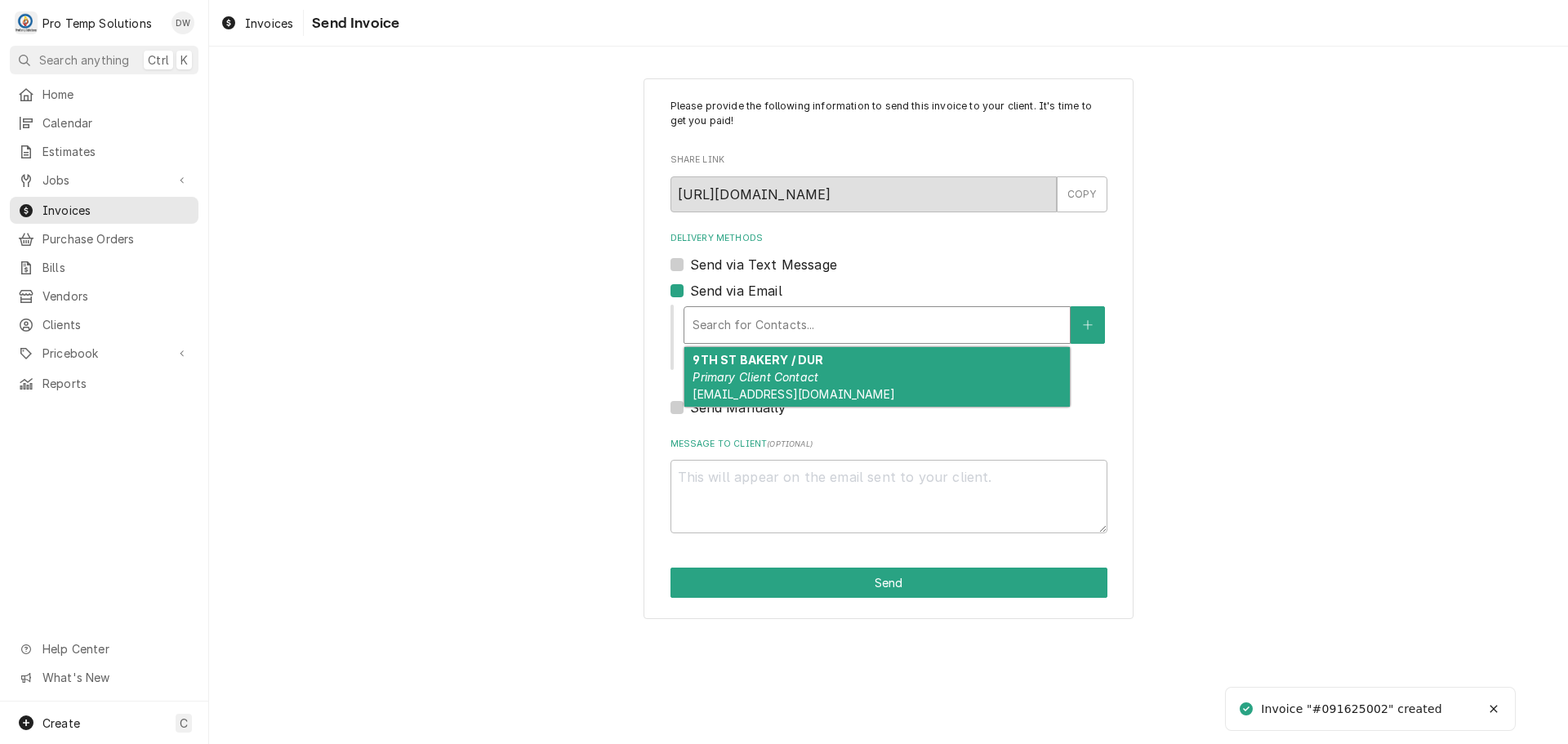
click at [773, 317] on div "Delivery Methods" at bounding box center [877, 325] width 370 height 29
click at [795, 387] on div "9TH ST BAKERY / DUR Primary Client Contact protempsolutions@gmail.com" at bounding box center [877, 376] width 386 height 60
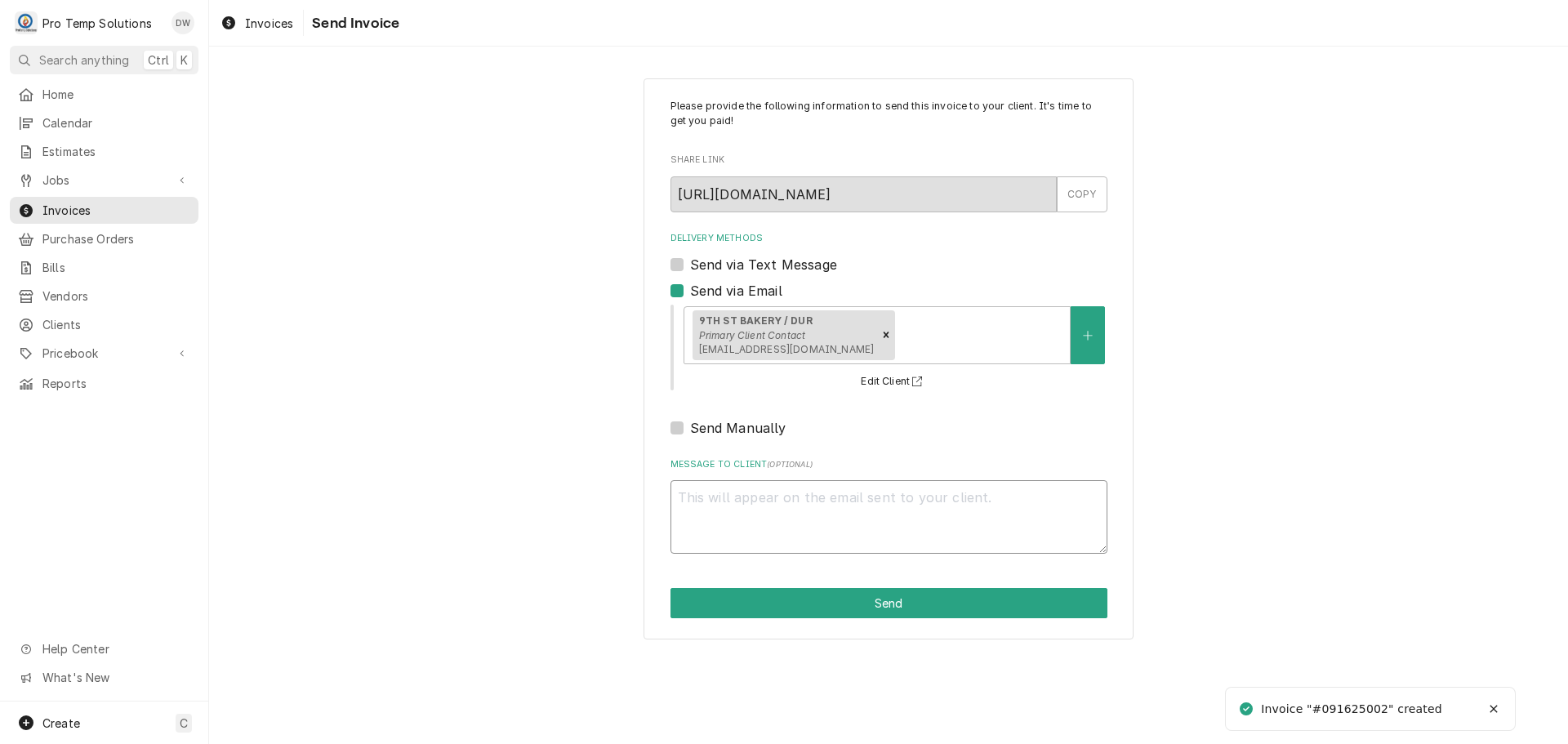
click at [774, 517] on textarea "Message to Client ( optional )" at bounding box center [889, 516] width 437 height 74
type textarea "x"
type textarea "#"
type textarea "x"
type textarea "#0"
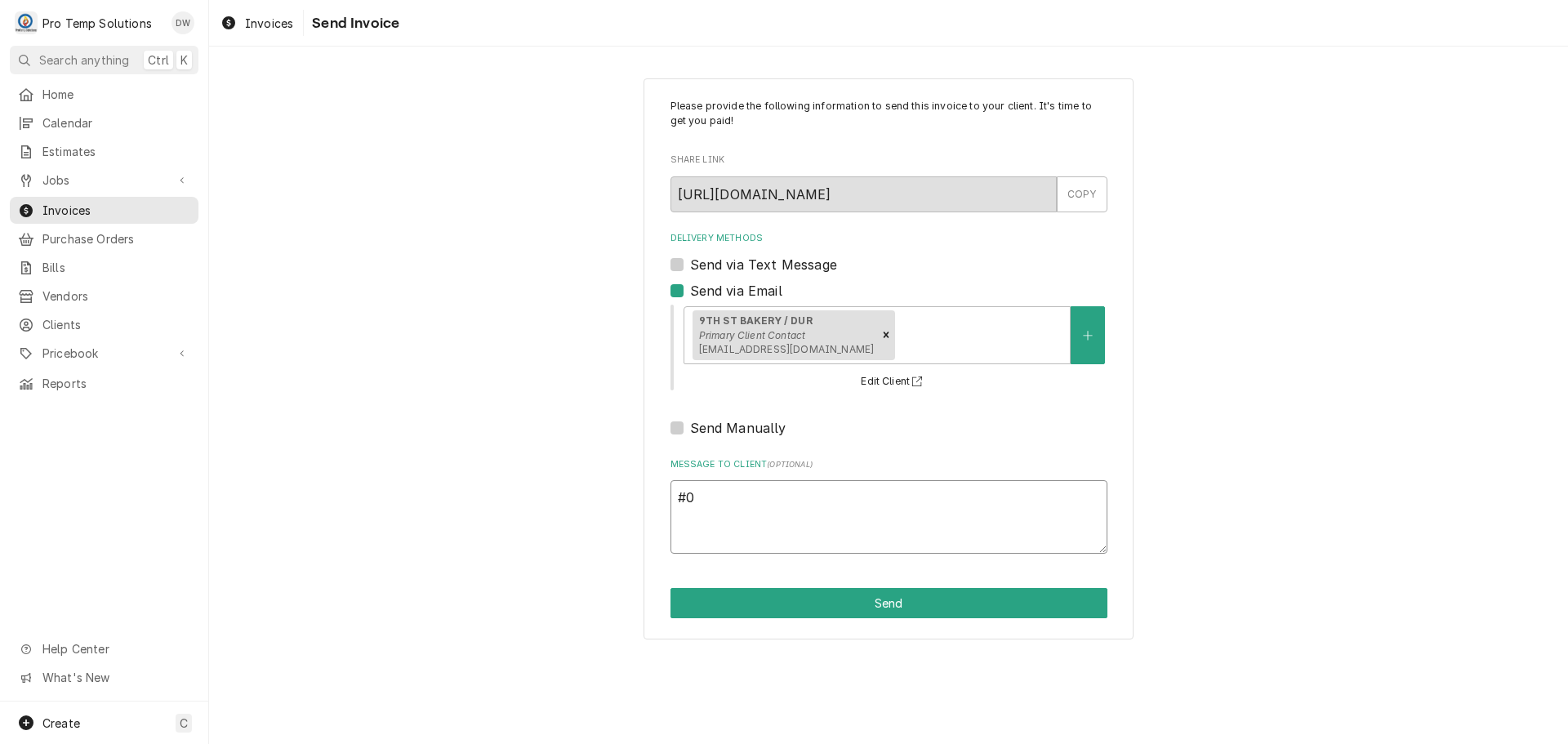
type textarea "x"
type textarea "#09"
type textarea "x"
type textarea "#091"
type textarea "x"
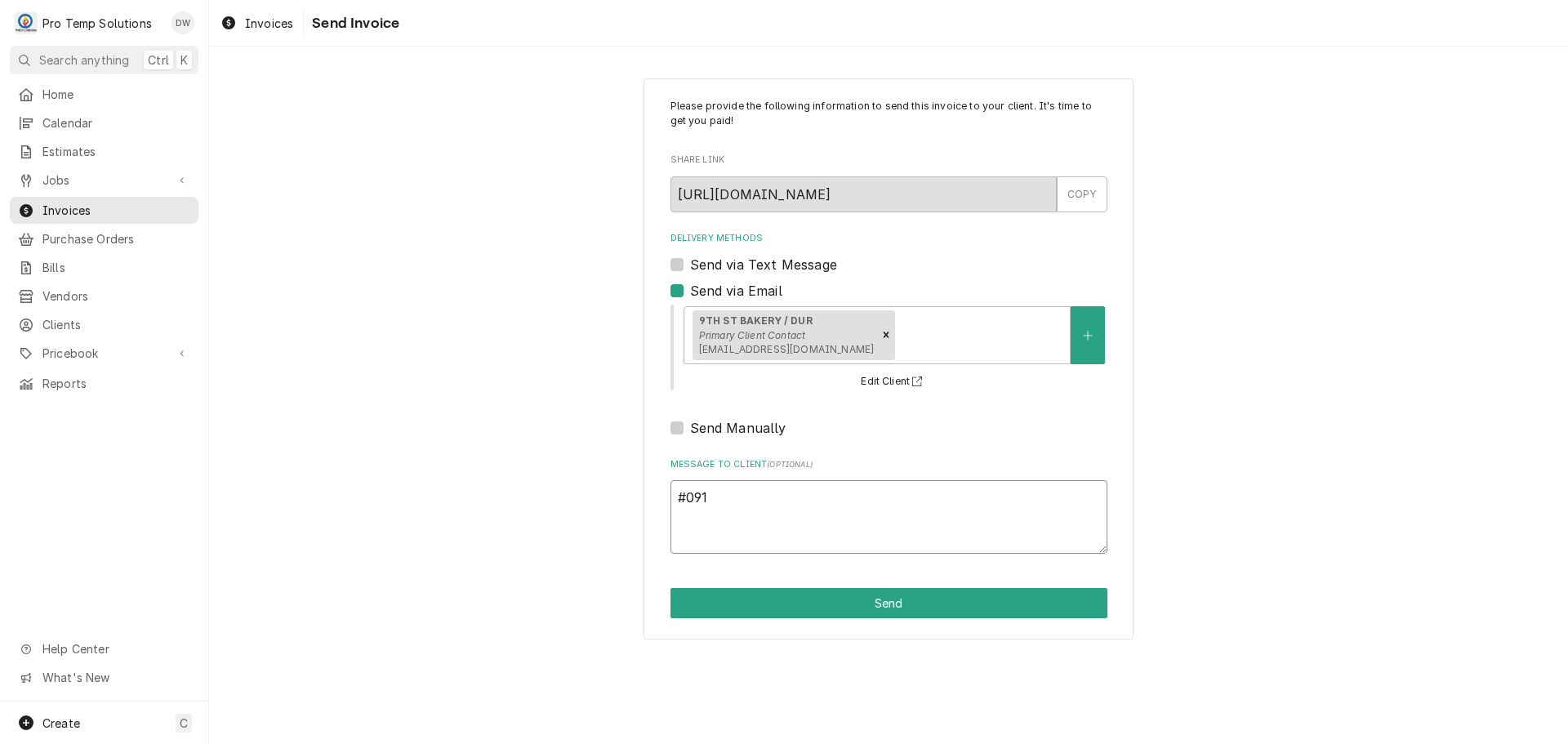
type textarea "#0916"
type textarea "x"
type textarea "#09162"
type textarea "x"
type textarea "#091625"
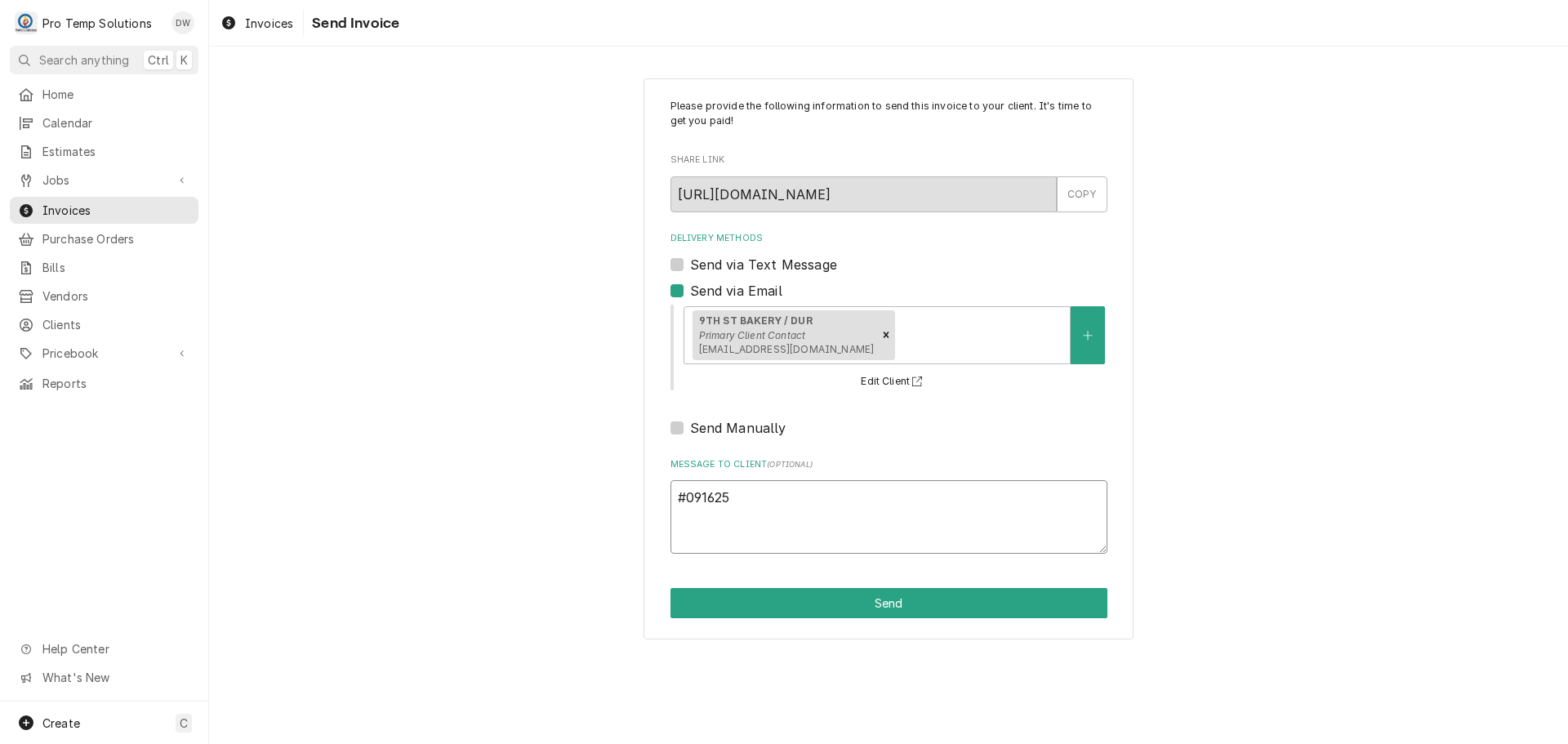
type textarea "x"
type textarea "#0916250"
type textarea "x"
type textarea "#09162500"
type textarea "x"
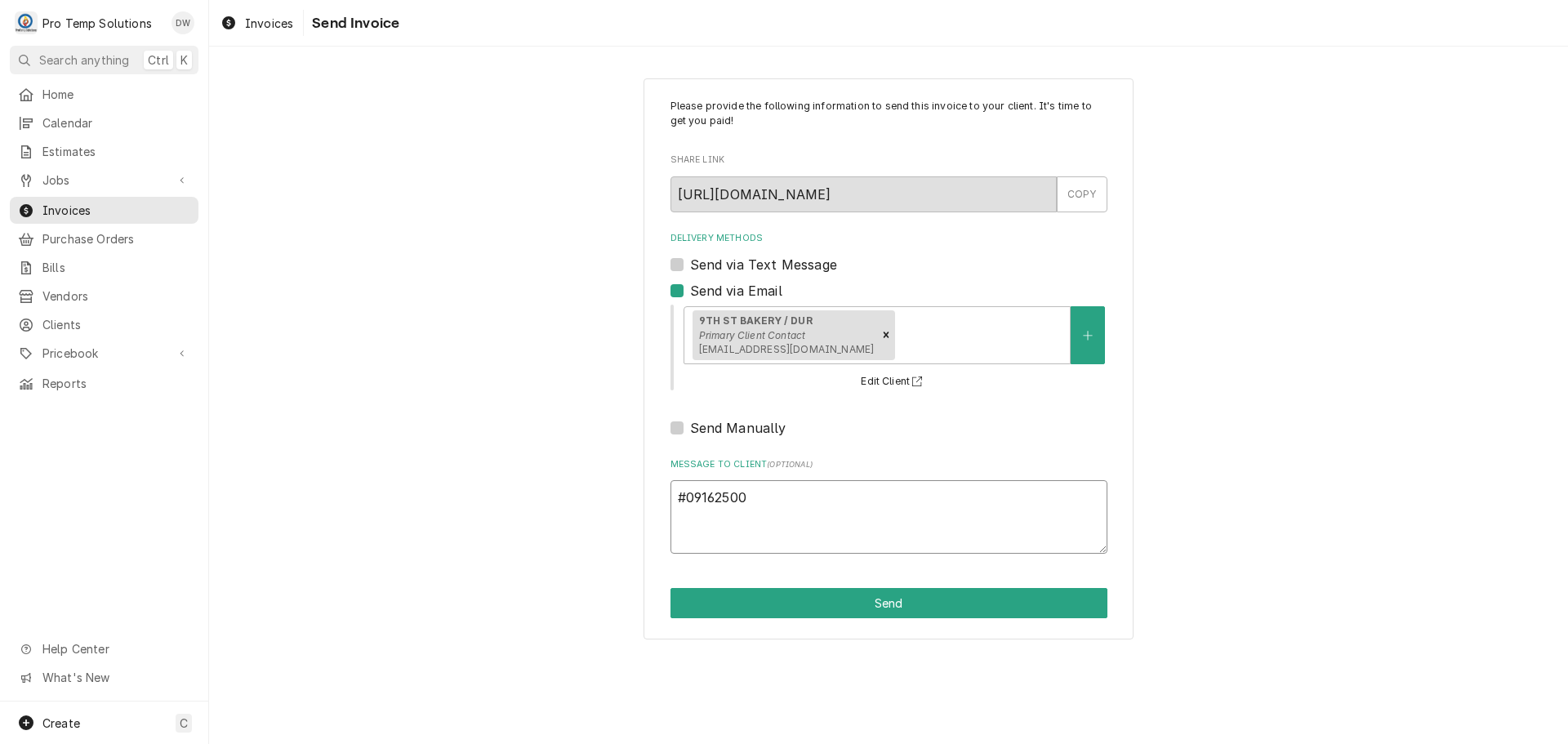
type textarea "#091625002"
type textarea "x"
type textarea "#091625002"
type textarea "x"
type textarea "#091625002 9"
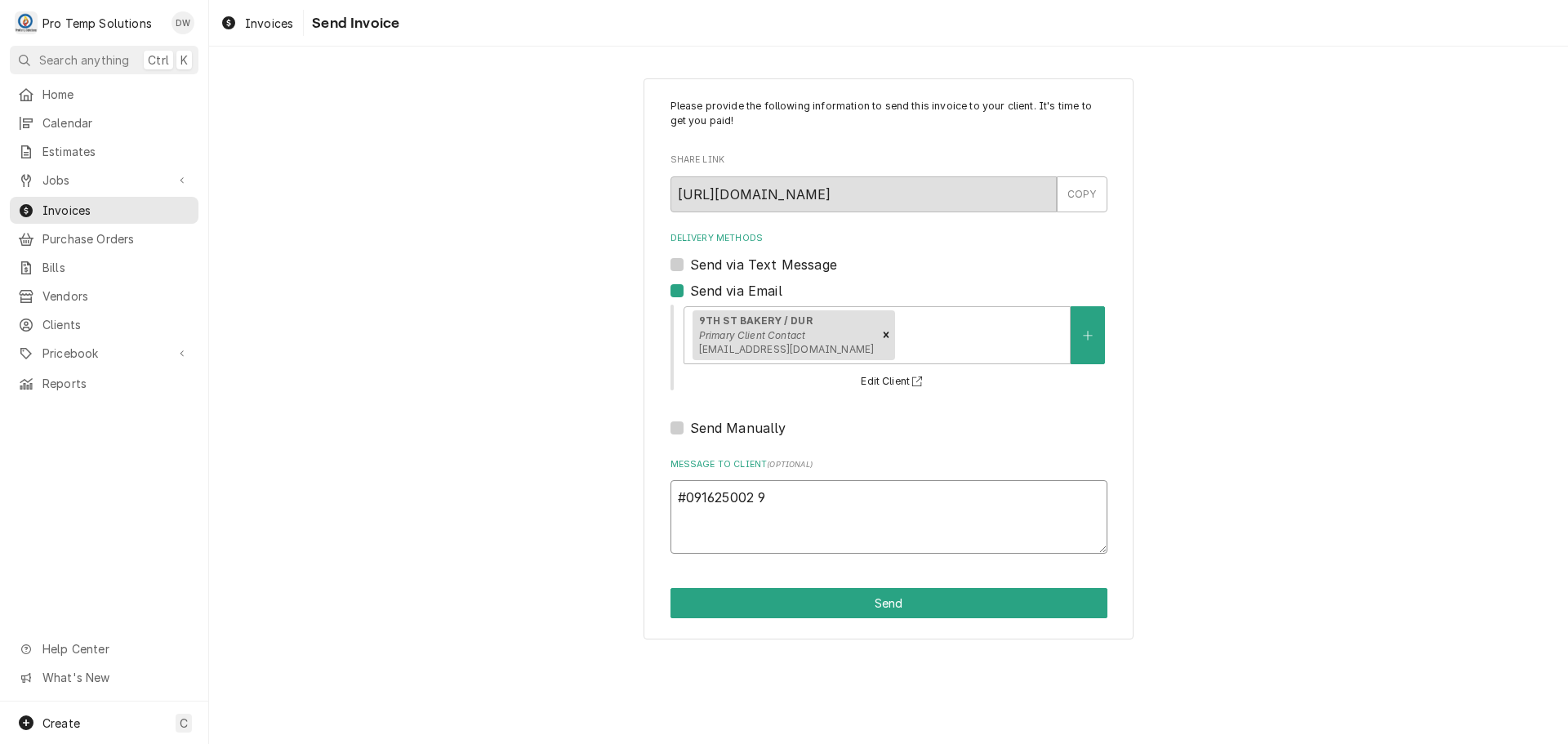
type textarea "x"
type textarea "#091625002 9T"
type textarea "x"
type textarea "#091625002 9TH"
type textarea "x"
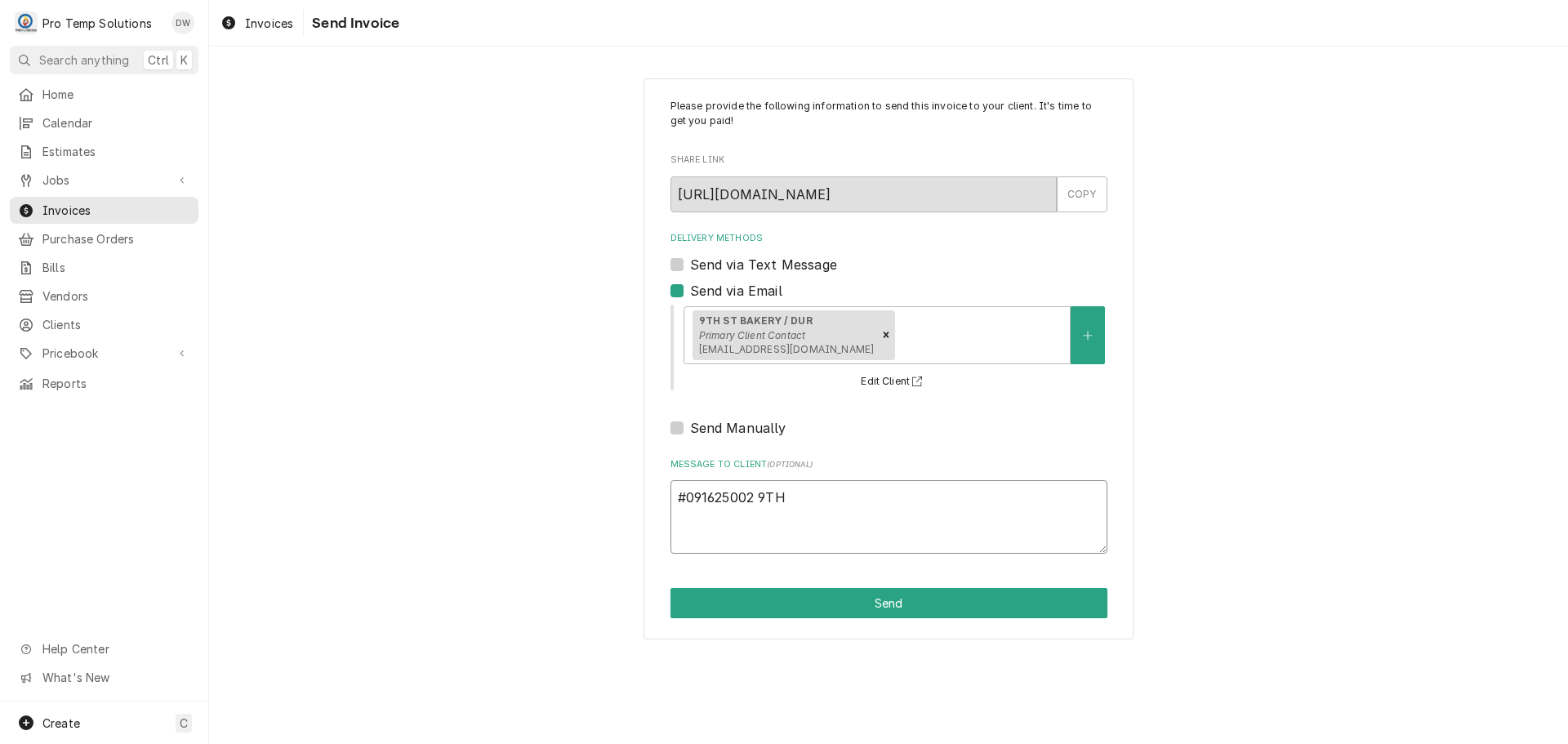
type textarea "#091625002 9TH"
type textarea "x"
type textarea "#091625002 9TH S"
type textarea "x"
type textarea "#091625002 9TH ST"
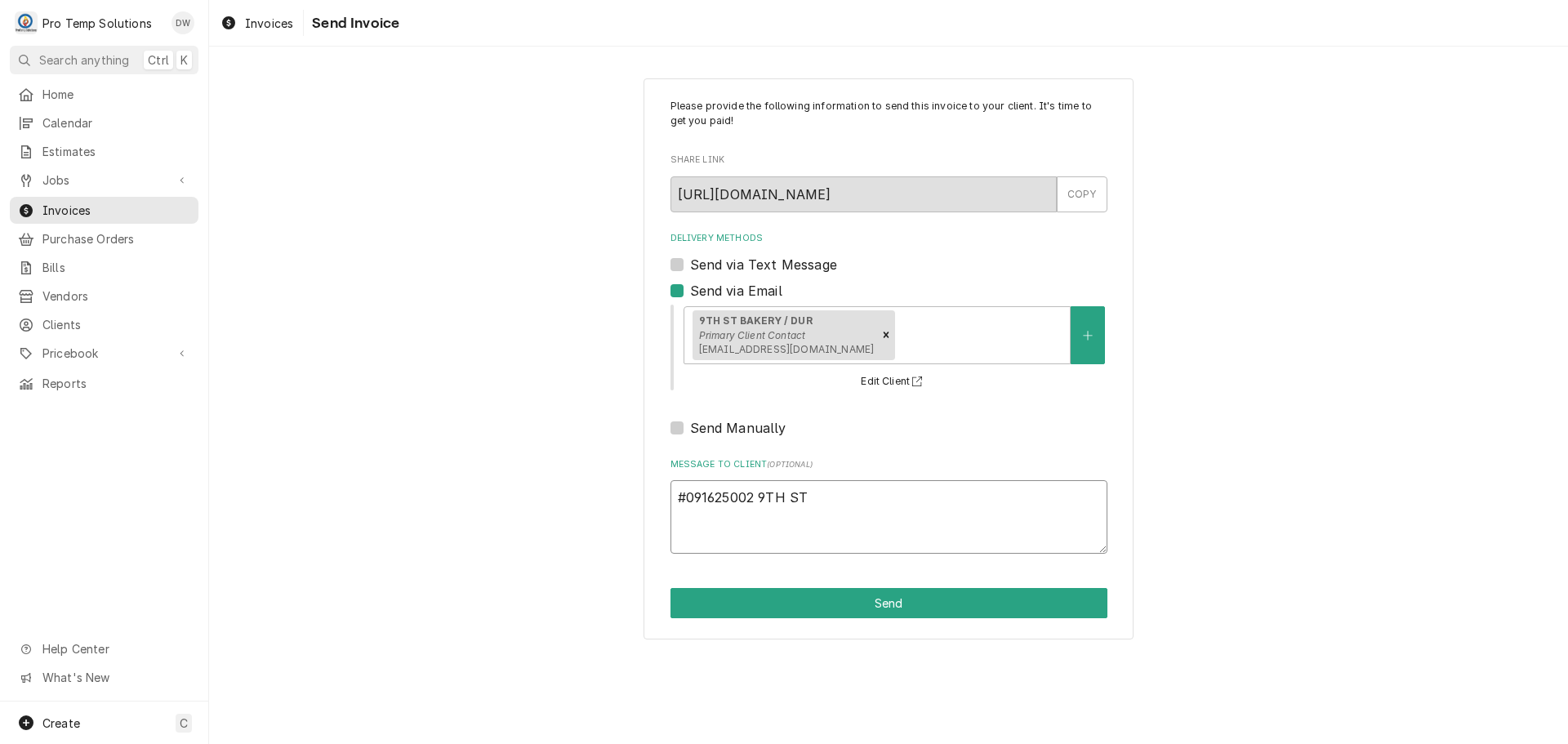
type textarea "x"
type textarea "#091625002 9TH ST-"
type textarea "x"
type textarea "#091625002 9TH ST-"
type textarea "x"
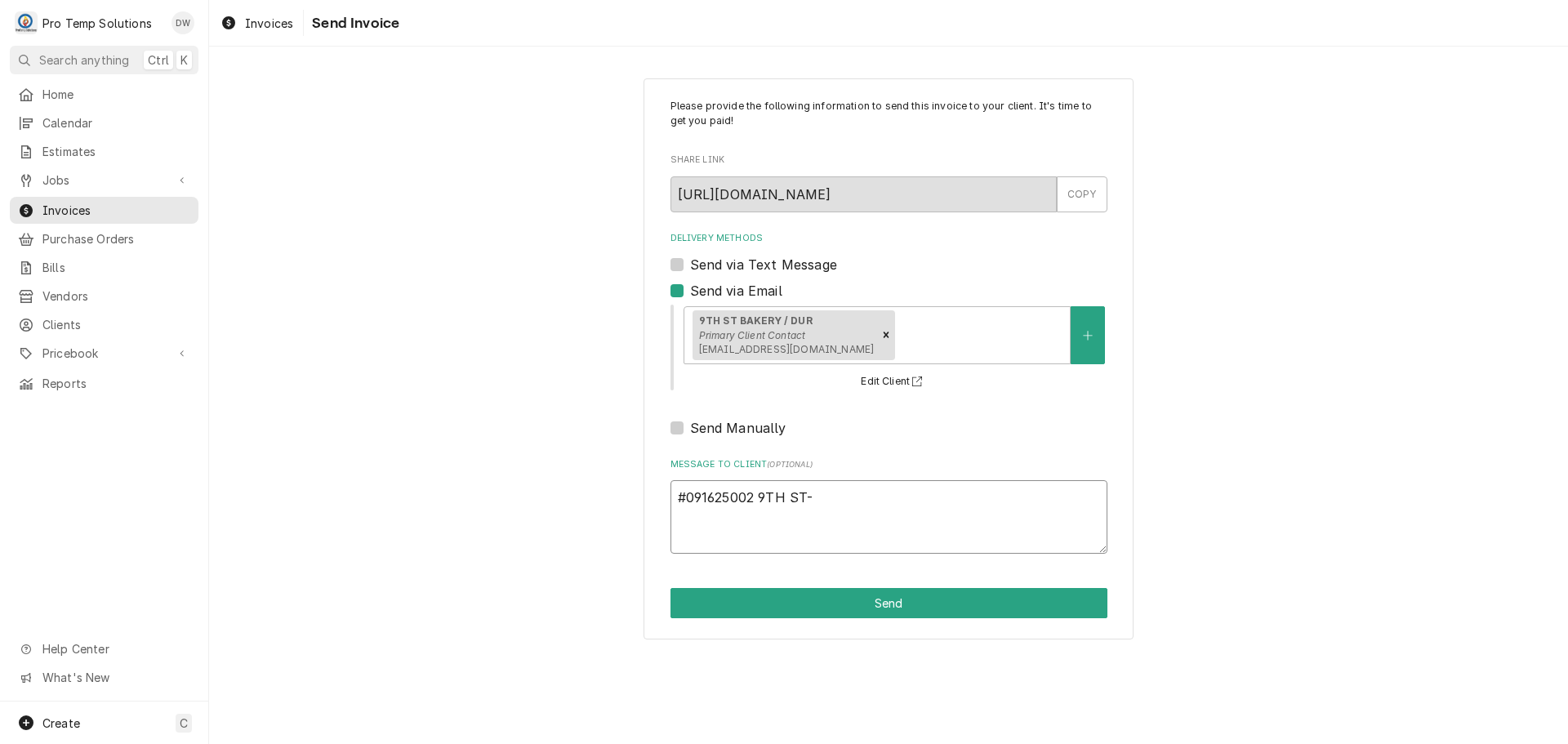
type textarea "#091625002 9TH ST- H"
type textarea "x"
type textarea "#091625002 9TH ST- HO"
type textarea "x"
type textarea "#091625002 9TH ST- HOB"
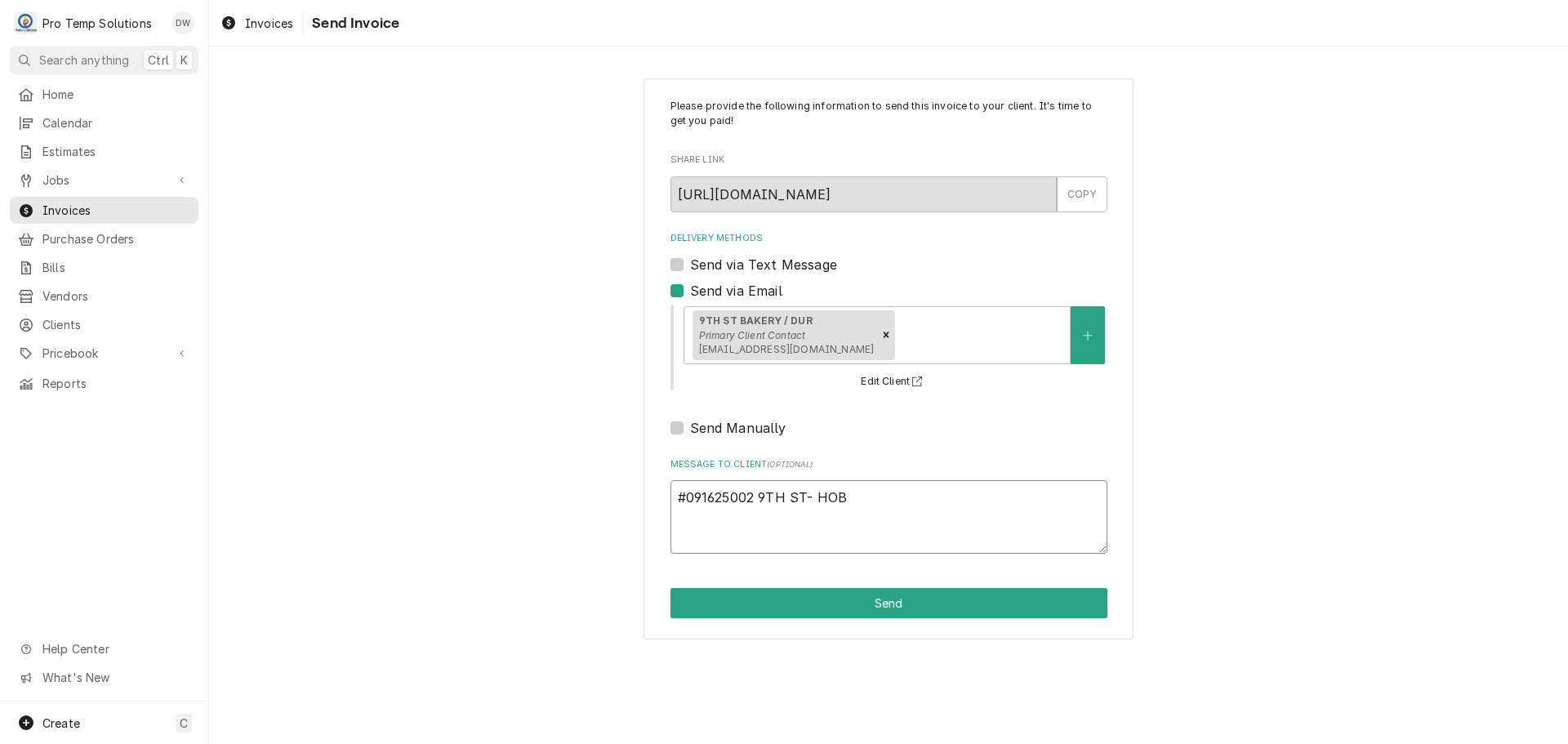
type textarea "x"
type textarea "#091625002 9TH ST- HOBA"
type textarea "x"
type textarea "#091625002 9TH ST- HOBAR"
type textarea "x"
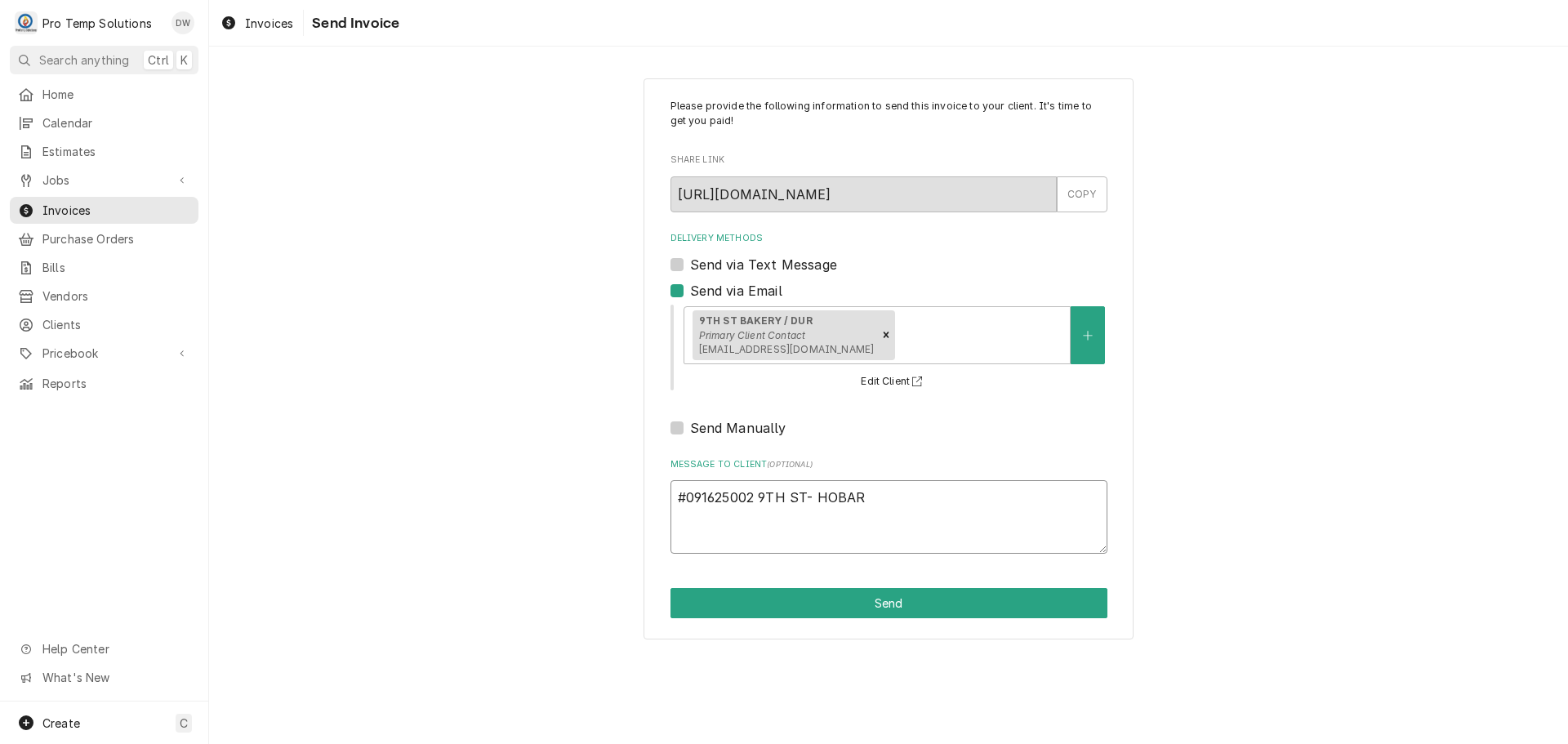
type textarea "#091625002 9TH ST- HOBART"
type textarea "x"
type textarea "#091625002 9TH ST- HOBART"
type textarea "x"
type textarea "#091625002 9TH ST- HOBART M"
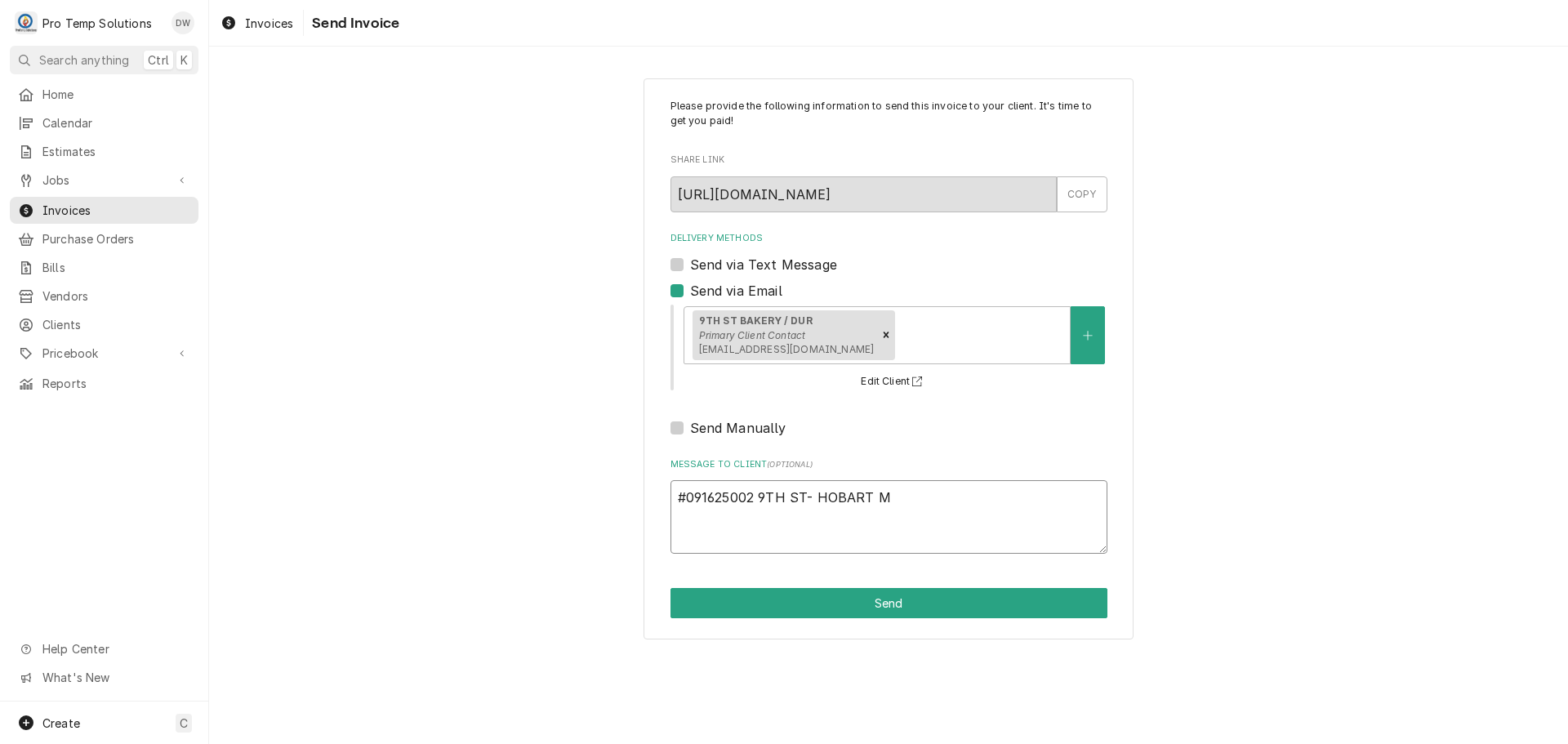
type textarea "x"
type textarea "#091625002 9TH ST- HOBART MI"
type textarea "x"
type textarea "#091625002 9TH ST- HOBART MIX"
type textarea "x"
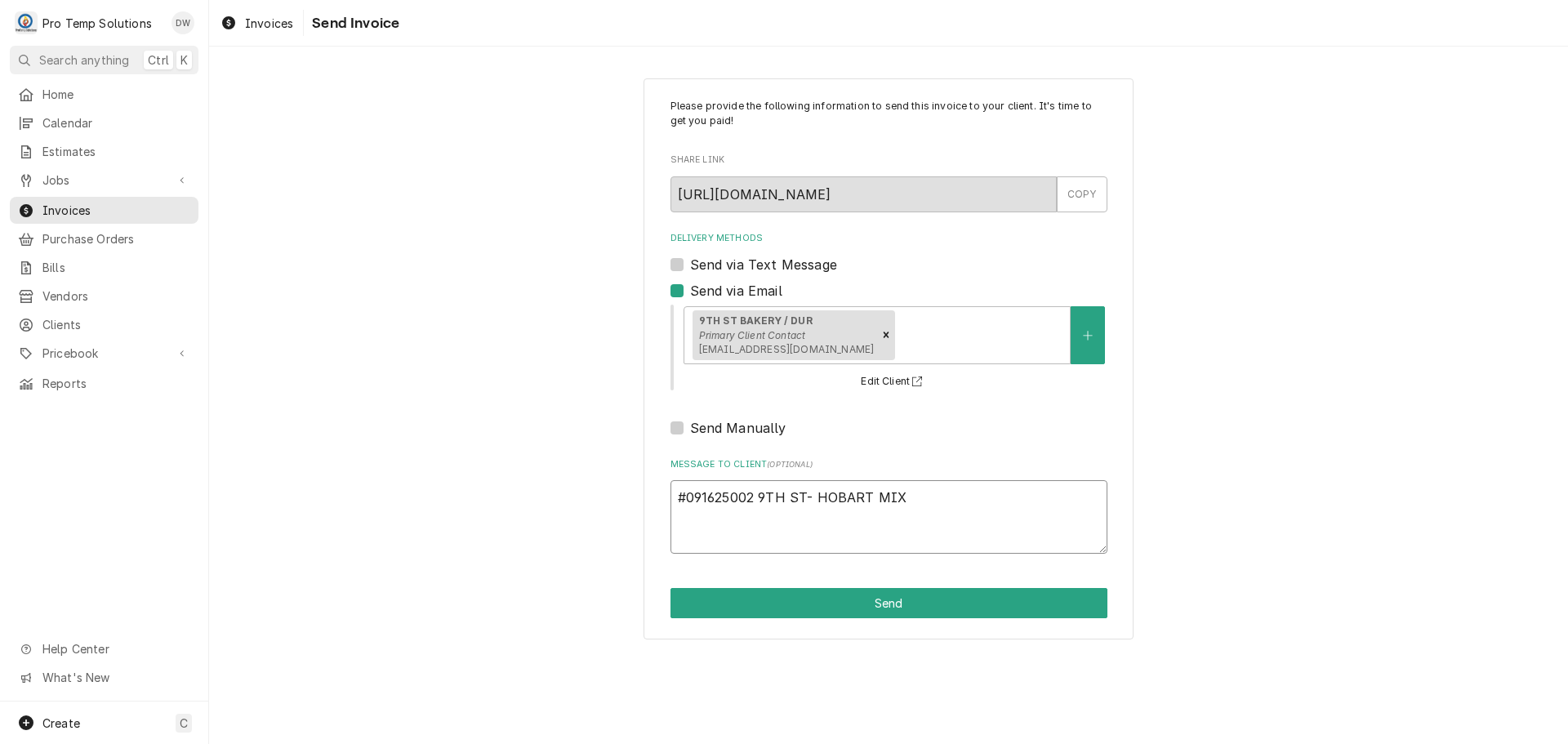
type textarea "#091625002 9TH ST- HOBART MIXE"
type textarea "x"
type textarea "#091625002 9TH ST- HOBART MIXER"
click at [890, 602] on button "Send" at bounding box center [889, 603] width 437 height 30
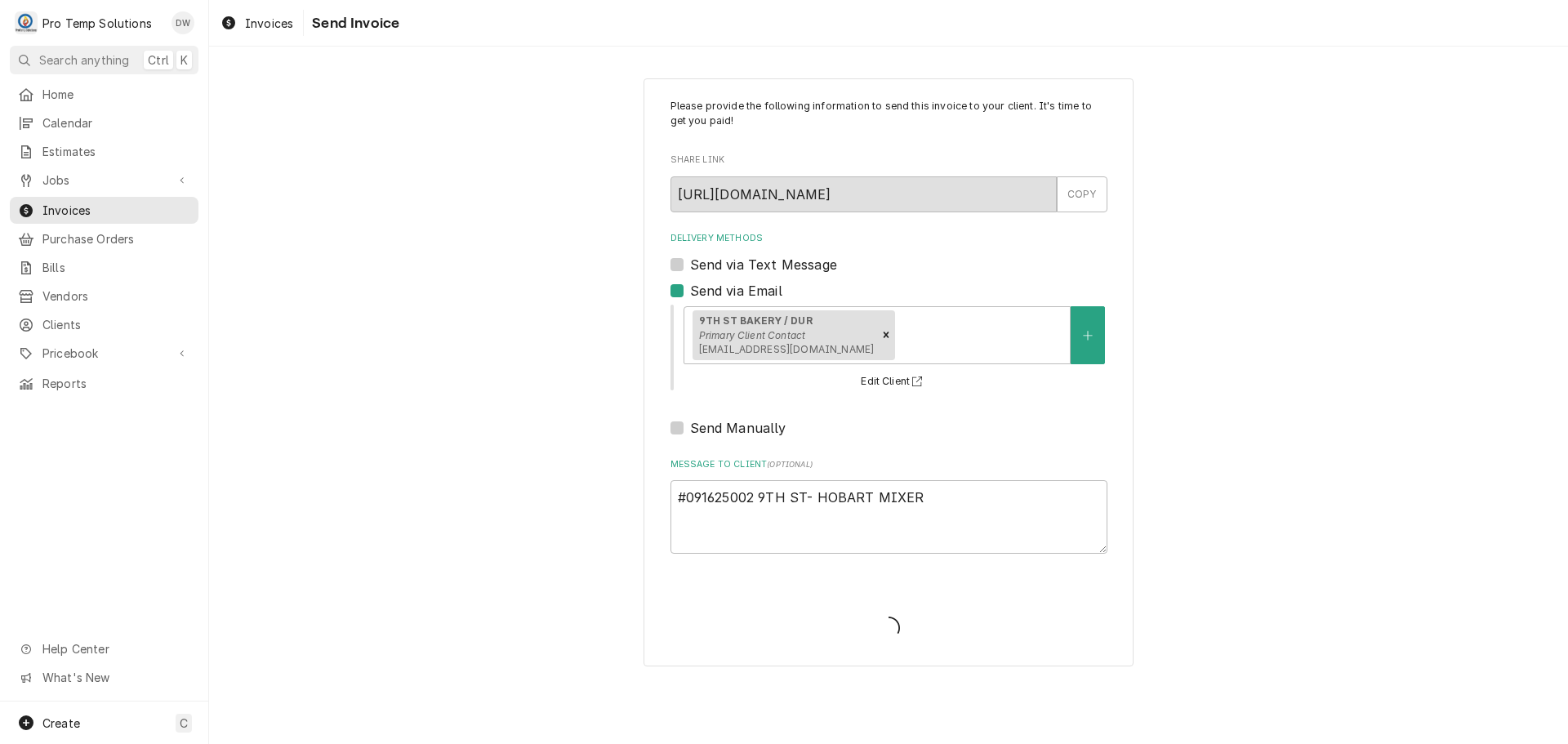
type textarea "x"
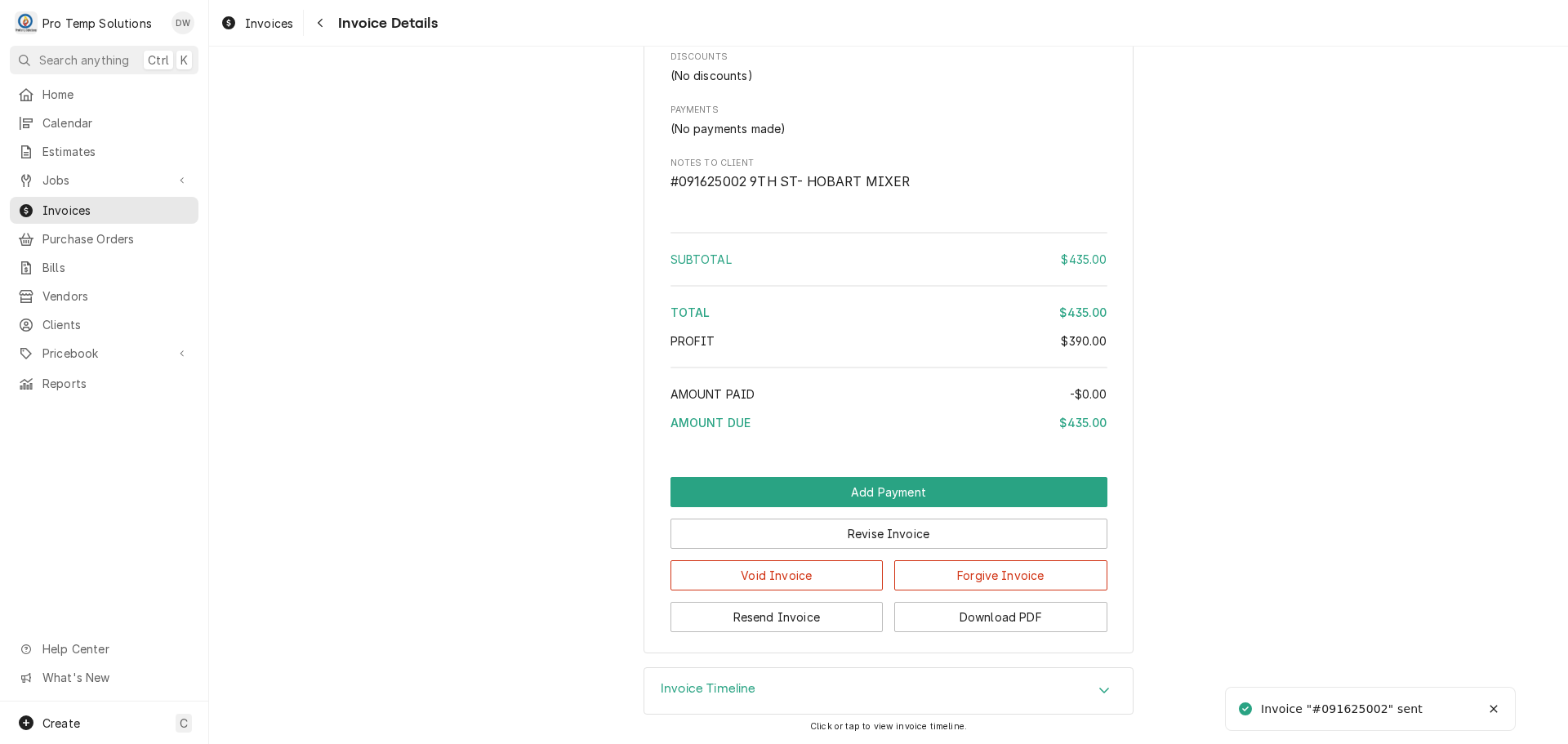
scroll to position [1502, 0]
click at [970, 612] on button "Download PDF" at bounding box center [1001, 617] width 213 height 30
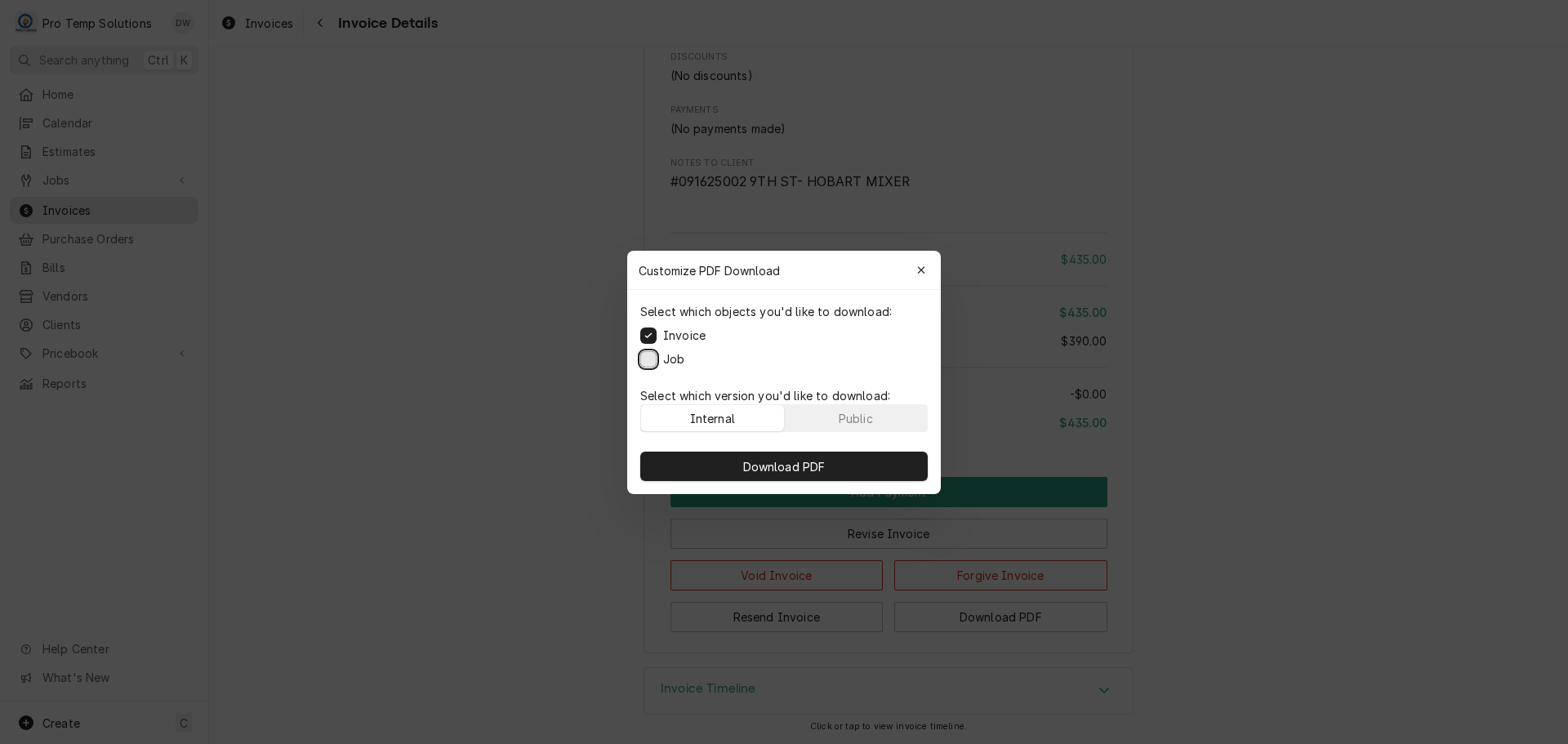
click at [649, 354] on button "Job" at bounding box center [648, 358] width 16 height 16
click at [795, 468] on span "Download PDF" at bounding box center [784, 466] width 89 height 17
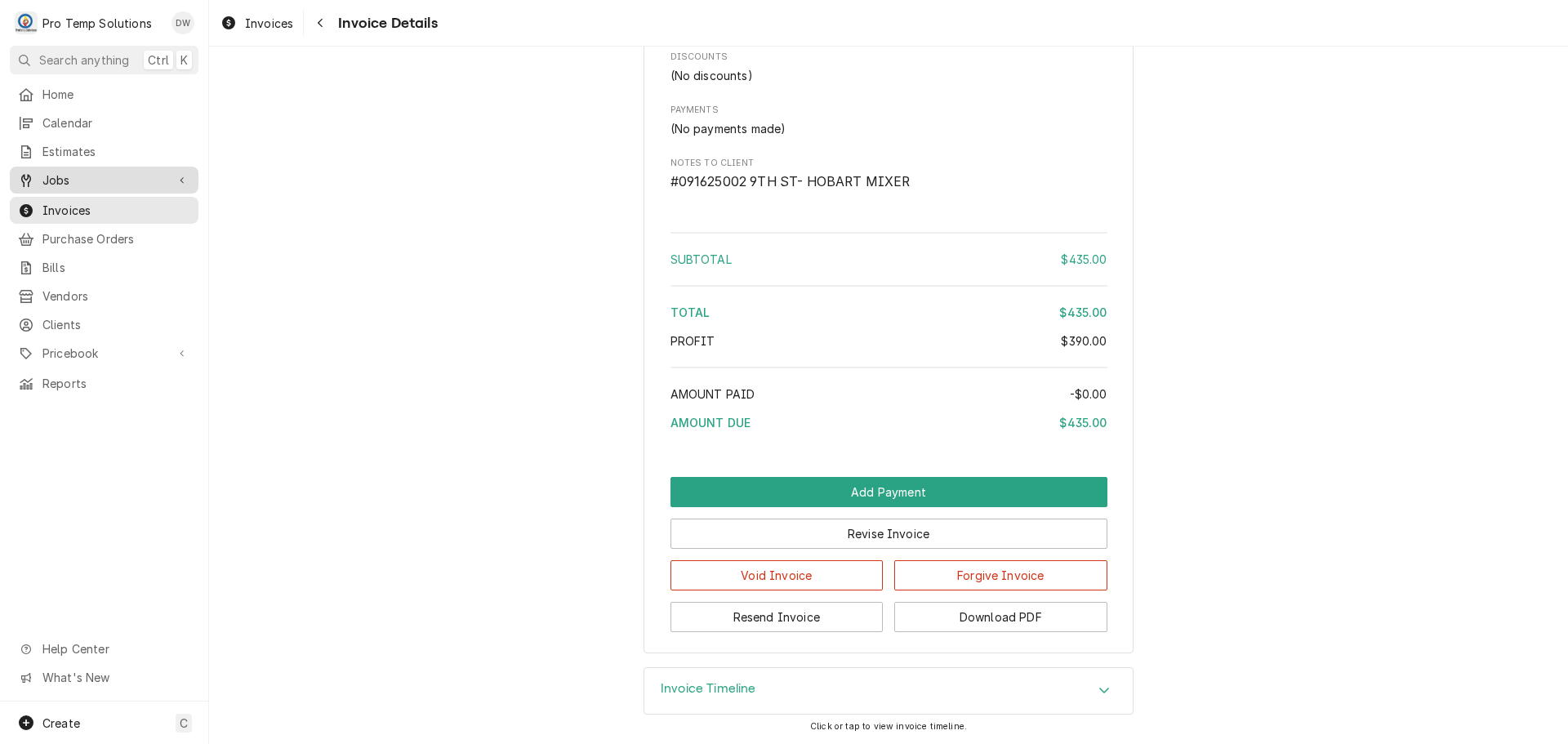
click at [60, 171] on span "Jobs" at bounding box center [104, 180] width 124 height 17
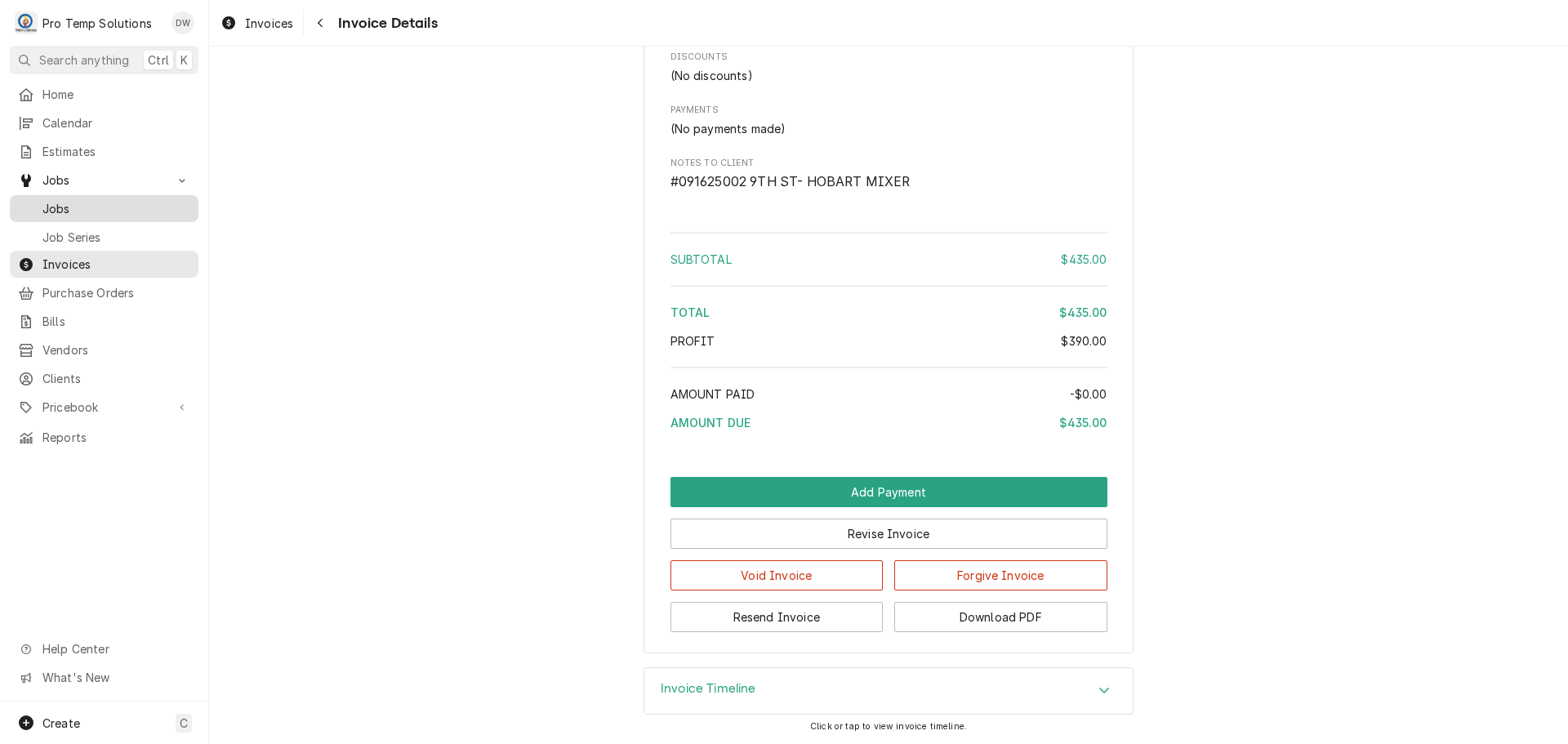
click at [56, 200] on span "Jobs" at bounding box center [116, 208] width 148 height 17
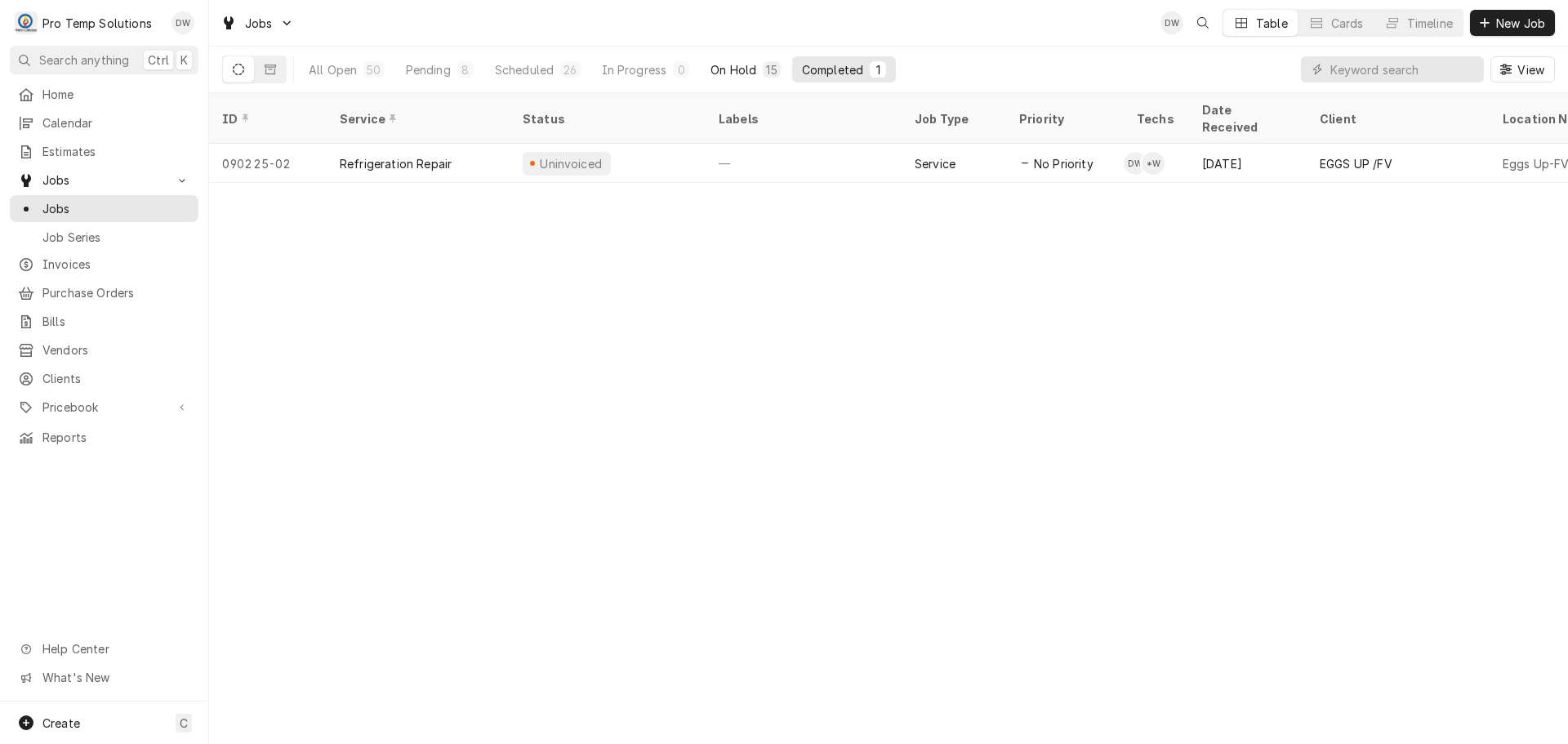
click at [729, 63] on div "On Hold" at bounding box center [733, 70] width 46 height 17
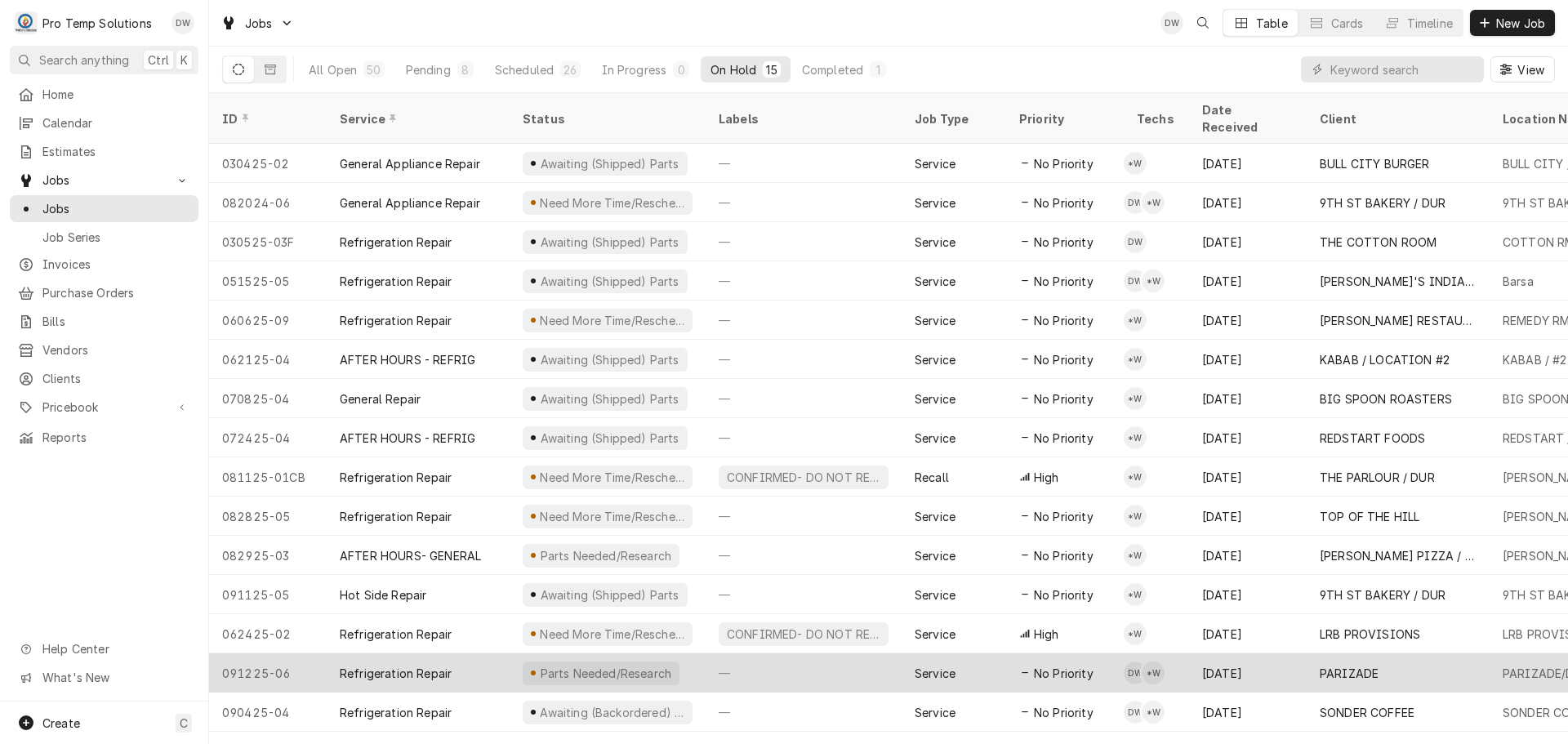
click at [782, 653] on div "—" at bounding box center [804, 672] width 196 height 39
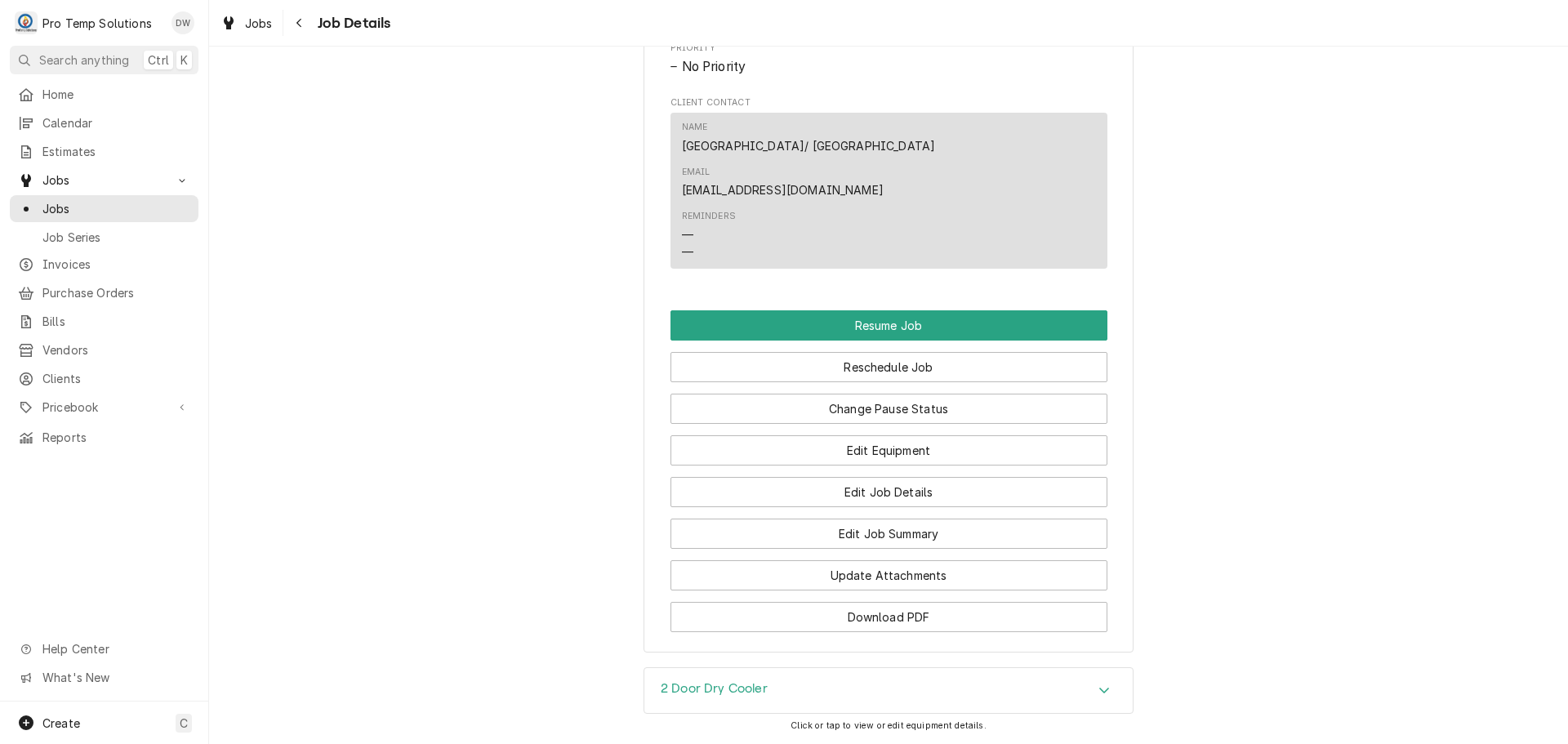
scroll to position [1389, 0]
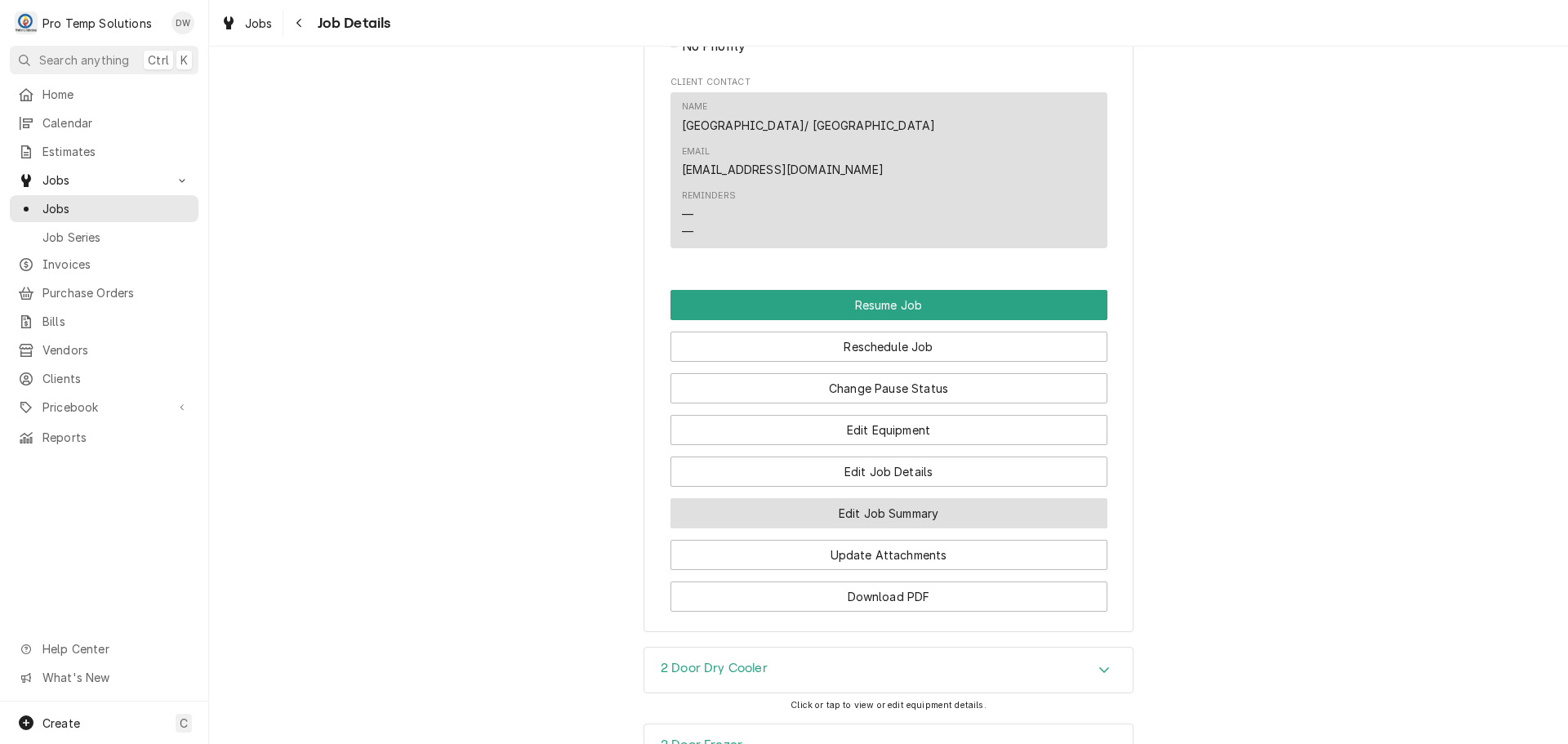
click at [883, 498] on button "Edit Job Summary" at bounding box center [889, 513] width 437 height 30
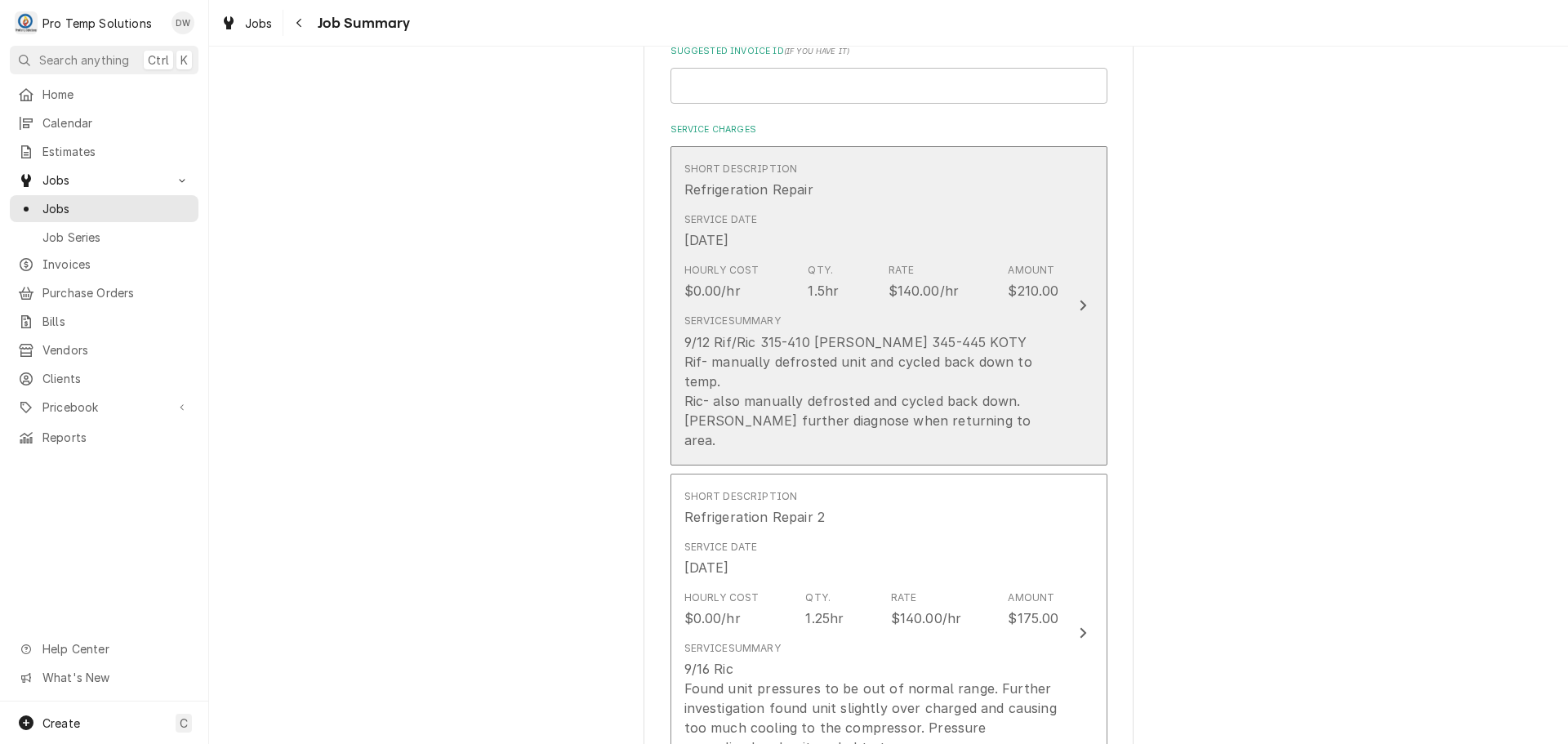
scroll to position [408, 0]
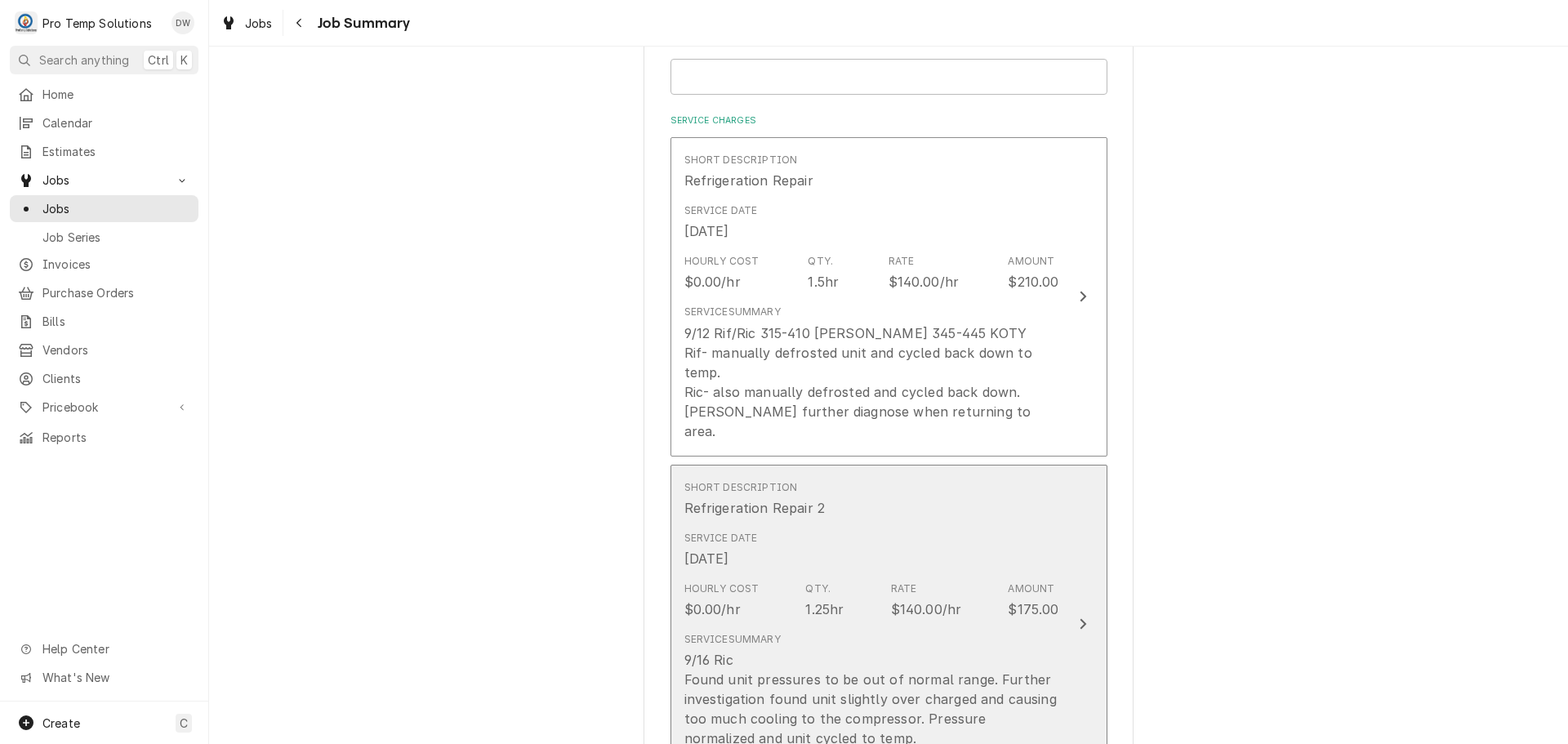
click at [1080, 619] on icon "Update Line Item" at bounding box center [1083, 624] width 7 height 10
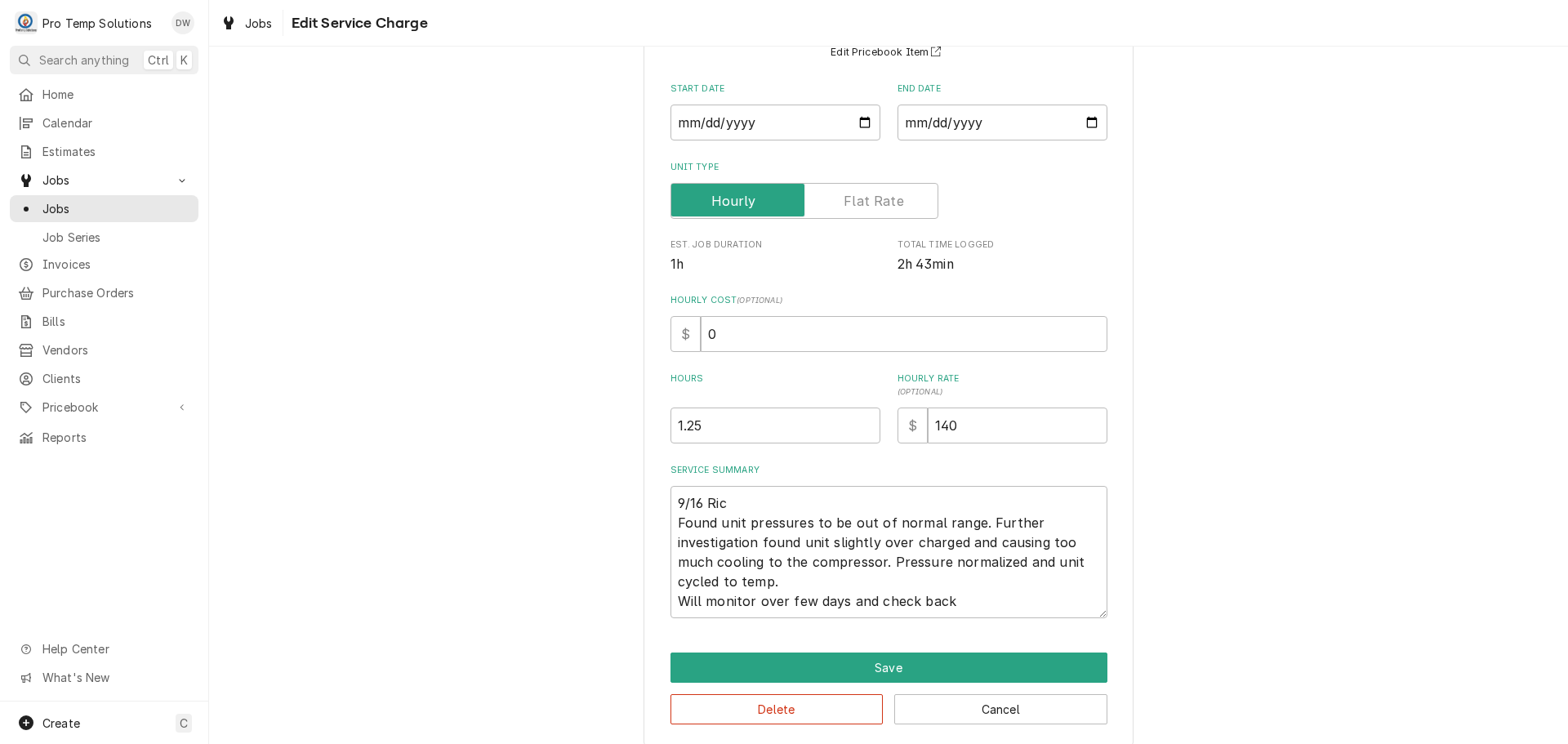
scroll to position [173, 0]
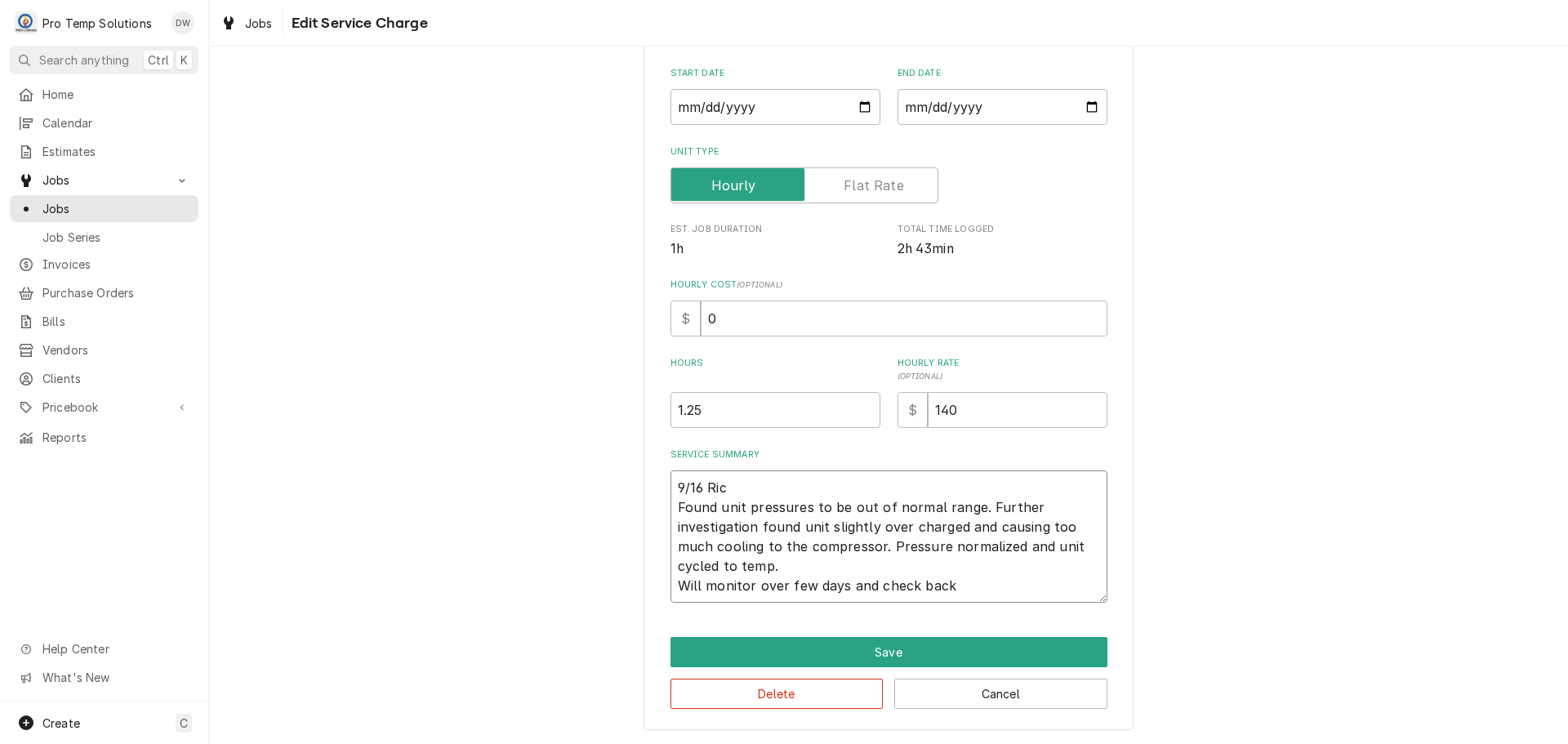
click at [746, 485] on textarea "9/16 Ric Found unit pressures to be out of normal range. Further investigation …" at bounding box center [889, 536] width 437 height 132
type textarea "x"
type textarea "9/16 Ric Found unit pressures to be out of normal range. Further investigation …"
type textarea "x"
type textarea "9/16 Ric 1 Found unit pressures to be out of normal range. Further investigatio…"
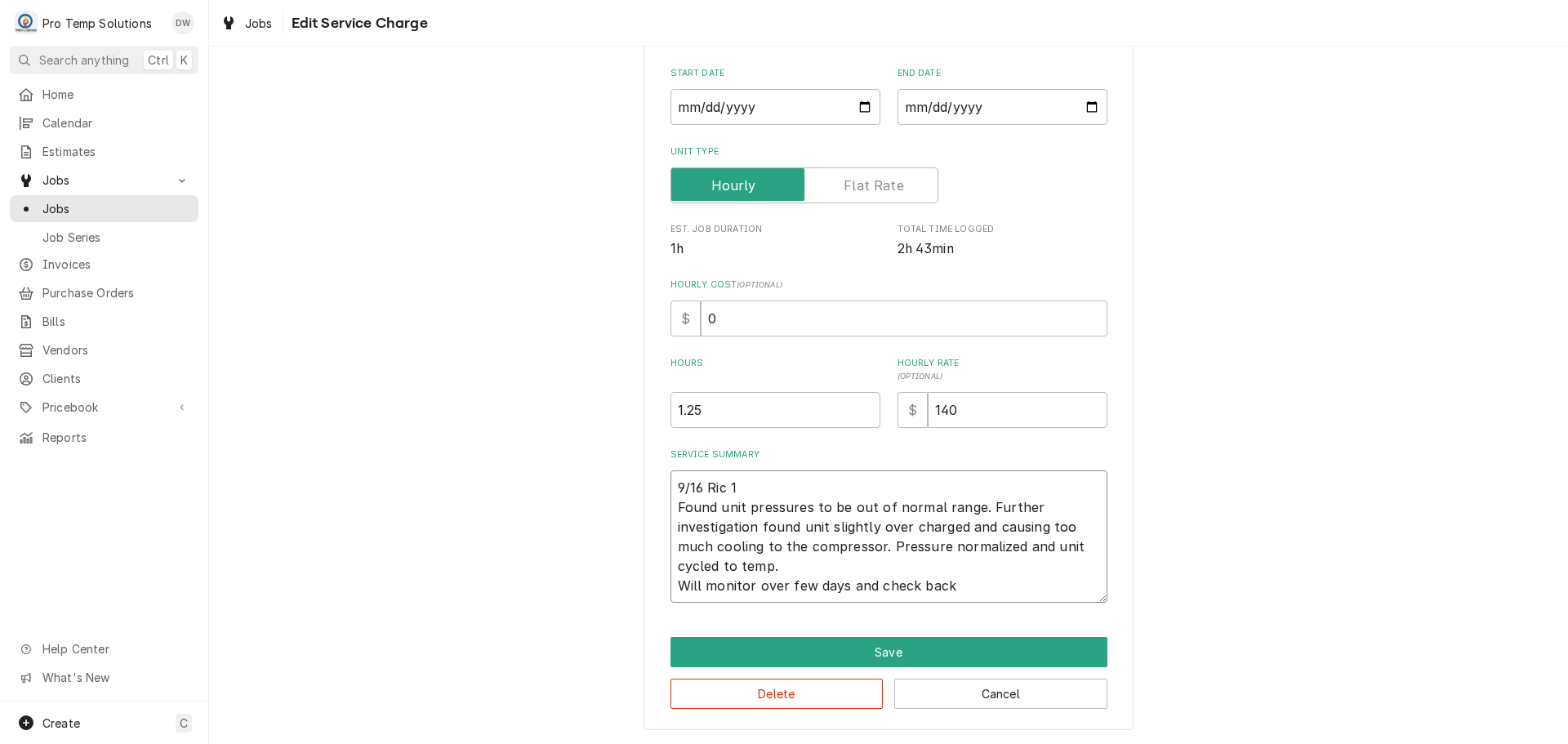
type textarea "x"
type textarea "9/16 Ric 11 Found unit pressures to be out of normal range. Further investigati…"
type textarea "x"
type textarea "9/16 Ric 110 Found unit pressures to be out of normal range. Further investigat…"
type textarea "x"
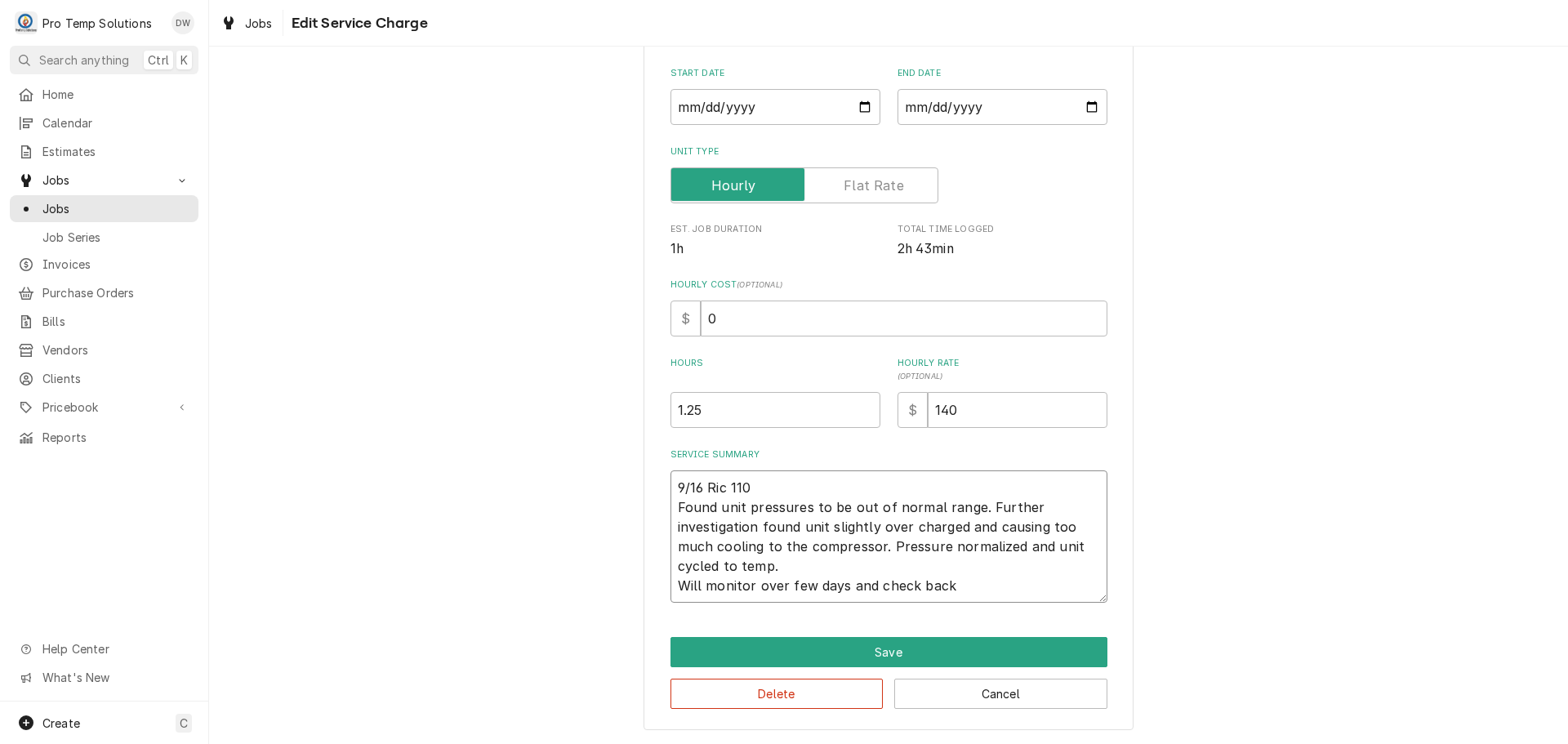
type textarea "9/16 Ric 1100 Found unit pressures to be out of normal range. Further investiga…"
type textarea "x"
type textarea "9/16 Ric 1100- Found unit pressures to be out of normal range. Further investig…"
type textarea "x"
type textarea "9/16 Ric 1100-1 Found unit pressures to be out of normal range. Further investi…"
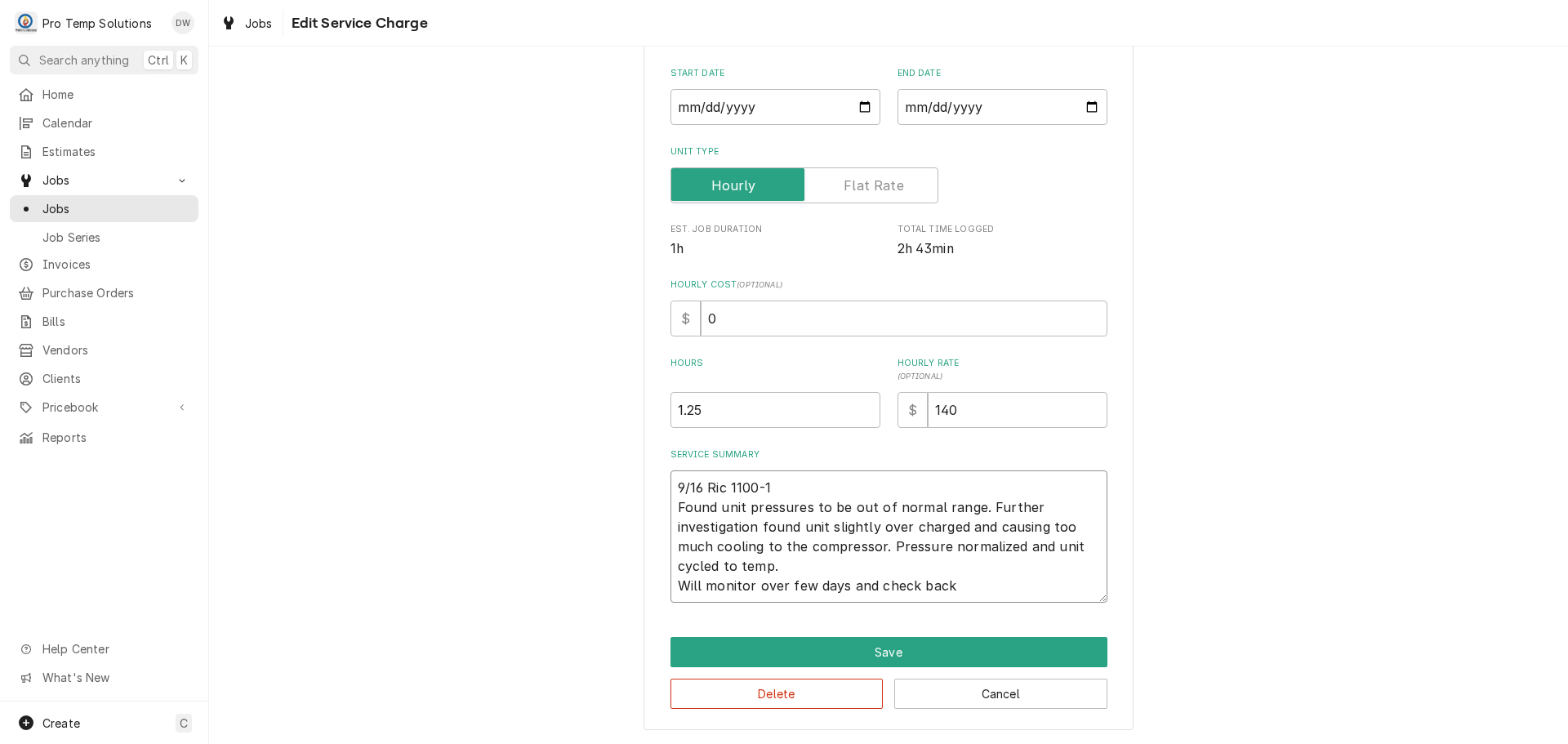
type textarea "x"
type textarea "9/16 Ric 1100-12 Found unit pressures to be out of normal range. Further invest…"
type textarea "x"
type textarea "9/16 Ric 1100-121 Found unit pressures to be out of normal range. Further inves…"
type textarea "x"
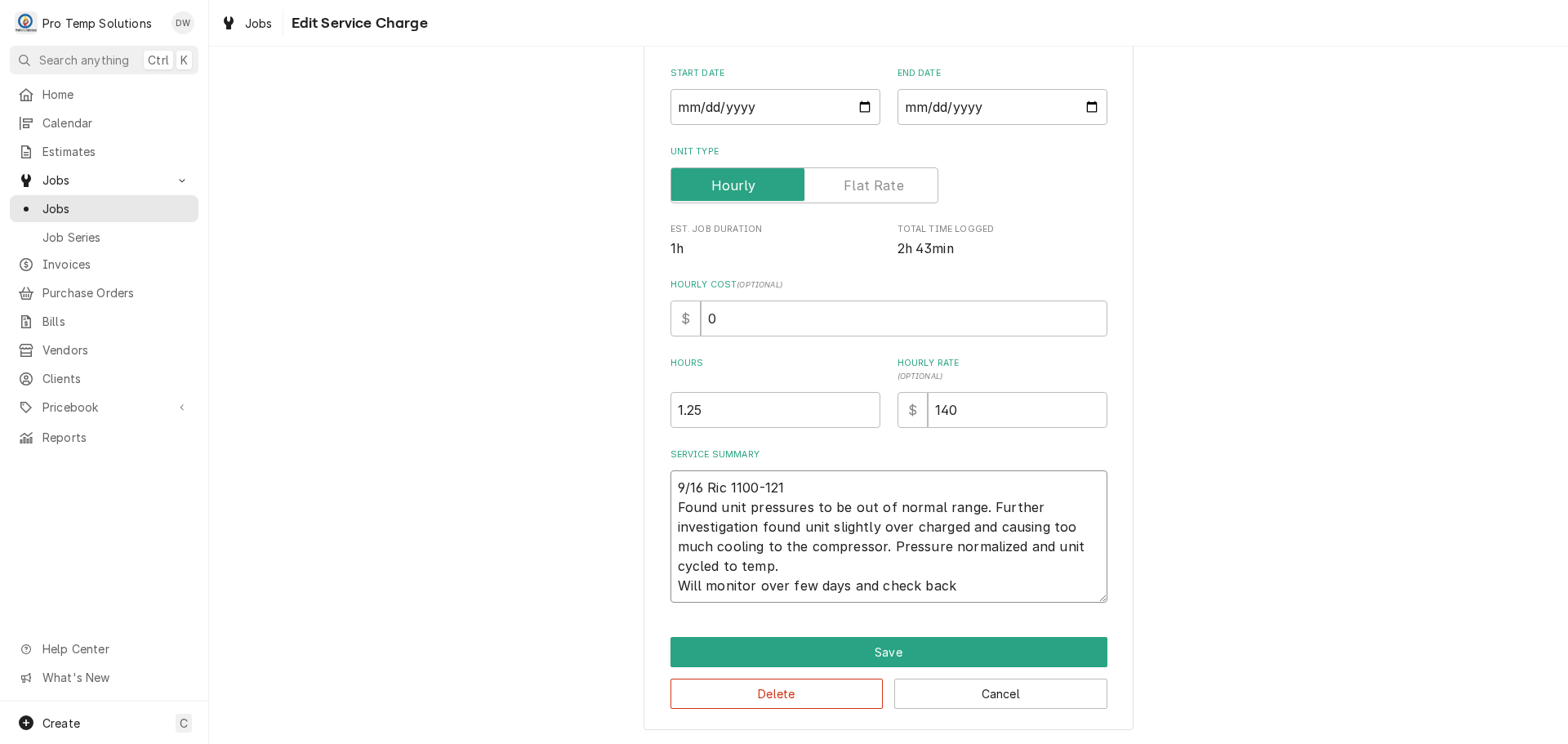
type textarea "9/16 Ric 1100-1215 Found unit pressures to be out of normal range. Further inve…"
type textarea "x"
type textarea "9/16 Ric 1100-1215 Found unit pressures to be out of normal range. Further inve…"
type textarea "x"
type textarea "9/16 Ric 1100-1215 K Found unit pressures to be out of normal range. Further in…"
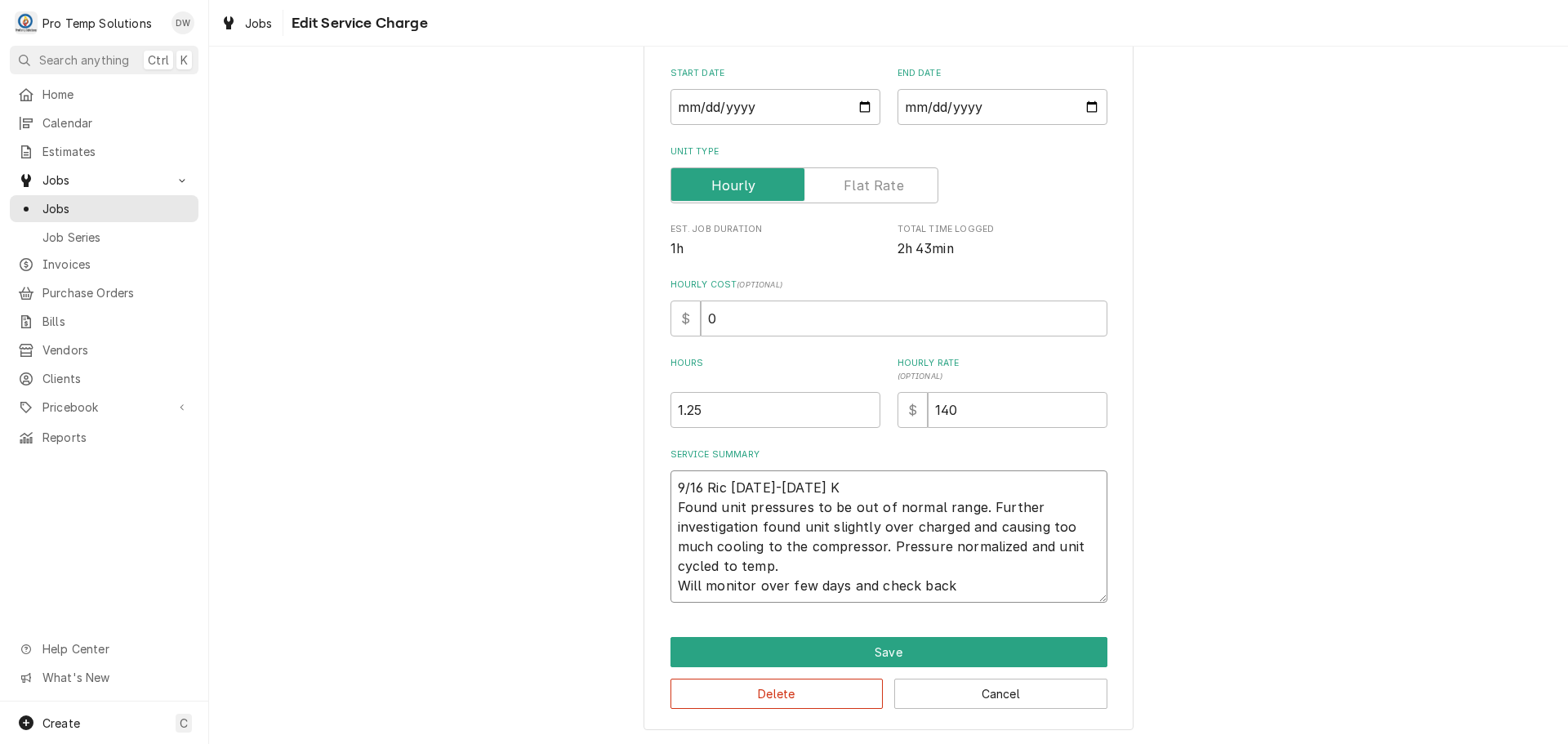
type textarea "x"
type textarea "9/16 Ric 1100-1215 KE Found unit pressures to be out of normal range. Further i…"
type textarea "x"
type textarea "9/16 Ric 1100-1215 KEV Found unit pressures to be out of normal range. Further …"
type textarea "x"
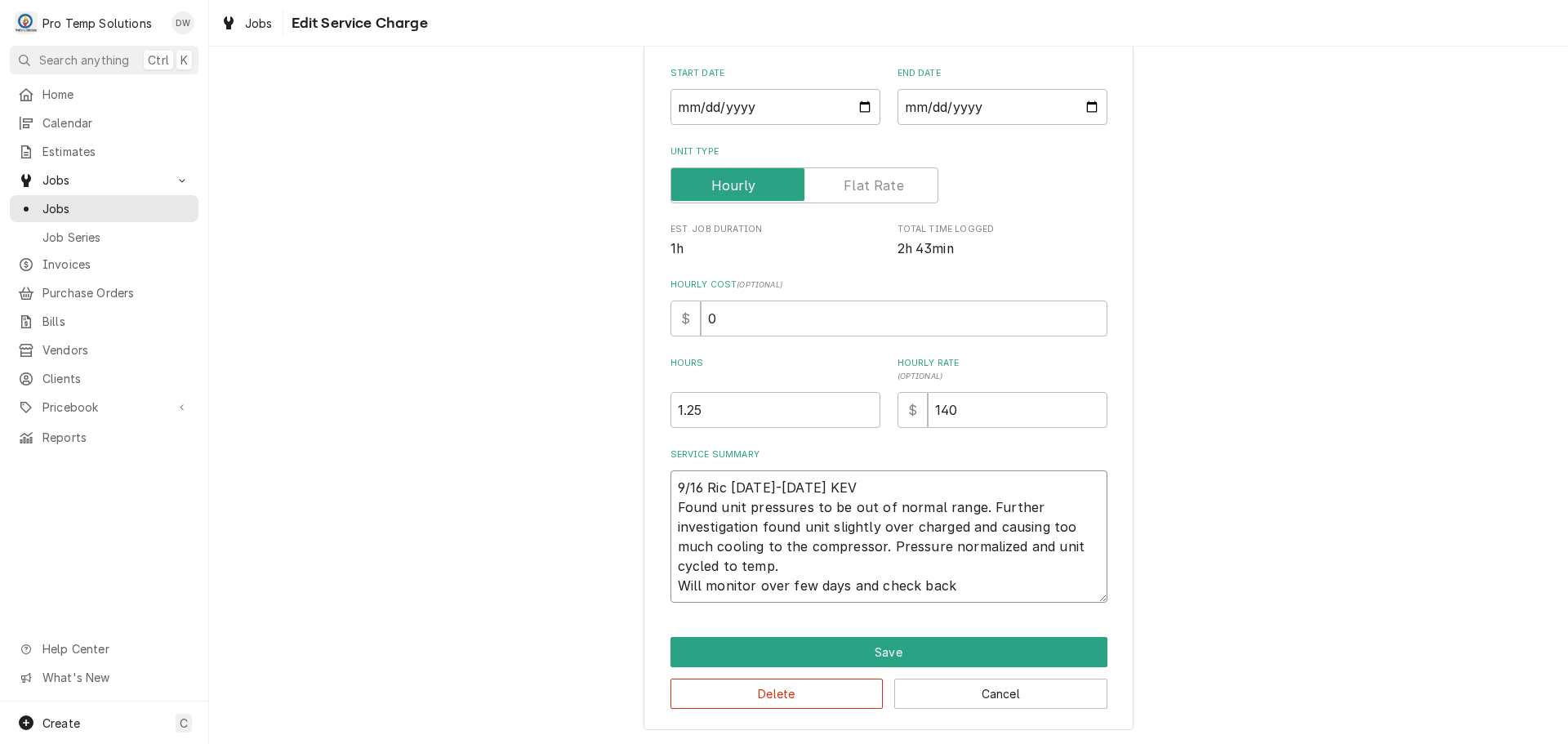
type textarea "9/16 Ric 1100-1215 KEVI Found unit pressures to be out of normal range. Further…"
type textarea "x"
type textarea "9/16 Ric 1100-1215 KEVIN Found unit pressures to be out of normal range. Furthe…"
type textarea "x"
type textarea "9/16 Ric 1100-1215 KEVIN Found unit pressures to be out of normal range. Furthe…"
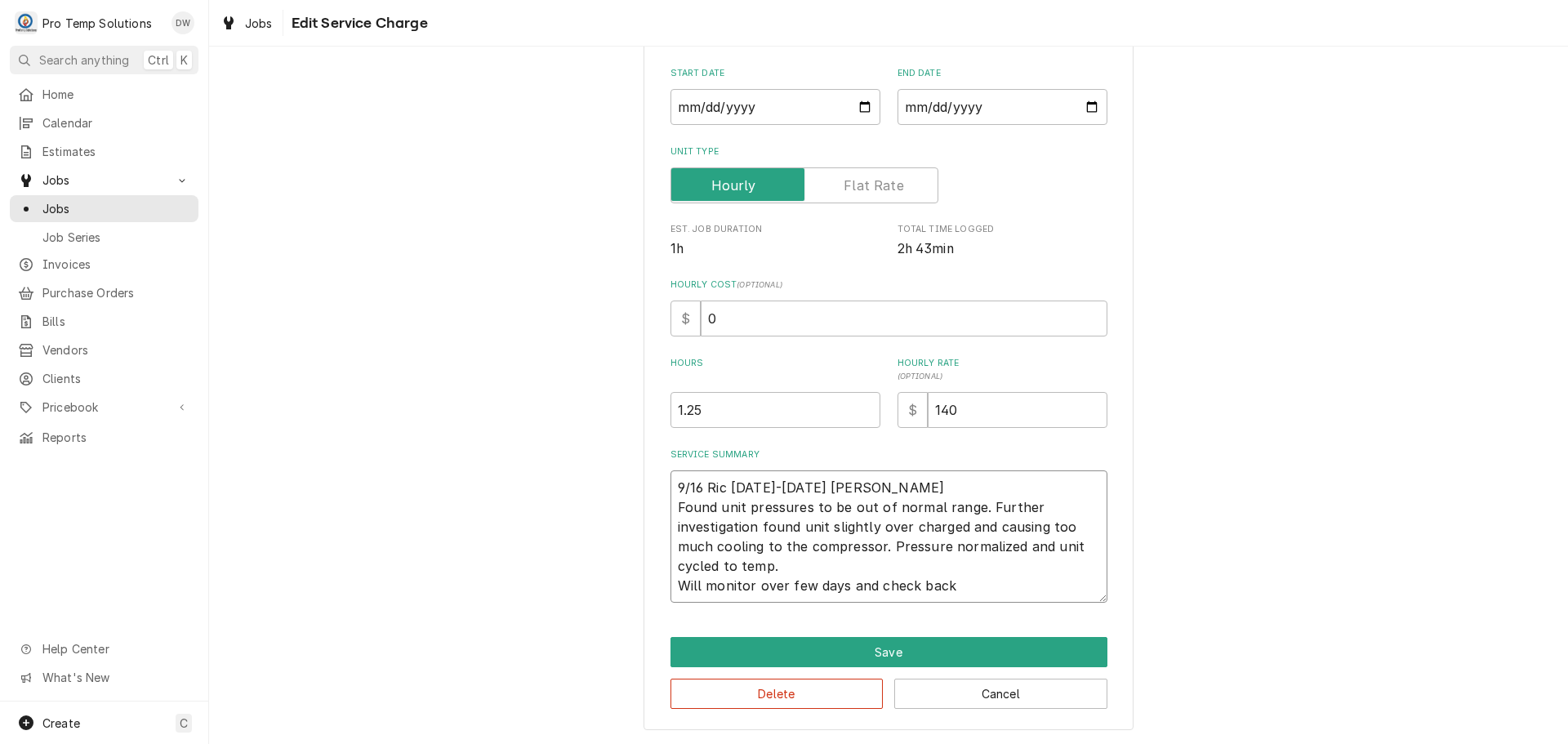
type textarea "x"
type textarea "9/16 Ric 1100-1215 KEVIN K Found unit pressures to be out of normal range. Furt…"
type textarea "x"
type textarea "9/16 Ric 1100-1215 KEVIN KO Found unit pressures to be out of normal range. Fur…"
type textarea "x"
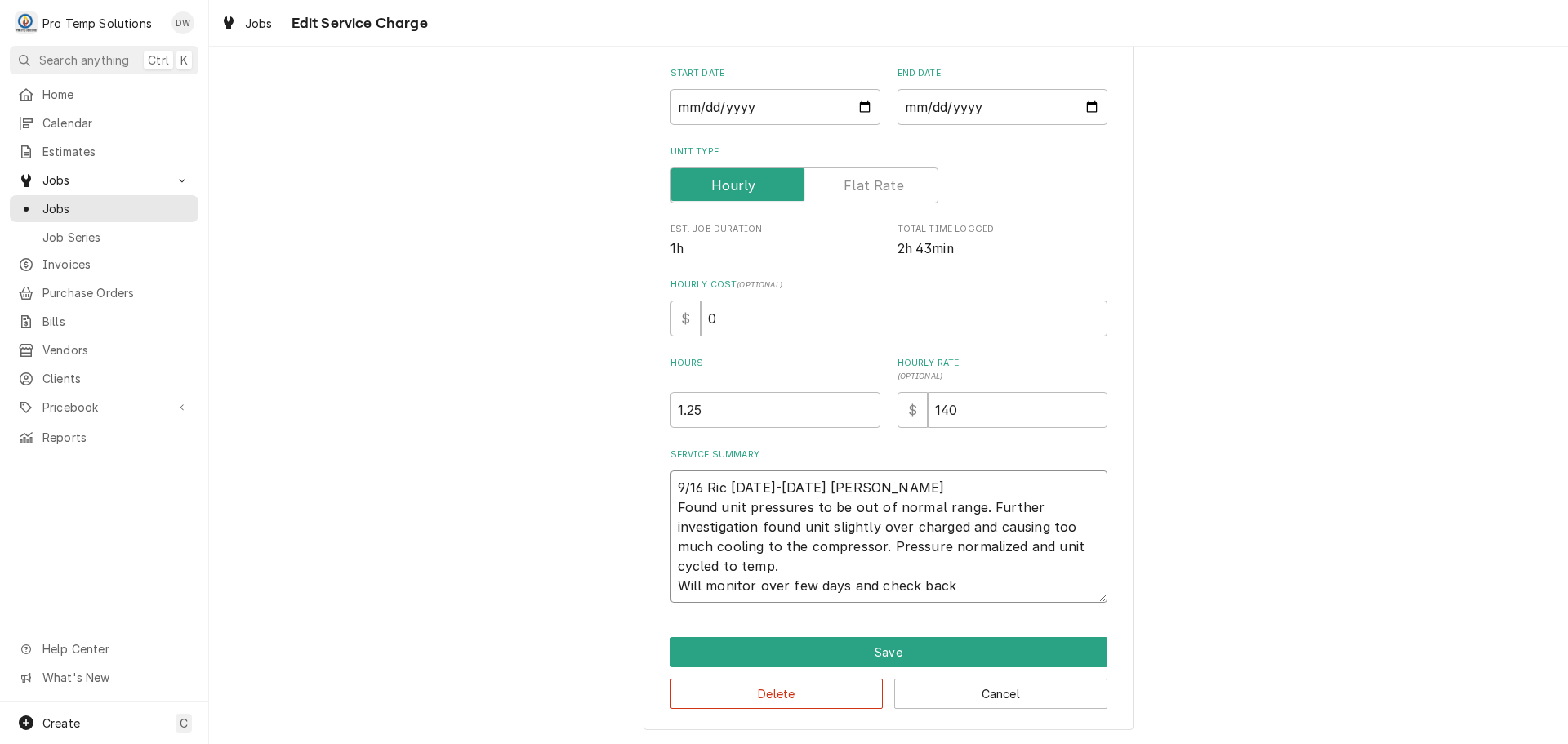
type textarea "9/16 Ric 1100-1215 KEVIN KOT Found unit pressures to be out of normal range. Fu…"
type textarea "x"
type textarea "9/16 Ric 1100-1215 KEVIN KOTY Found unit pressures to be out of normal range. F…"
type textarea "x"
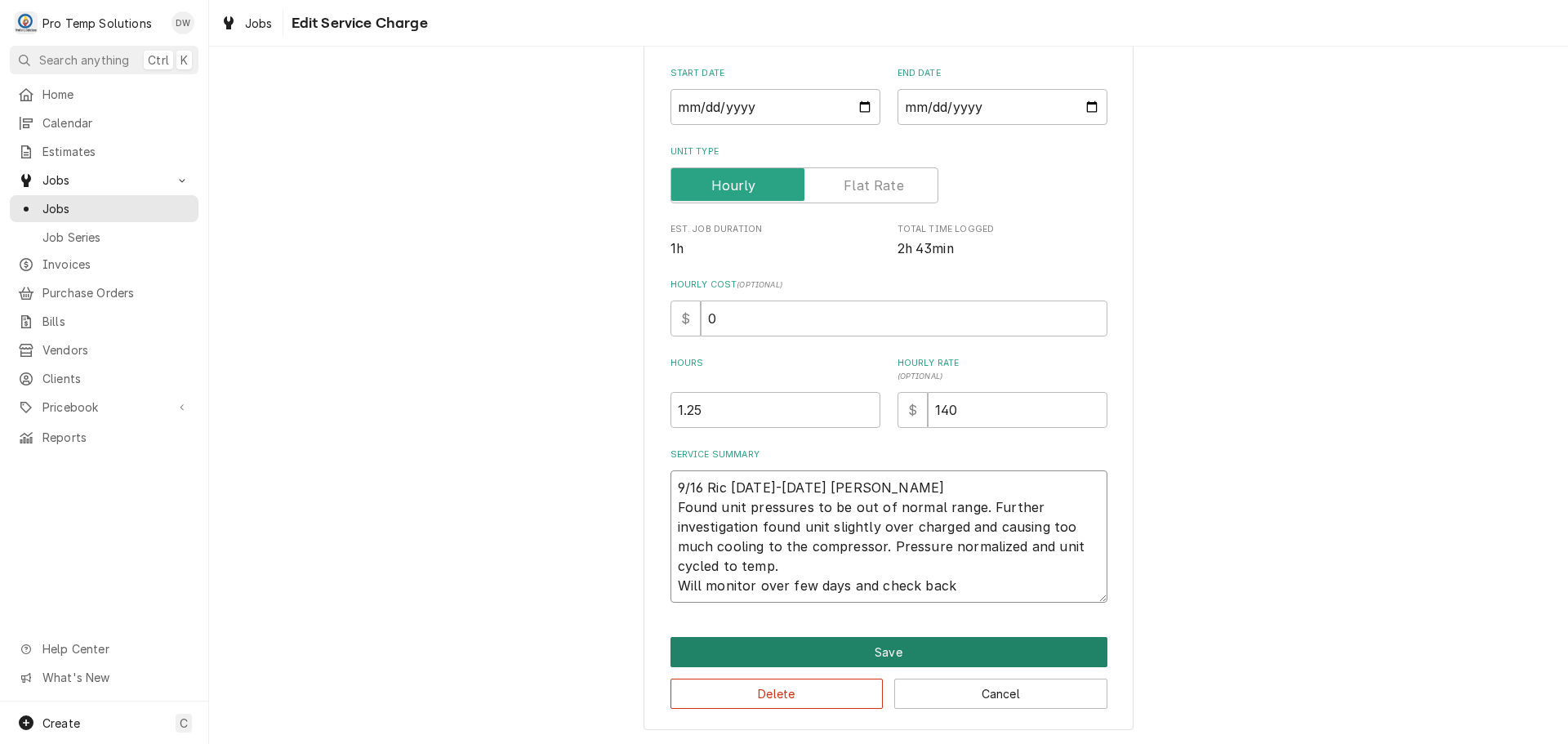
type textarea "9/16 Ric 1100-1215 KEVIN KOTY Found unit pressures to be out of normal range. F…"
click at [868, 651] on button "Save" at bounding box center [889, 651] width 437 height 30
type textarea "x"
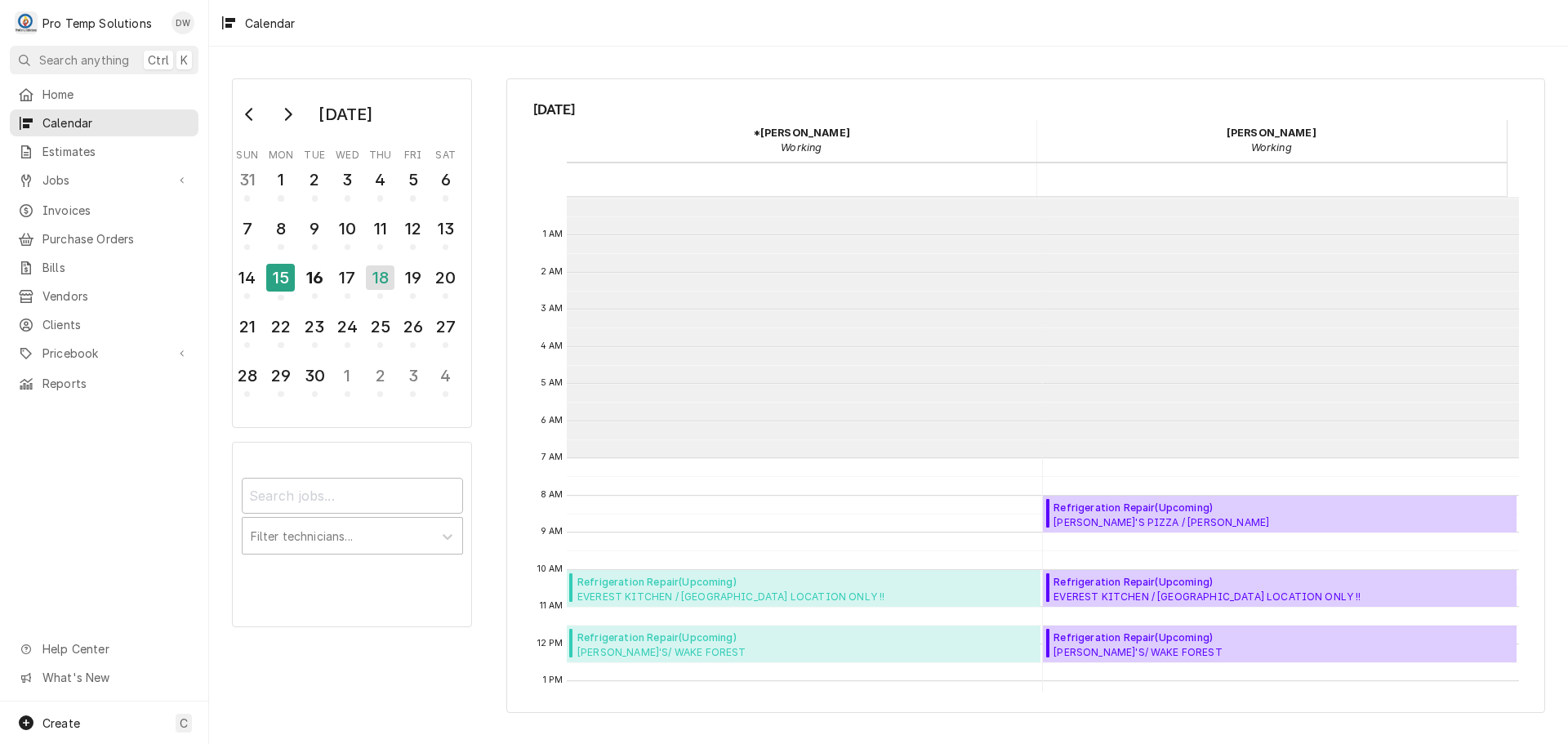
scroll to position [260, 0]
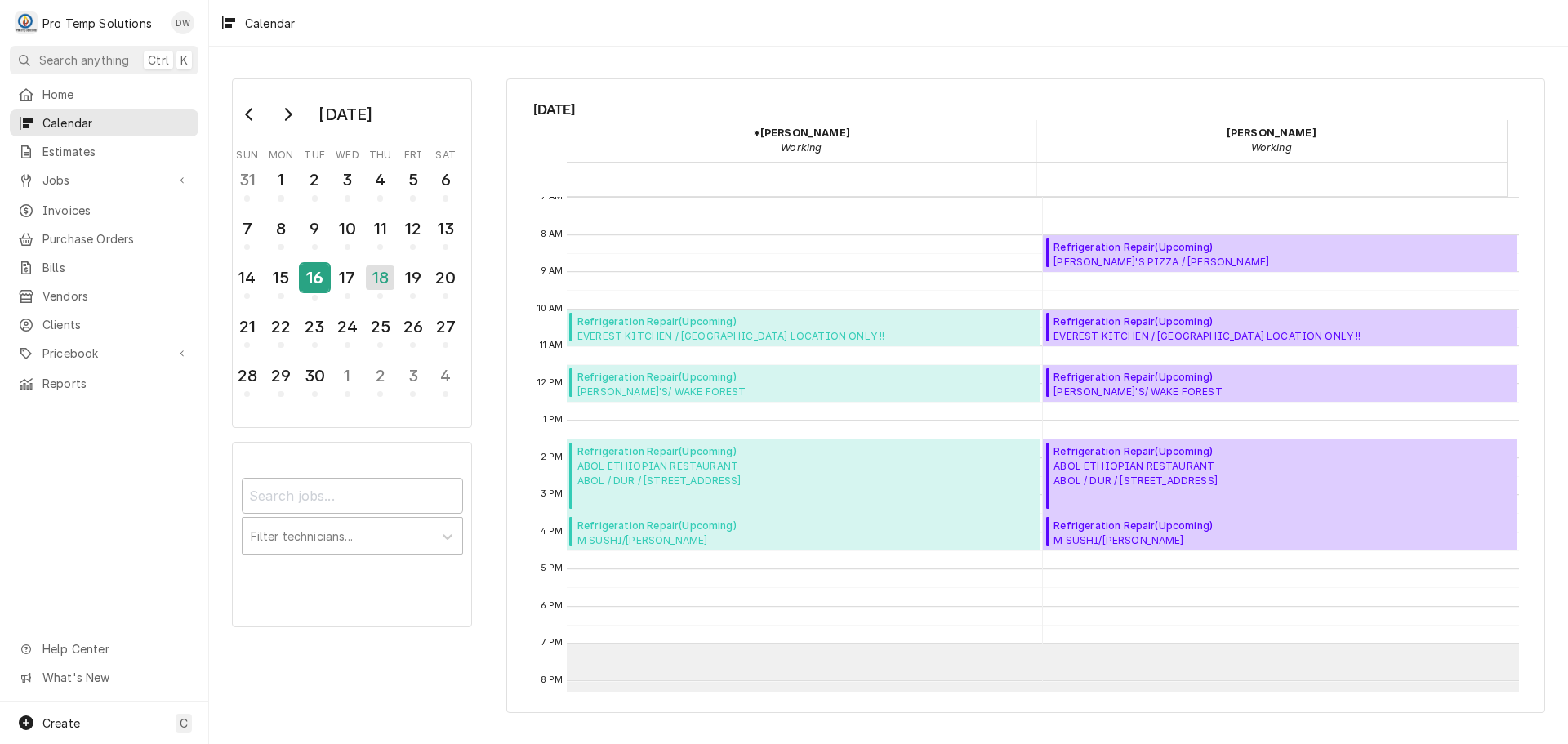
click at [314, 278] on div "16" at bounding box center [314, 278] width 29 height 28
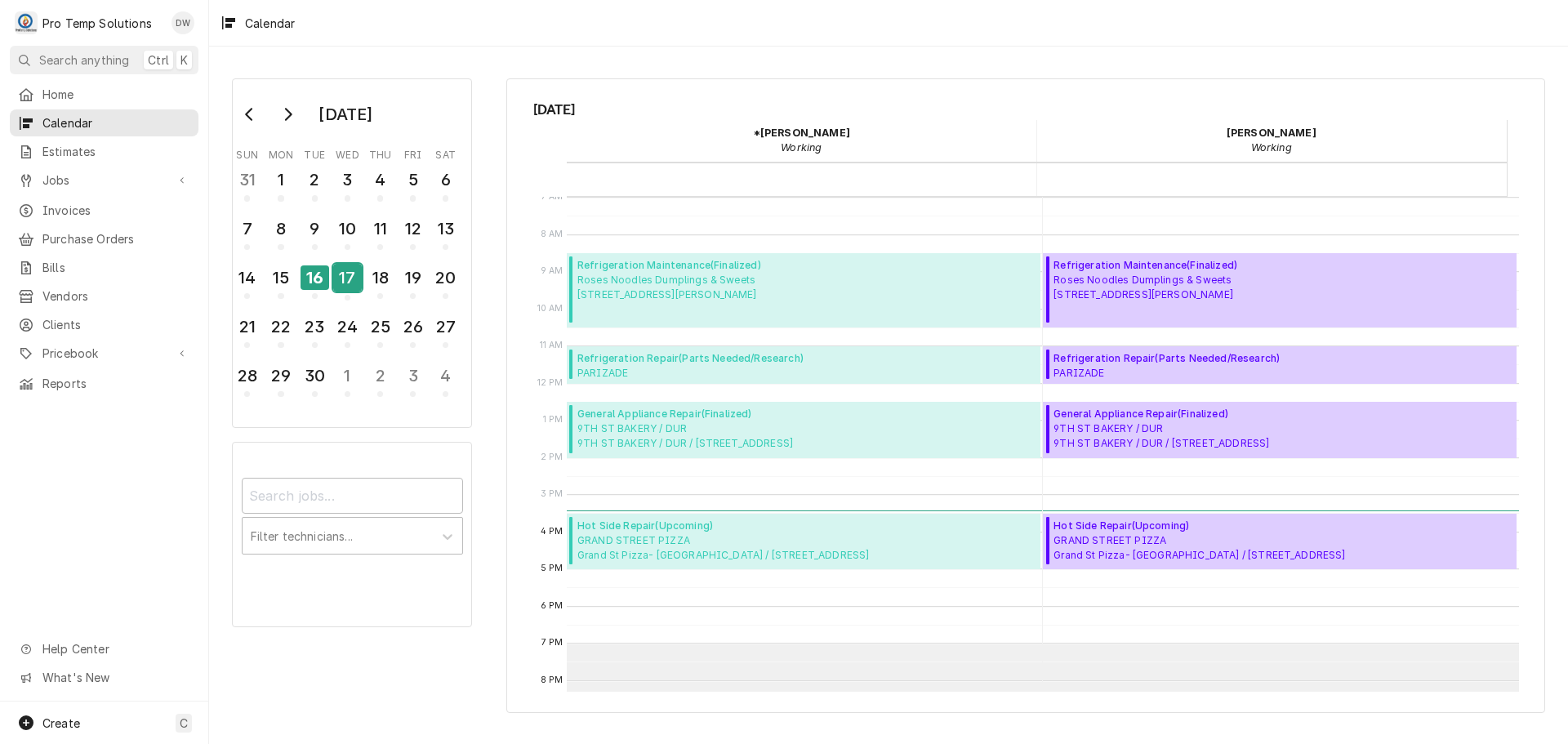
click at [346, 279] on div "17" at bounding box center [347, 278] width 29 height 28
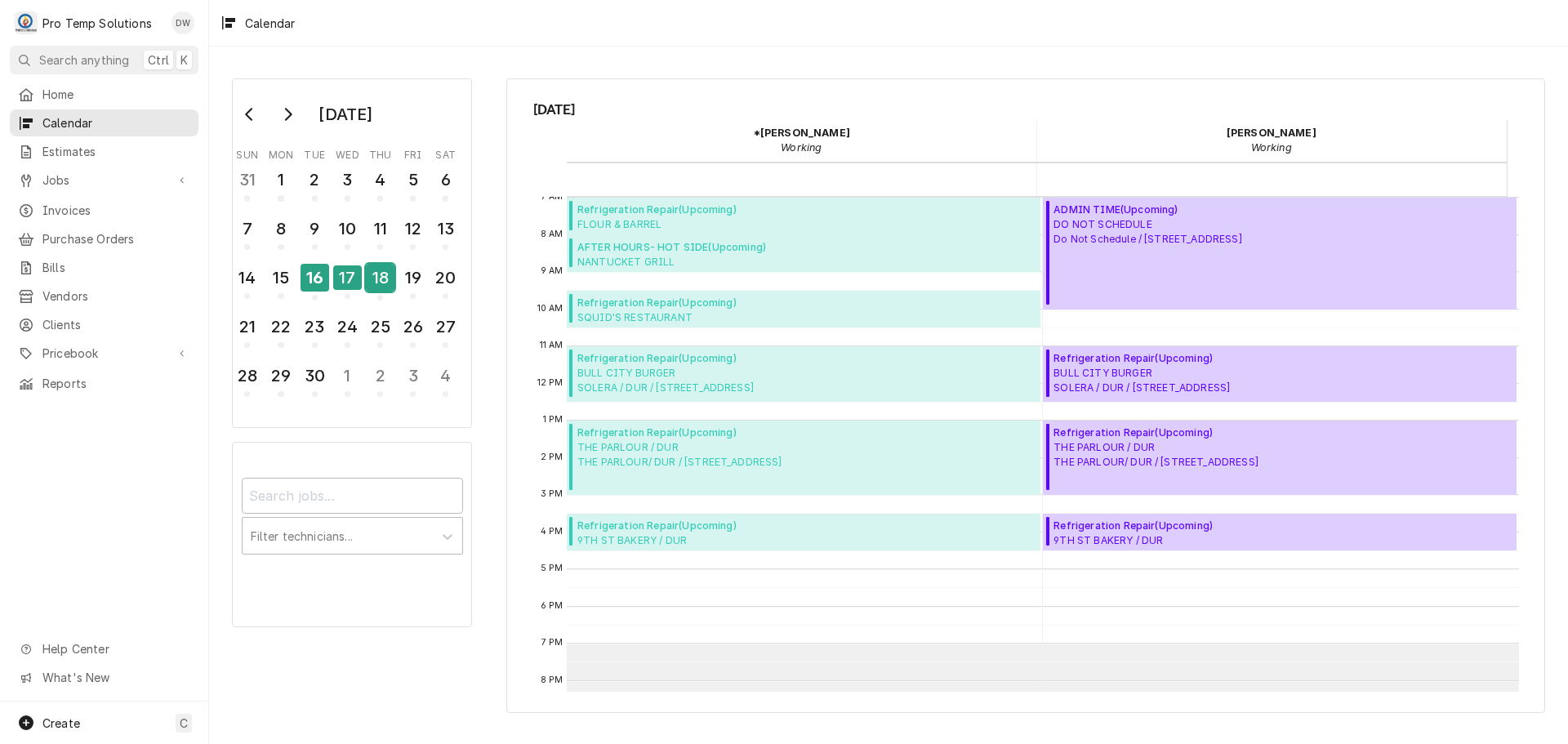
click at [387, 278] on div "18" at bounding box center [380, 278] width 29 height 28
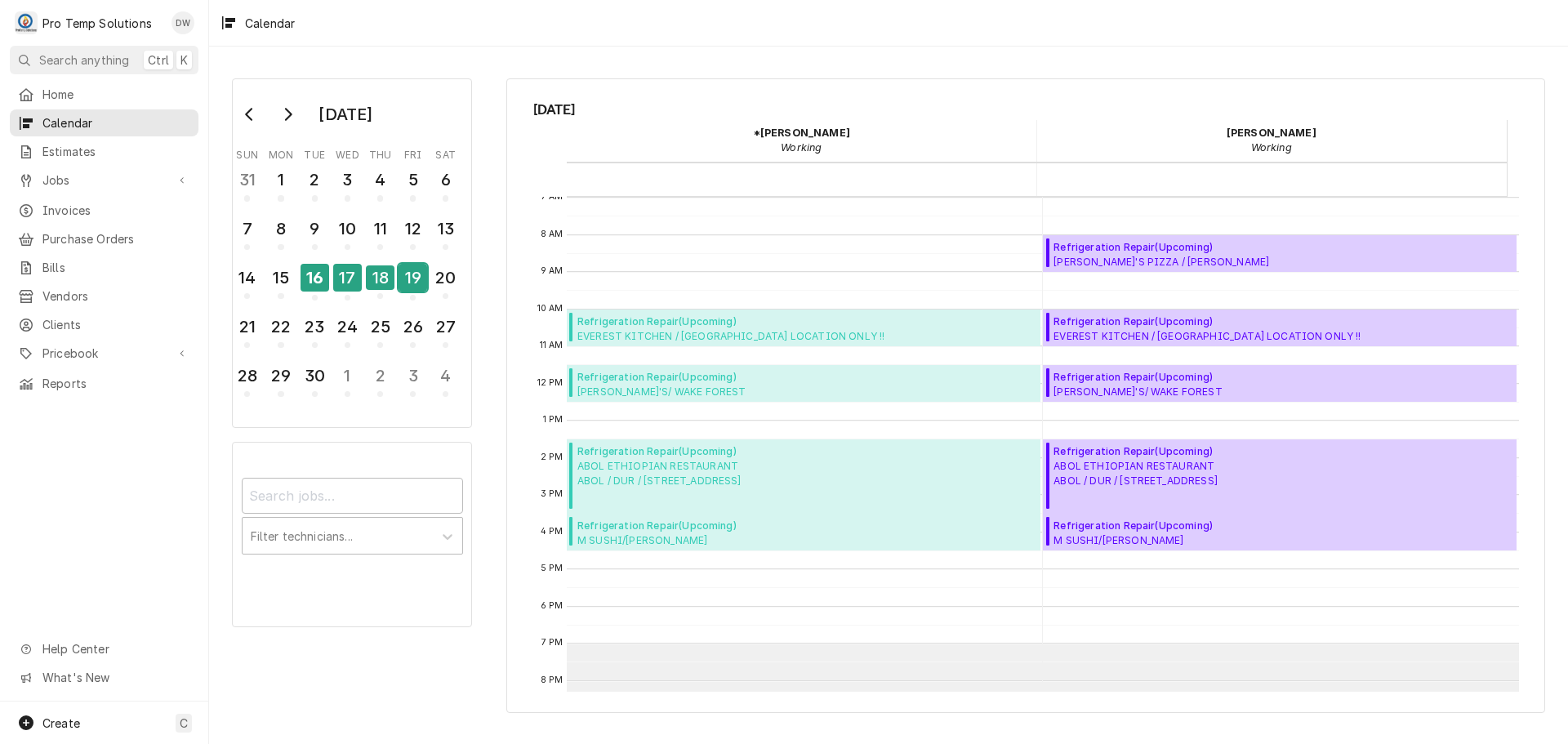
click at [410, 278] on div "19" at bounding box center [413, 278] width 29 height 28
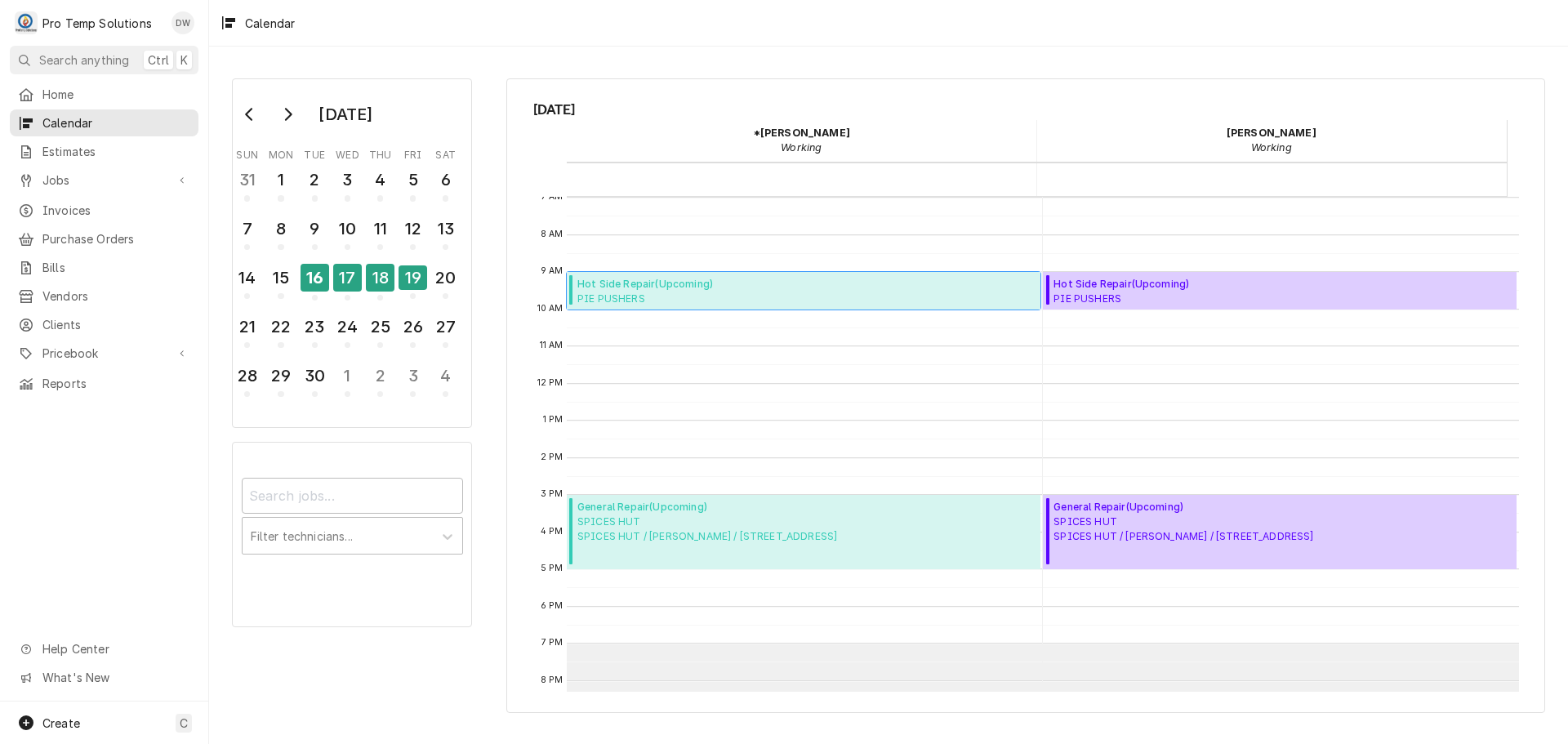
click at [691, 287] on span "Hot Side Repair ( Upcoming )" at bounding box center [704, 284] width 254 height 15
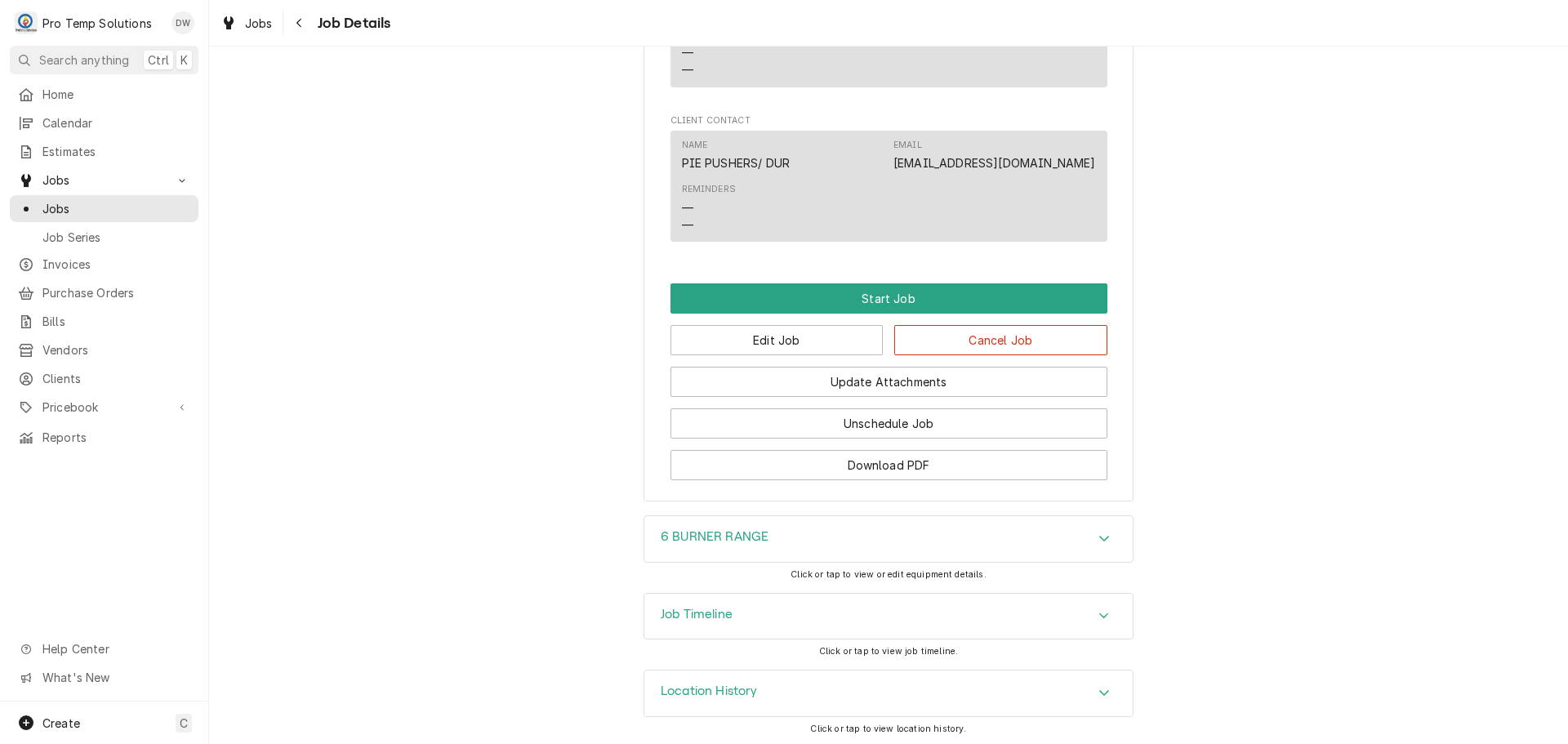
scroll to position [1002, 0]
click at [1099, 612] on icon "Accordion Header" at bounding box center [1104, 613] width 11 height 13
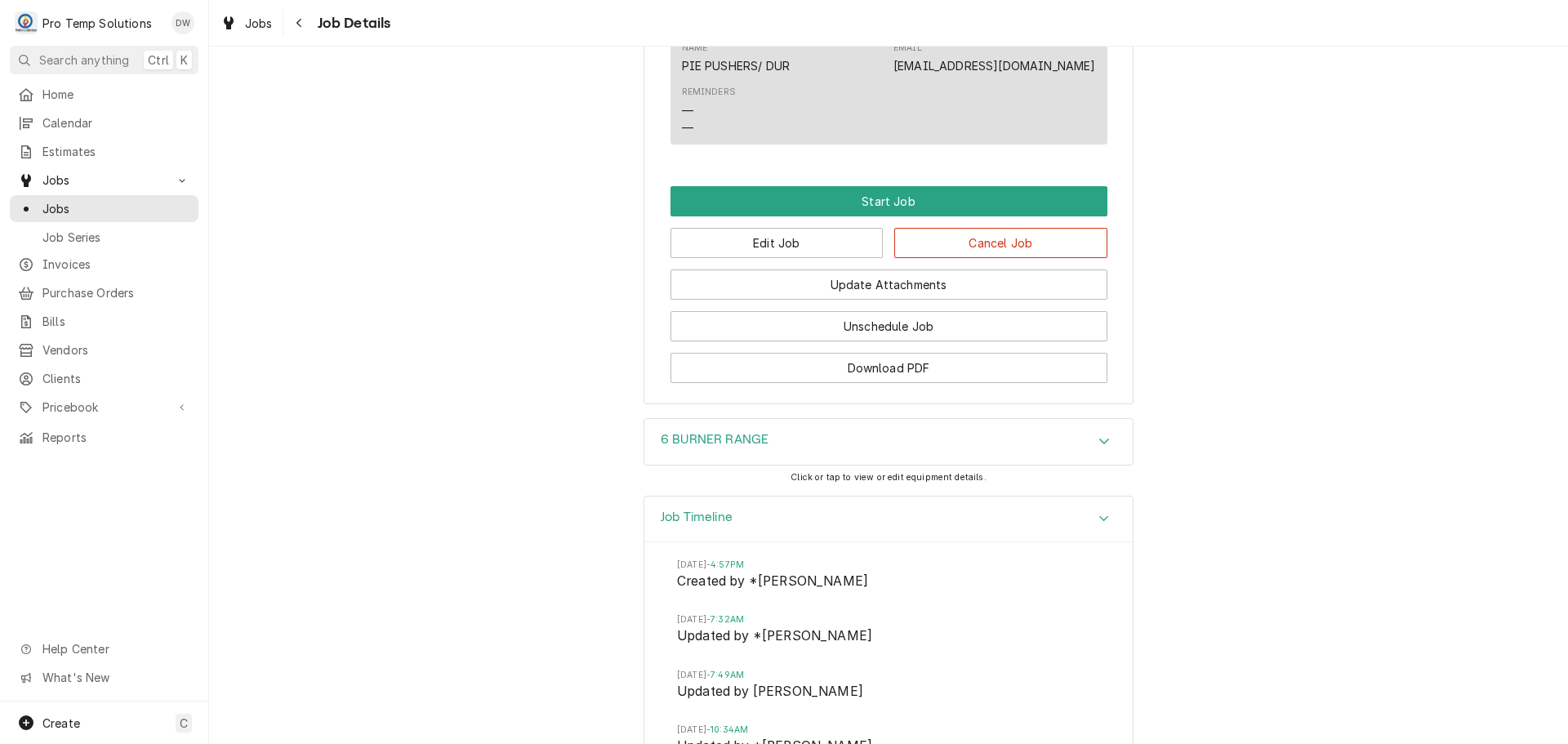
scroll to position [1356, 0]
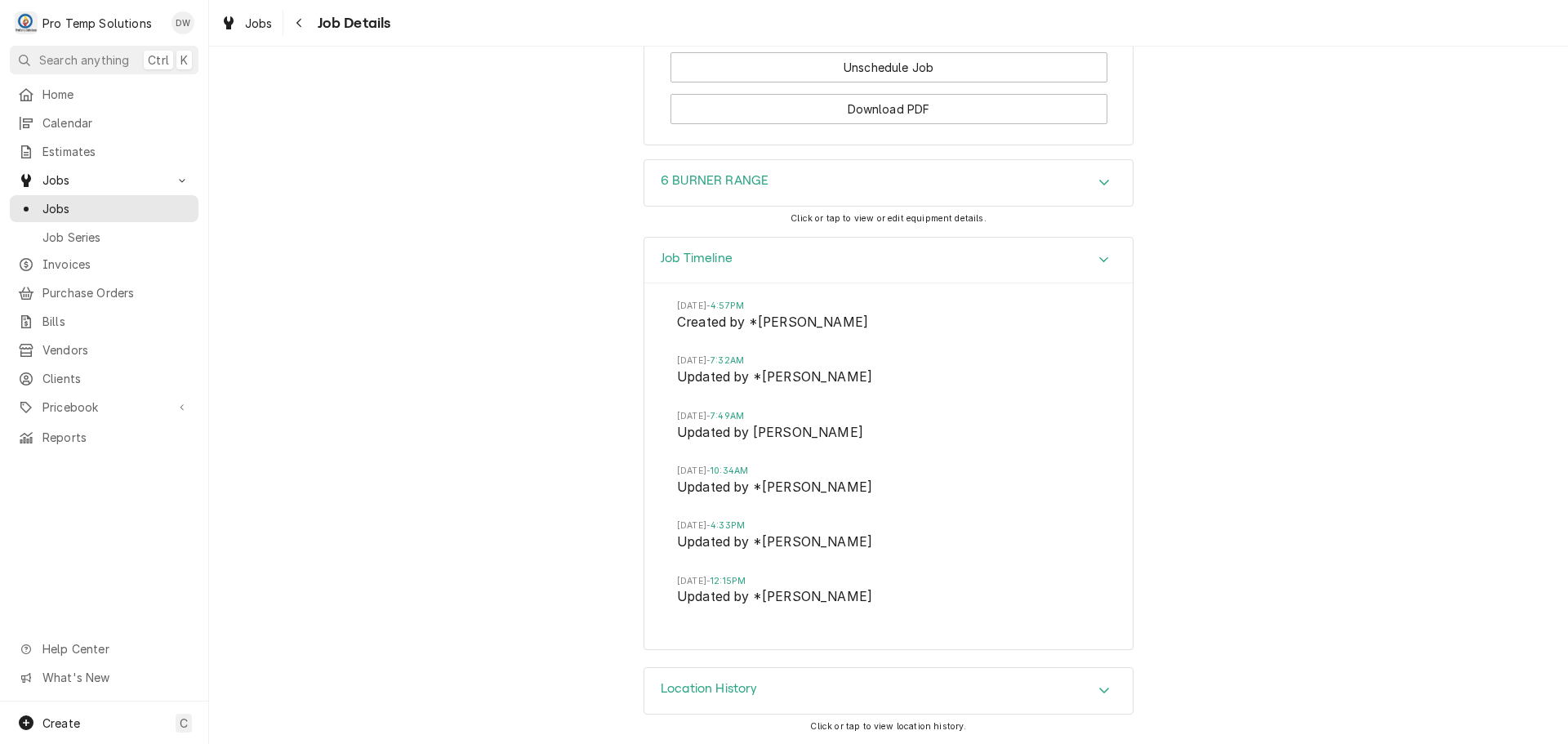
click at [1102, 253] on icon "Accordion Header" at bounding box center [1104, 260] width 11 height 13
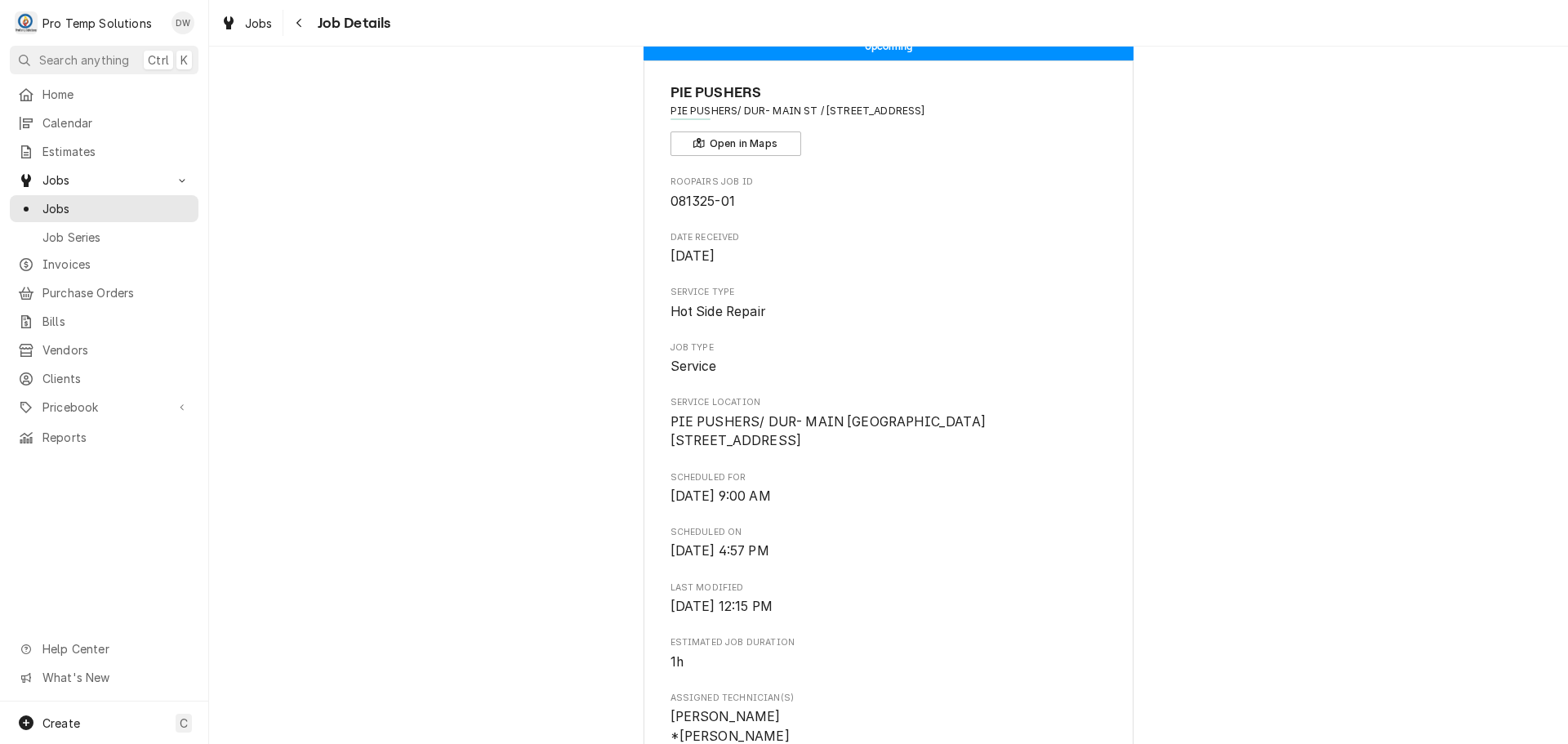
scroll to position [0, 0]
